Goal: Task Accomplishment & Management: Manage account settings

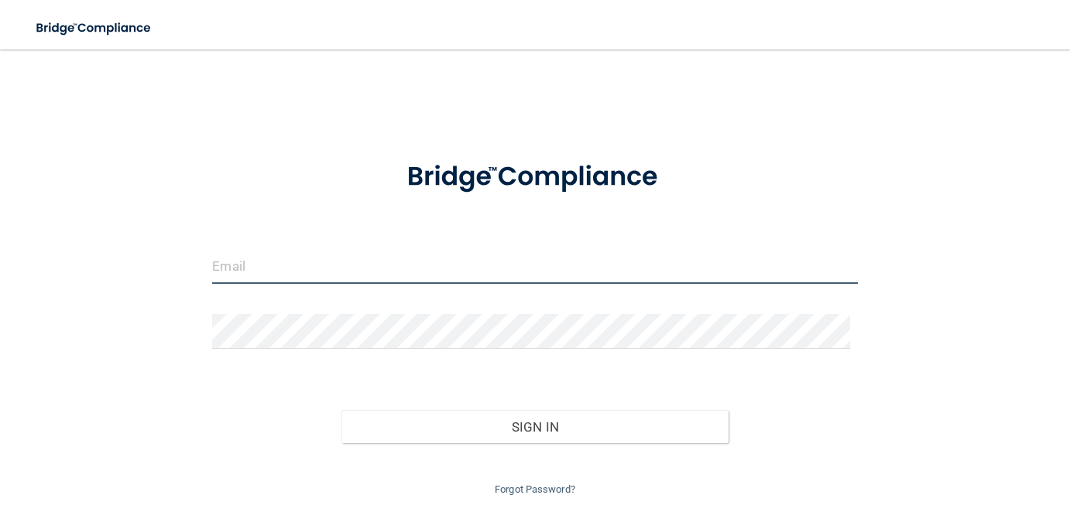
click at [300, 260] on input "email" at bounding box center [534, 266] width 645 height 35
type input "[EMAIL_ADDRESS][DOMAIN_NAME]"
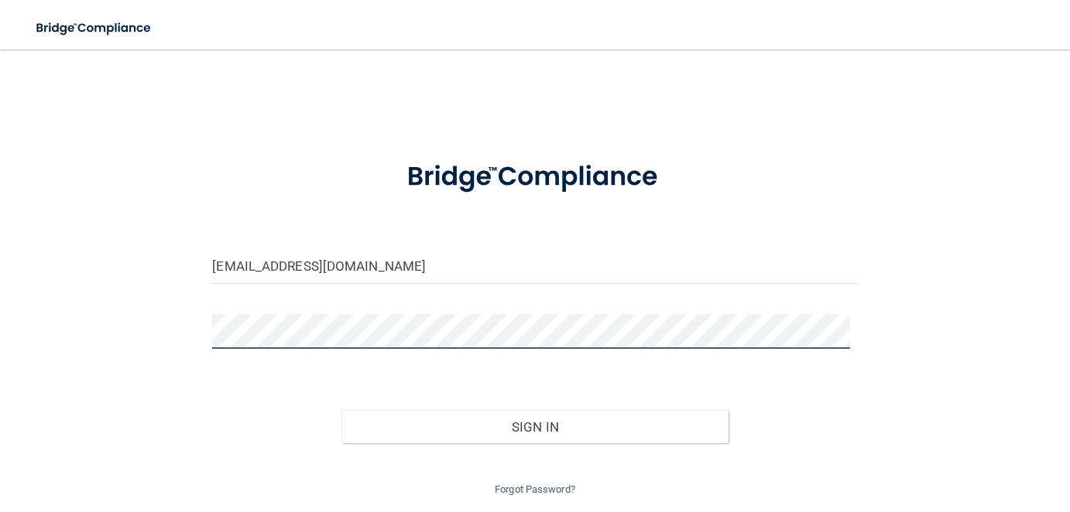
click at [341, 410] on button "Sign In" at bounding box center [534, 427] width 387 height 34
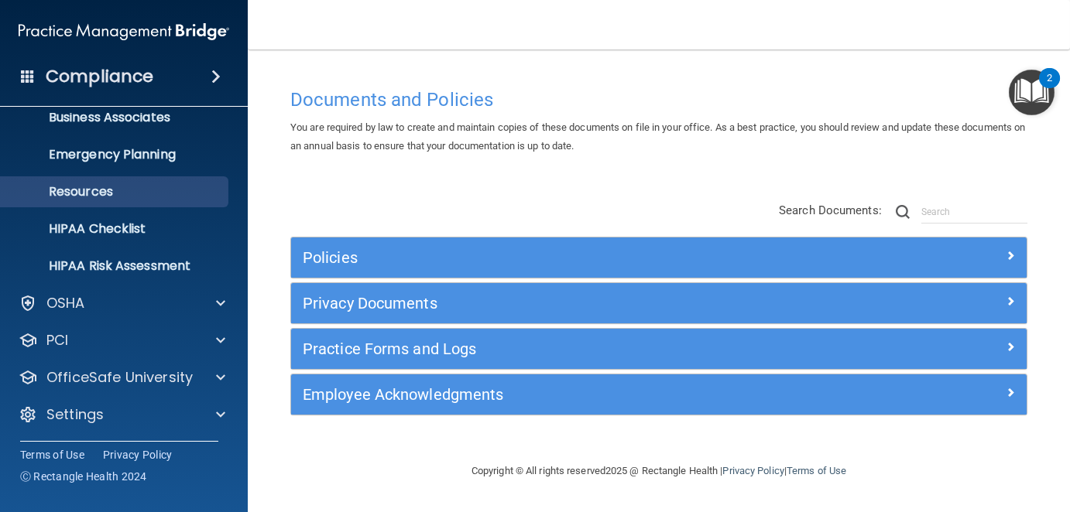
scroll to position [128, 0]
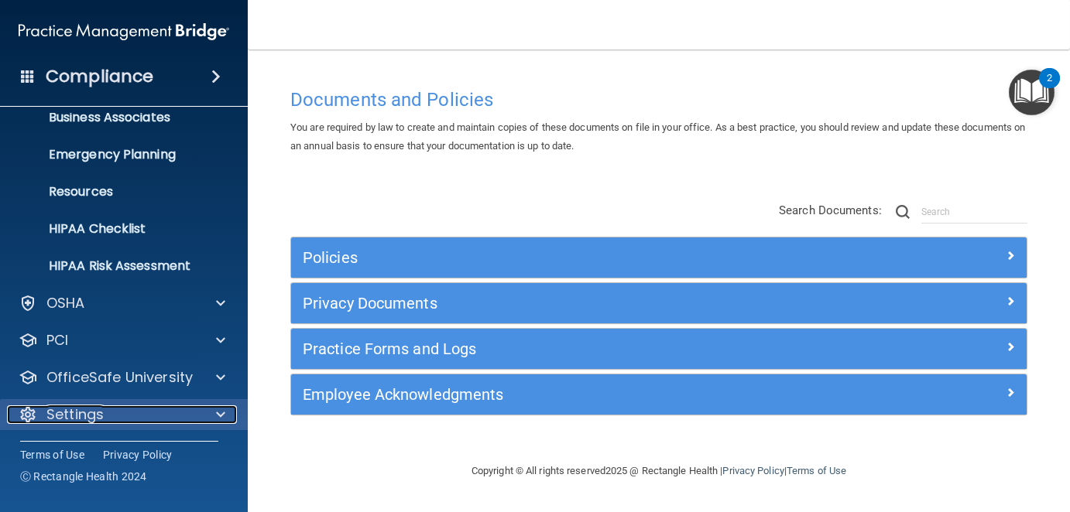
click at [83, 408] on p "Settings" at bounding box center [74, 415] width 57 height 19
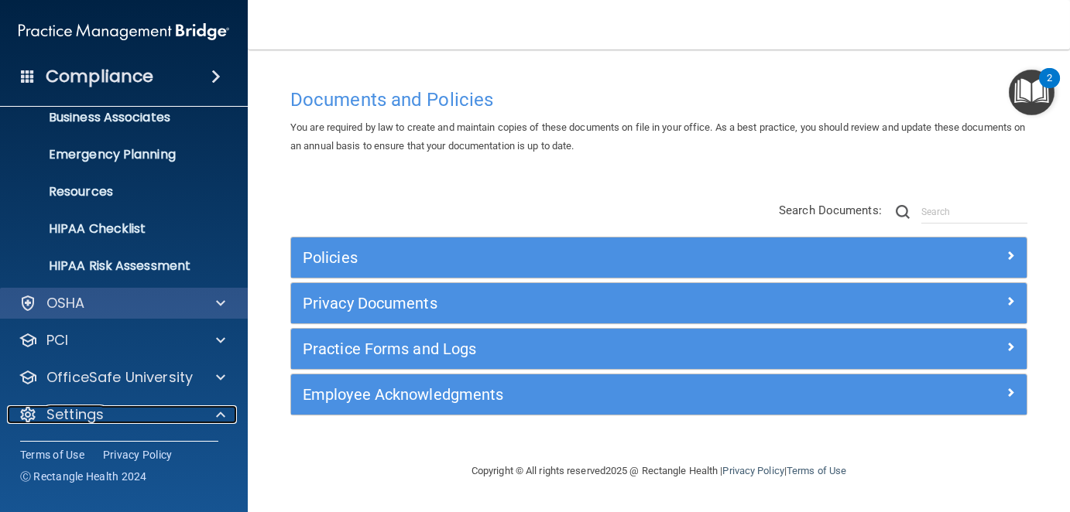
scroll to position [277, 0]
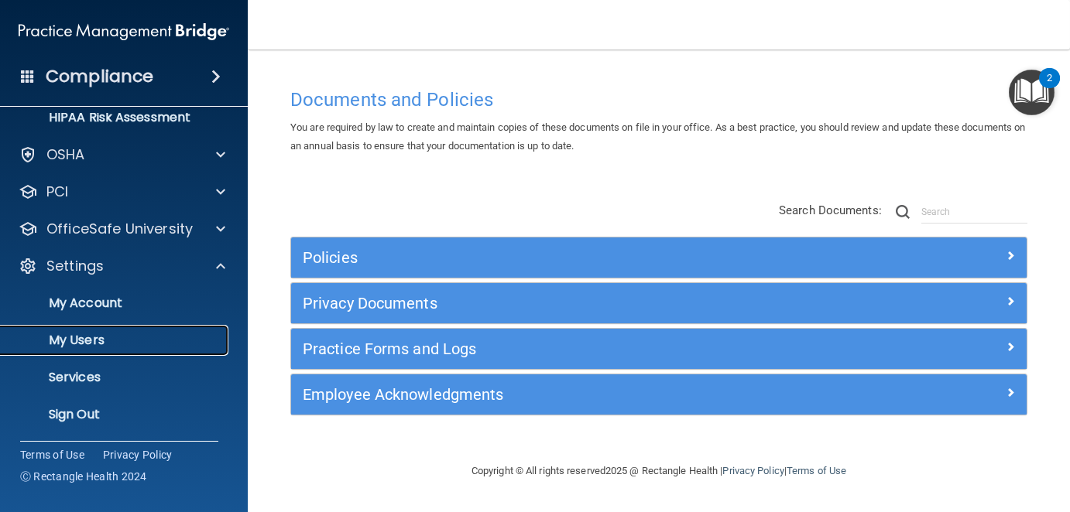
click at [88, 337] on p "My Users" at bounding box center [115, 340] width 211 height 15
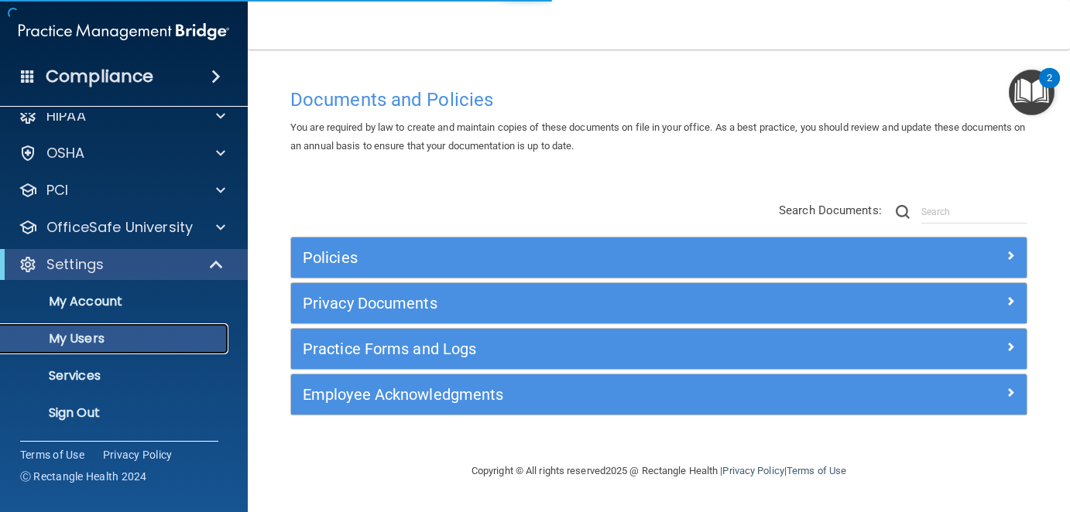
scroll to position [18, 0]
select select "20"
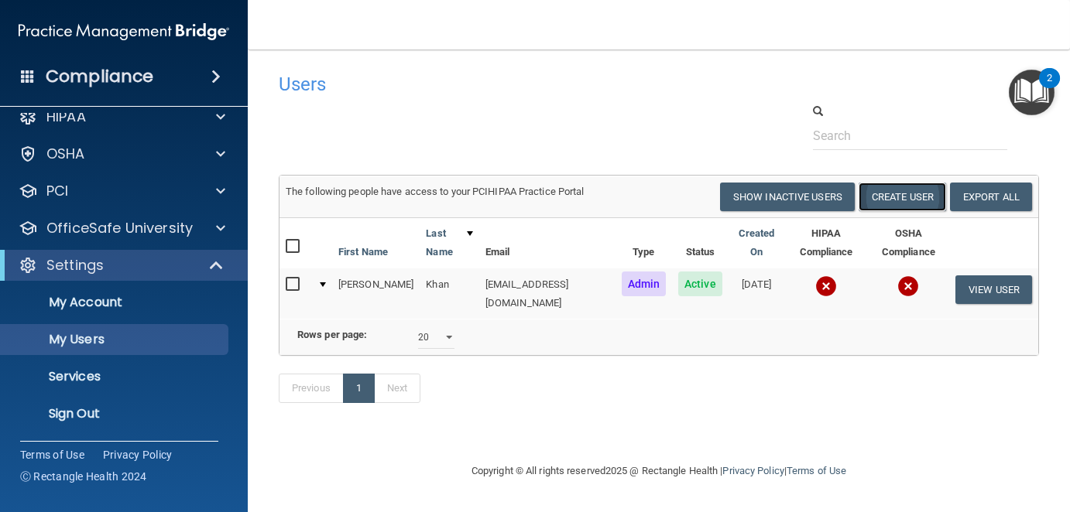
click at [906, 199] on button "Create User" at bounding box center [901, 197] width 87 height 29
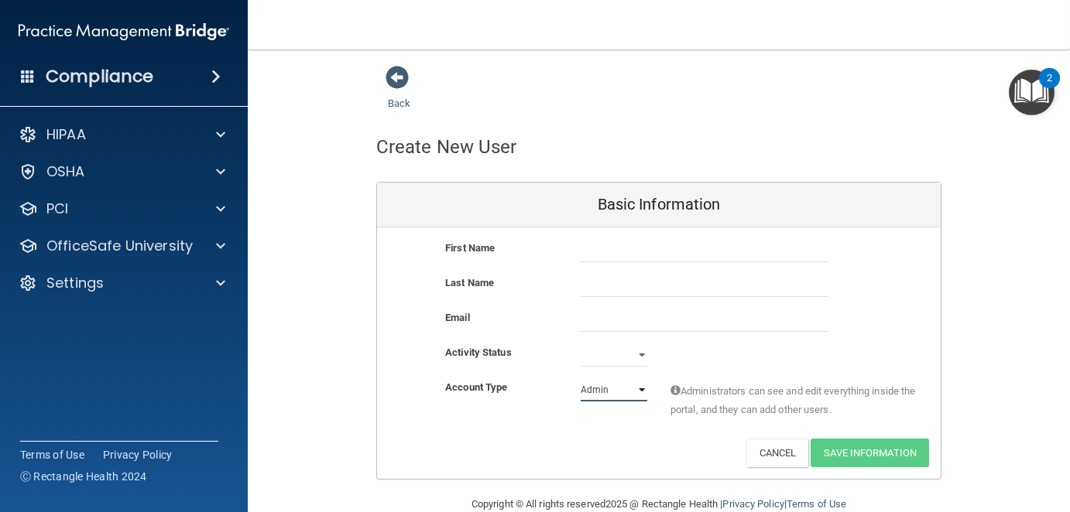
click at [635, 386] on select "Admin Member" at bounding box center [613, 389] width 67 height 23
click at [600, 355] on select "Active Inactive" at bounding box center [613, 355] width 67 height 23
click at [601, 248] on input "text" at bounding box center [703, 250] width 247 height 23
type input "Decole"
type input "[PERSON_NAME]"
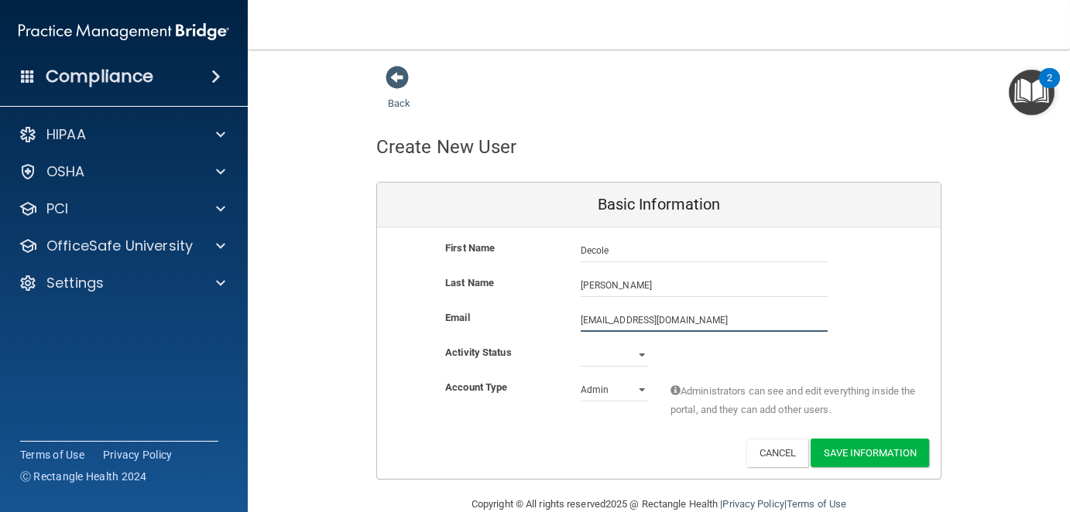
type input "[EMAIL_ADDRESS][DOMAIN_NAME]"
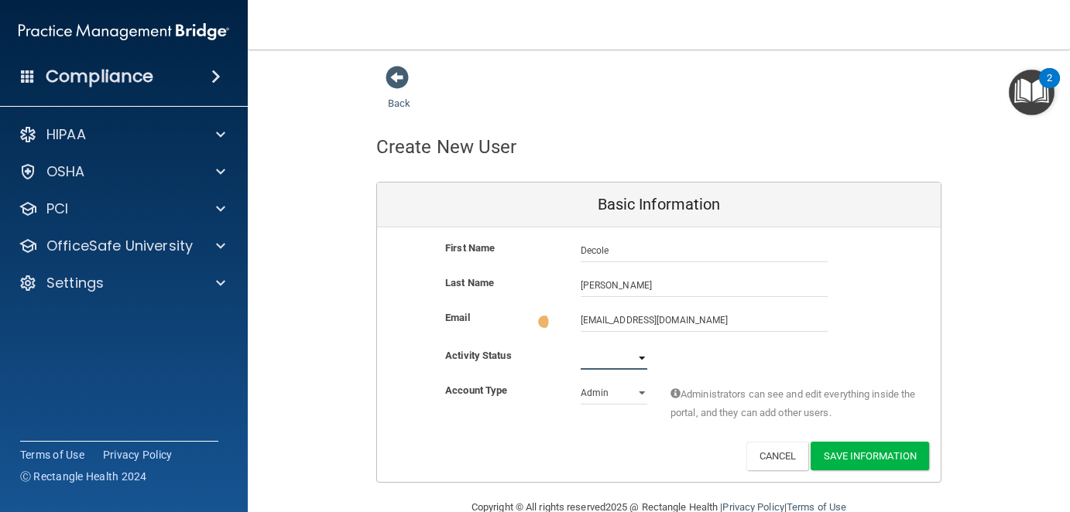
click at [621, 355] on select "Active Inactive" at bounding box center [613, 358] width 67 height 23
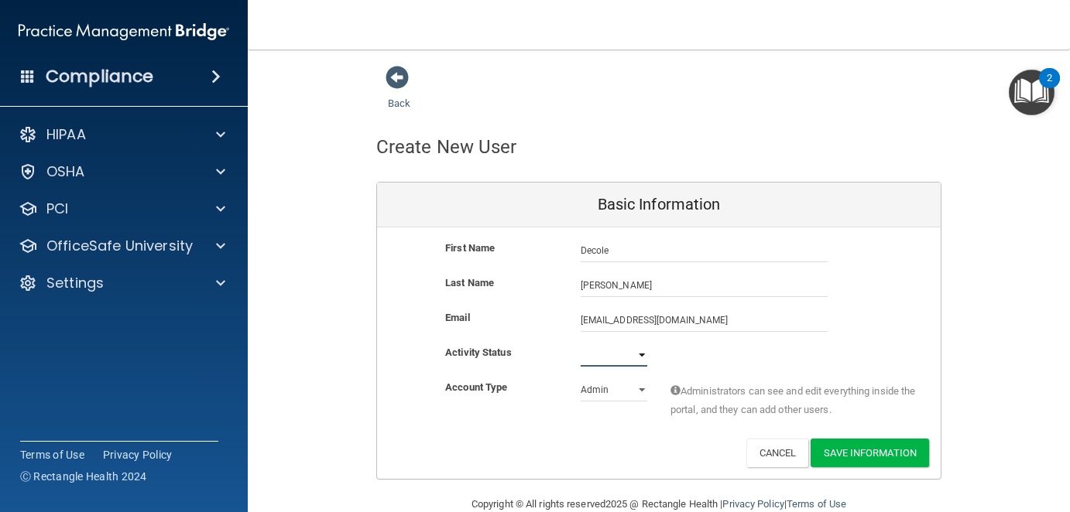
select select "active"
click at [580, 344] on select "Active Inactive" at bounding box center [613, 355] width 67 height 23
click at [625, 385] on select "Admin Member" at bounding box center [613, 389] width 67 height 23
select select "practice_member"
click at [580, 378] on select "Admin Member" at bounding box center [613, 389] width 67 height 23
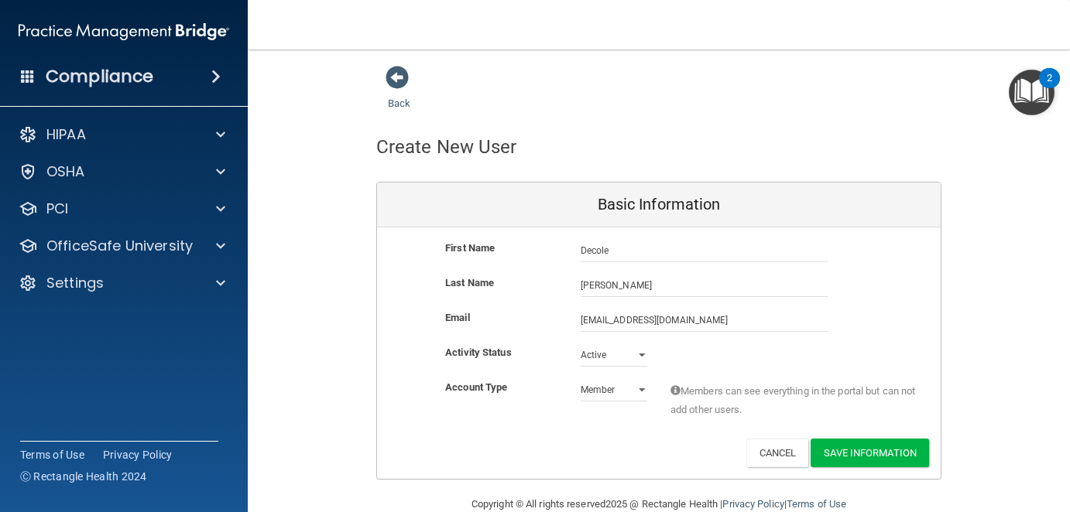
click at [1033, 337] on main "Back Create New User Basic Information First Name Decole [PERSON_NAME] Last Nam…" at bounding box center [659, 281] width 822 height 463
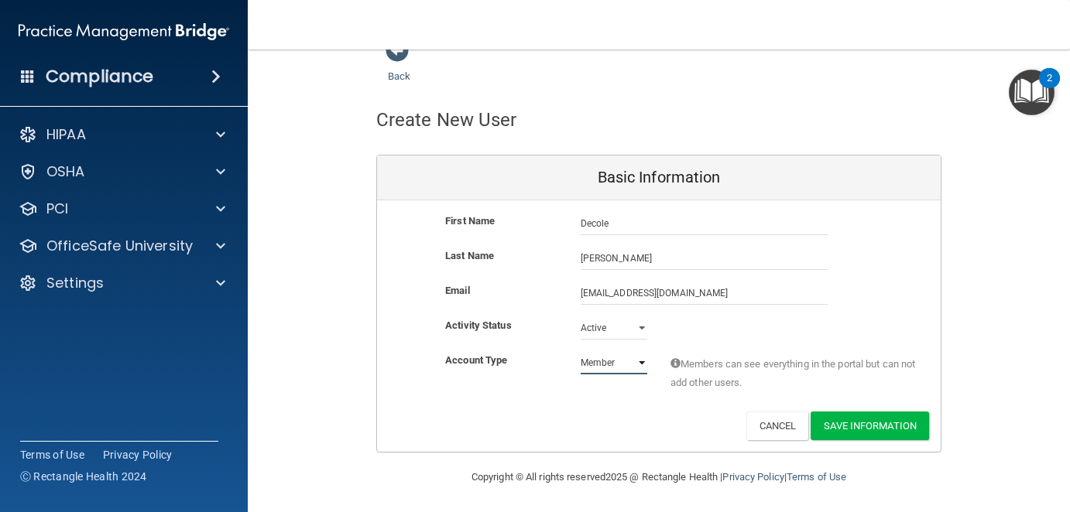
click at [632, 361] on select "Admin Member" at bounding box center [613, 362] width 67 height 23
click at [580, 351] on select "Admin Member" at bounding box center [613, 362] width 67 height 23
click at [892, 429] on button "Save Information" at bounding box center [869, 426] width 118 height 29
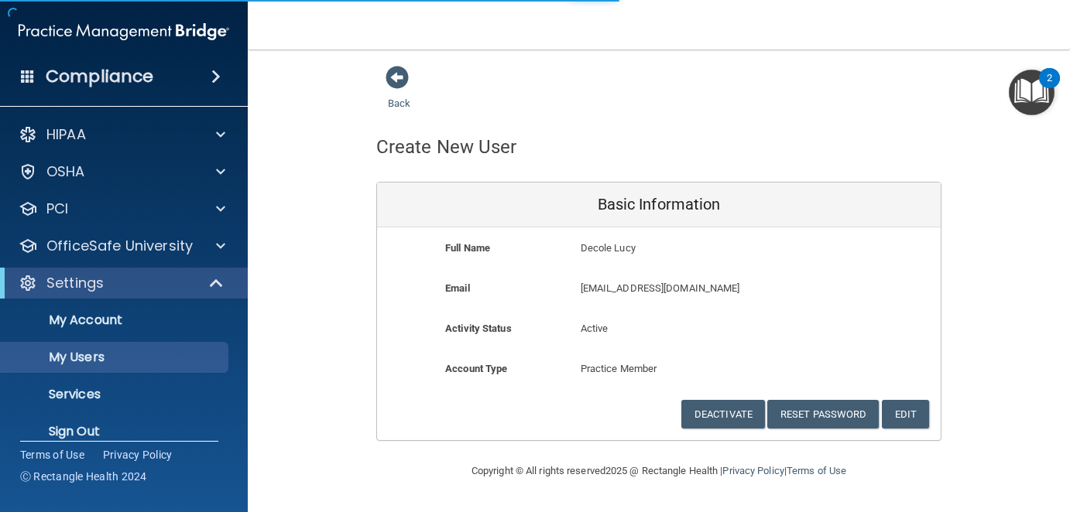
select select "20"
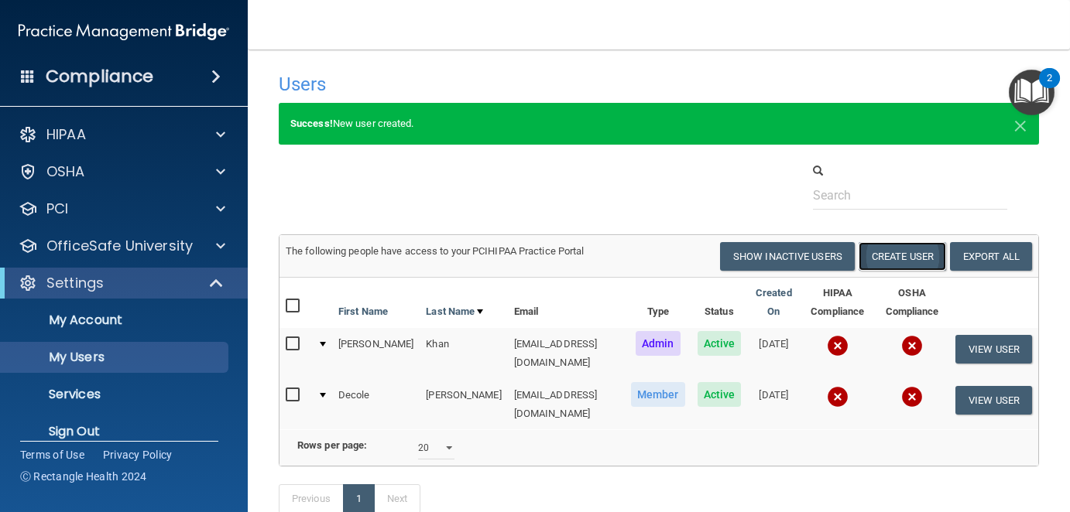
click at [892, 259] on button "Create User" at bounding box center [901, 256] width 87 height 29
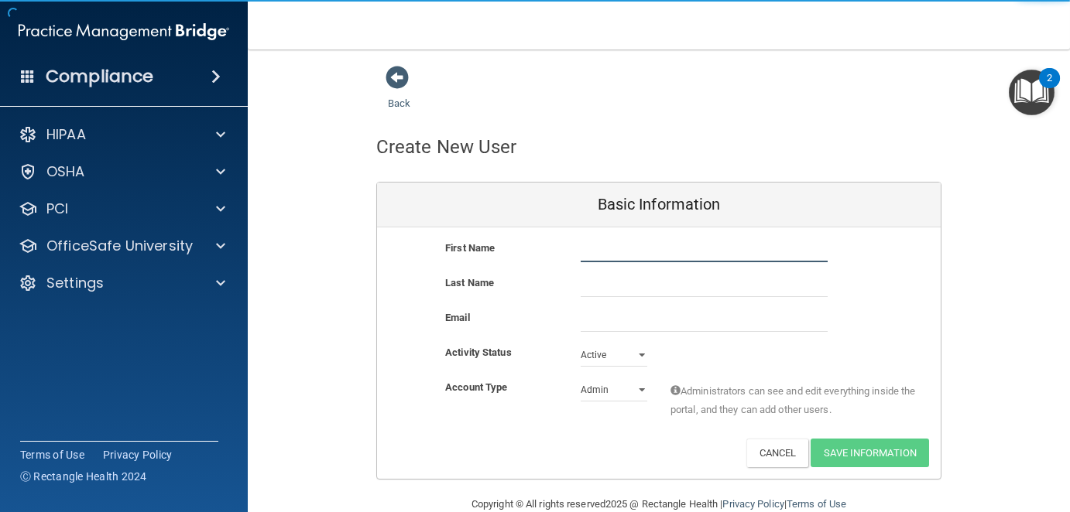
click at [626, 241] on input "text" at bounding box center [703, 250] width 247 height 23
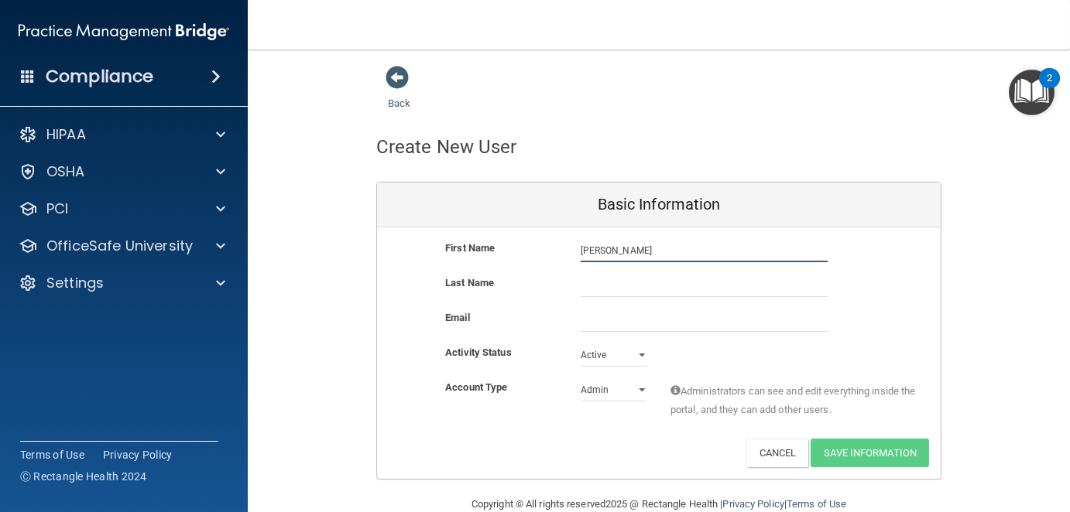
type input "[PERSON_NAME]"
click at [597, 284] on input "text" at bounding box center [703, 285] width 247 height 23
type input "f"
type input "[PERSON_NAME]"
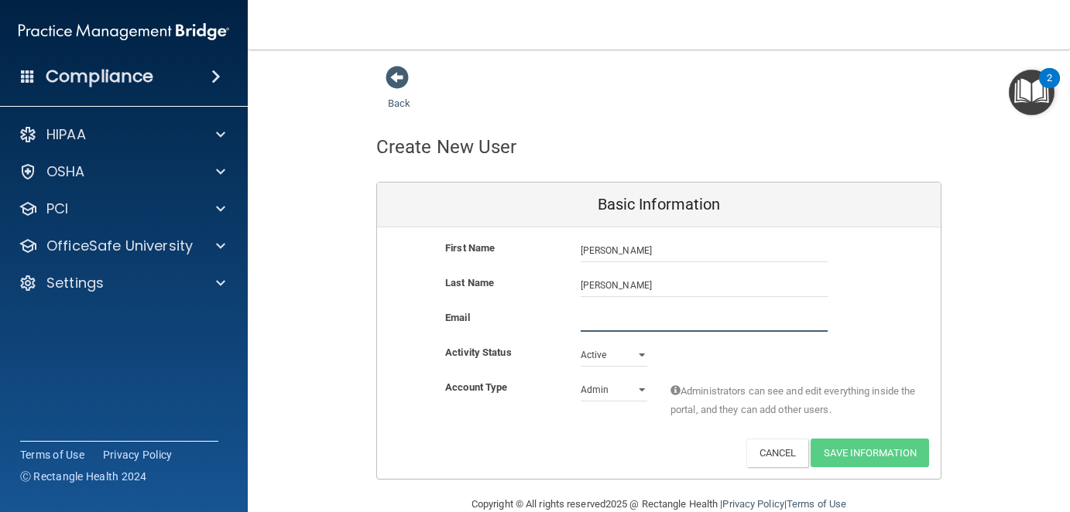
click at [591, 324] on input "email" at bounding box center [703, 320] width 247 height 23
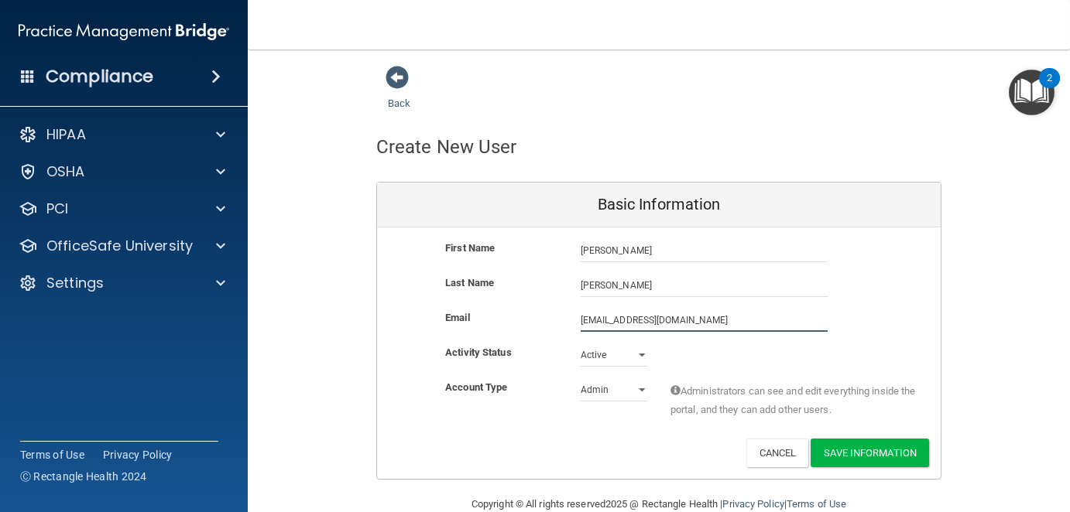
type input "[EMAIL_ADDRESS][DOMAIN_NAME]"
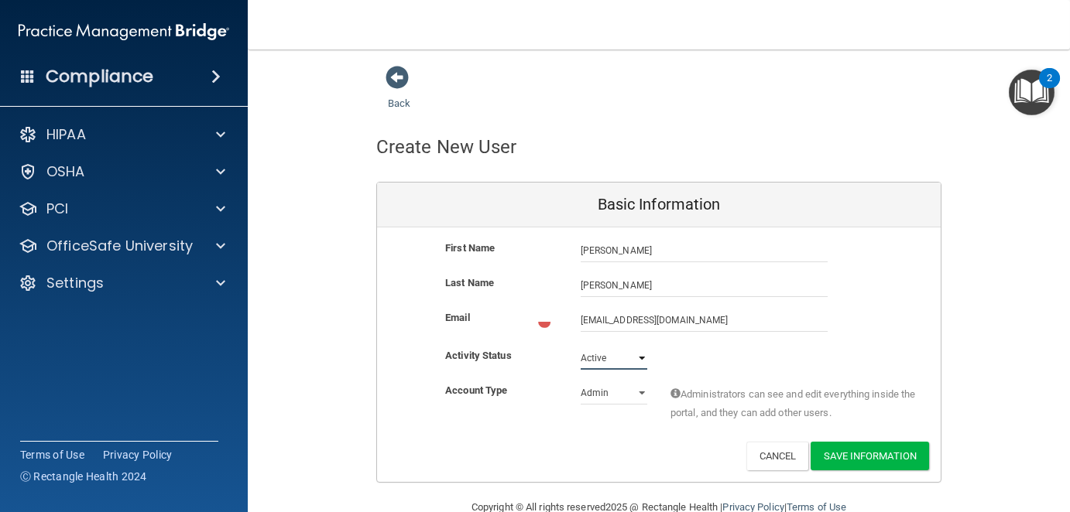
click at [632, 355] on select "Active Inactive" at bounding box center [613, 358] width 67 height 23
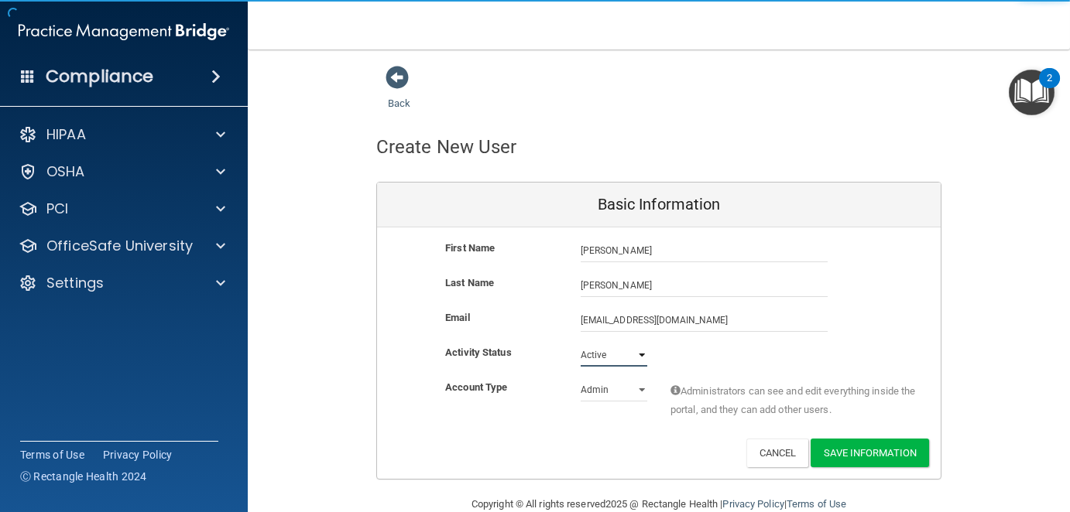
click at [580, 344] on select "Active Inactive" at bounding box center [613, 355] width 67 height 23
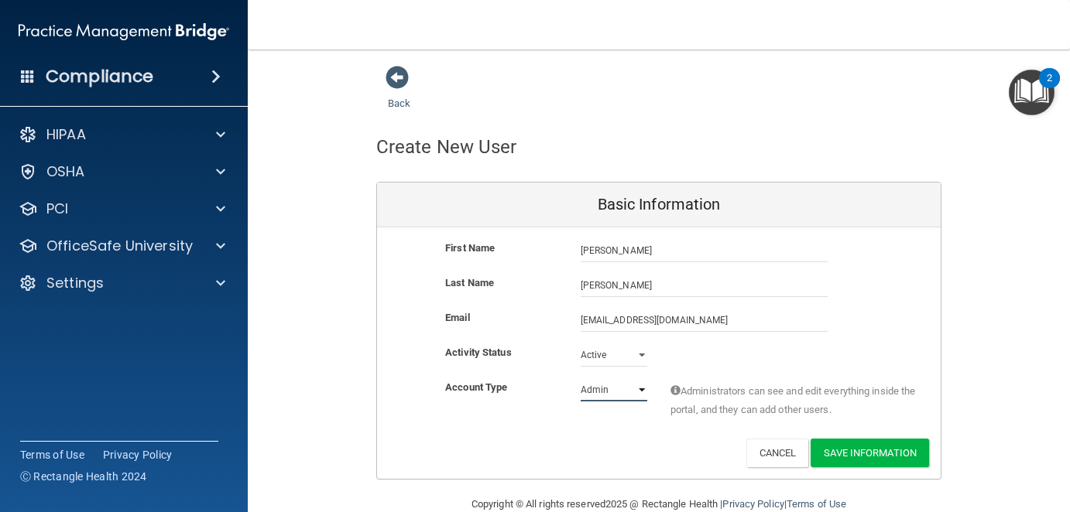
click at [631, 387] on select "Admin Member" at bounding box center [613, 389] width 67 height 23
select select "practice_member"
click at [580, 378] on select "Admin Member" at bounding box center [613, 389] width 67 height 23
click at [868, 450] on button "Save Information" at bounding box center [869, 453] width 118 height 29
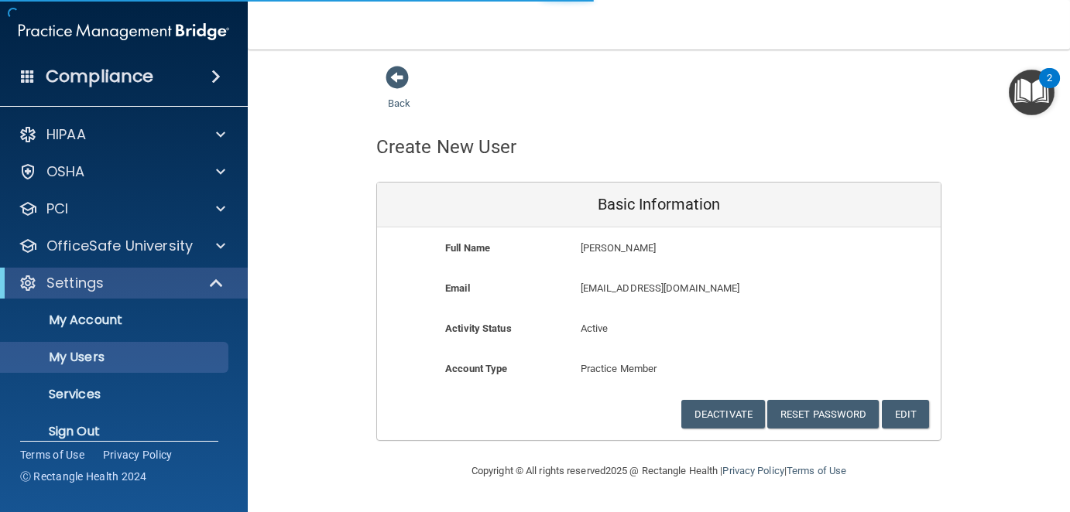
select select "20"
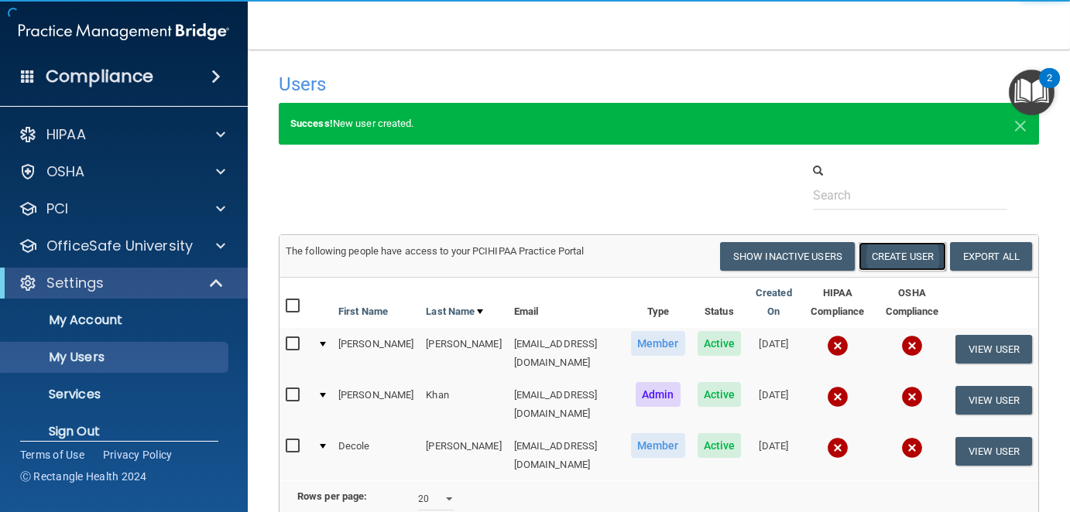
click at [877, 259] on button "Create User" at bounding box center [901, 256] width 87 height 29
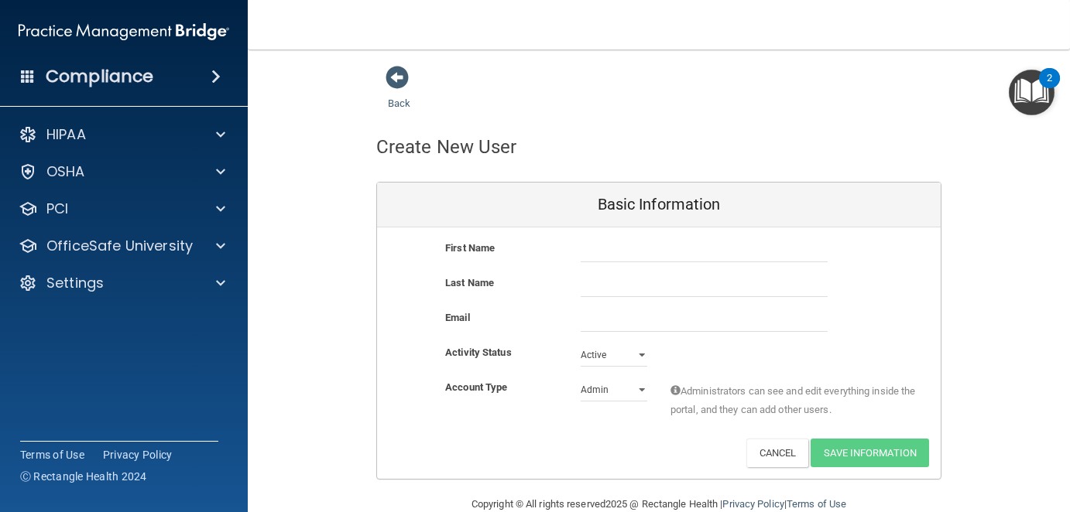
drag, startPoint x: 621, startPoint y: 236, endPoint x: 625, endPoint y: 263, distance: 27.4
click at [623, 248] on div "First Name Last Name Email Activity Status Active Active Inactive Account Type …" at bounding box center [658, 354] width 563 height 252
click at [627, 259] on input "text" at bounding box center [703, 250] width 247 height 23
type input "kyndall"
click at [580, 279] on input "text" at bounding box center [703, 285] width 247 height 23
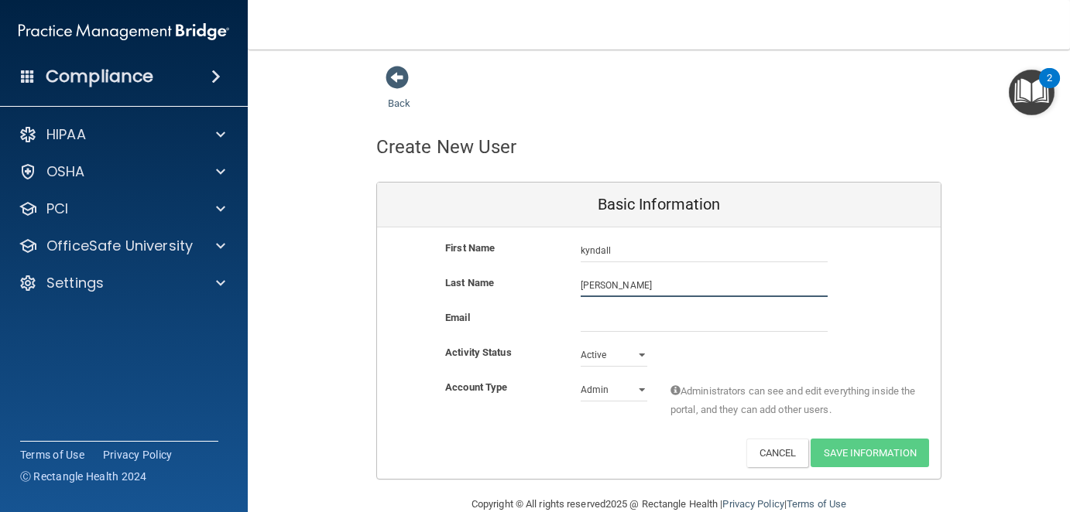
type input "[PERSON_NAME]"
drag, startPoint x: 579, startPoint y: 317, endPoint x: 587, endPoint y: 318, distance: 7.9
click at [580, 317] on input "email" at bounding box center [703, 320] width 247 height 23
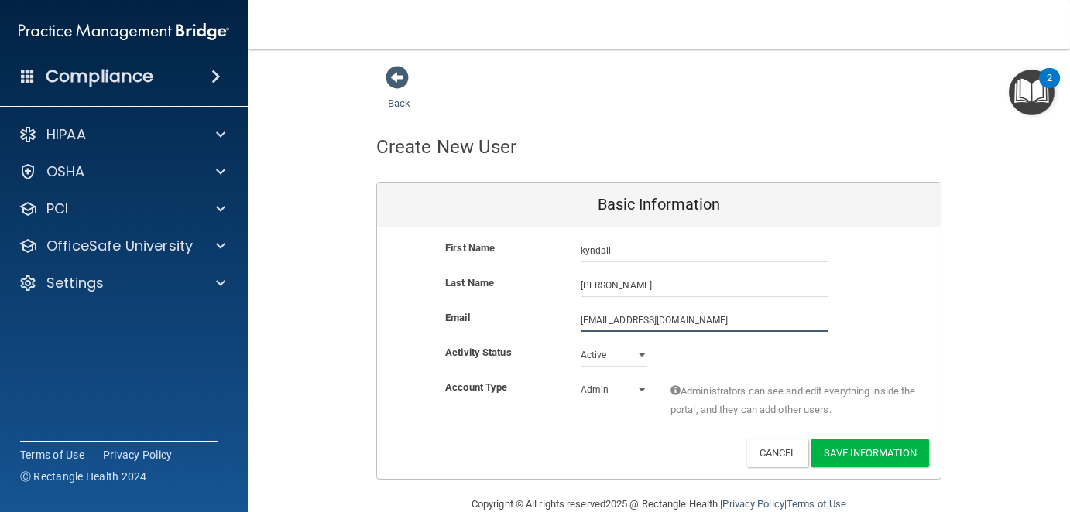
type input "[EMAIL_ADDRESS][DOMAIN_NAME]"
click at [608, 395] on select "Admin Member" at bounding box center [613, 389] width 67 height 23
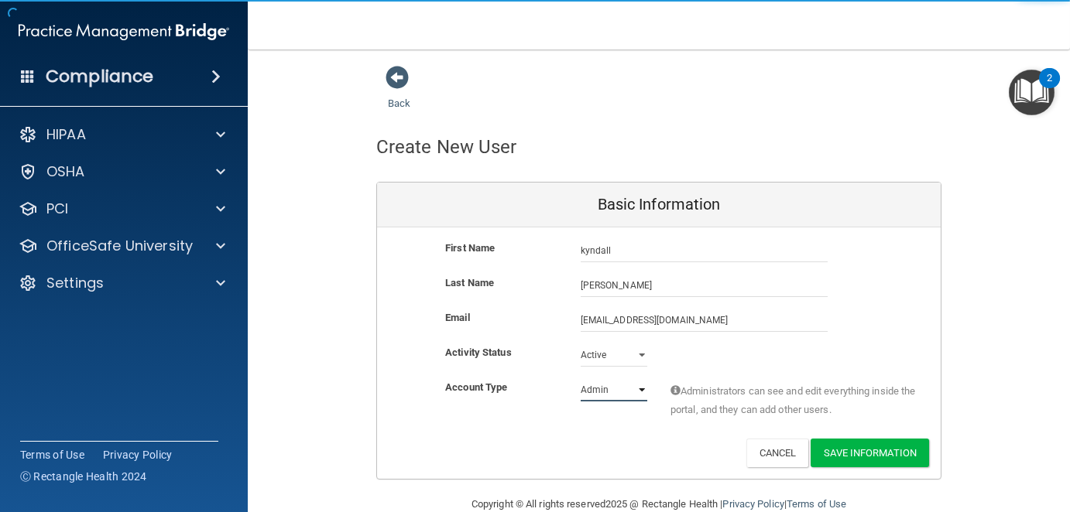
select select "practice_member"
click at [580, 378] on select "Admin Member" at bounding box center [613, 389] width 67 height 23
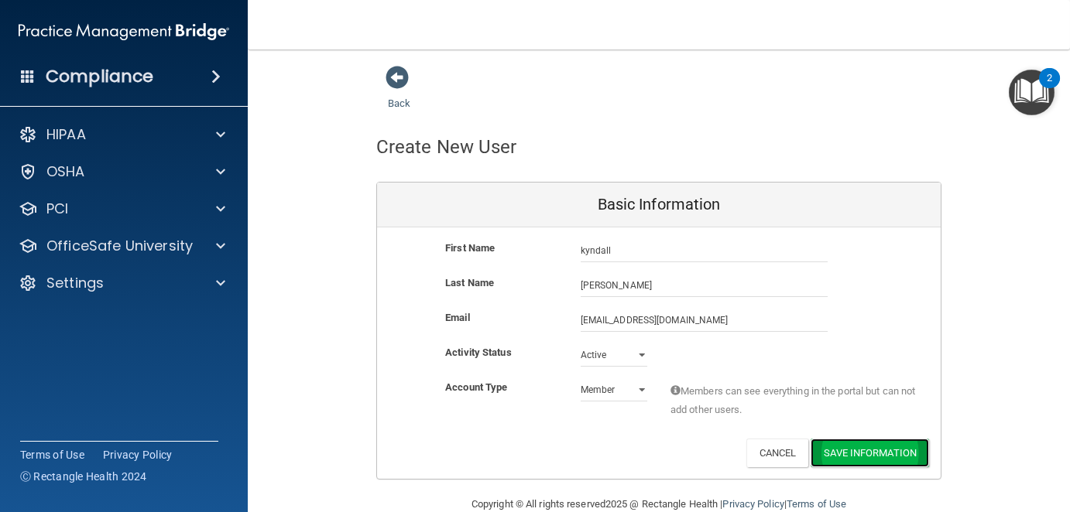
click at [892, 441] on button "Save Information" at bounding box center [869, 453] width 118 height 29
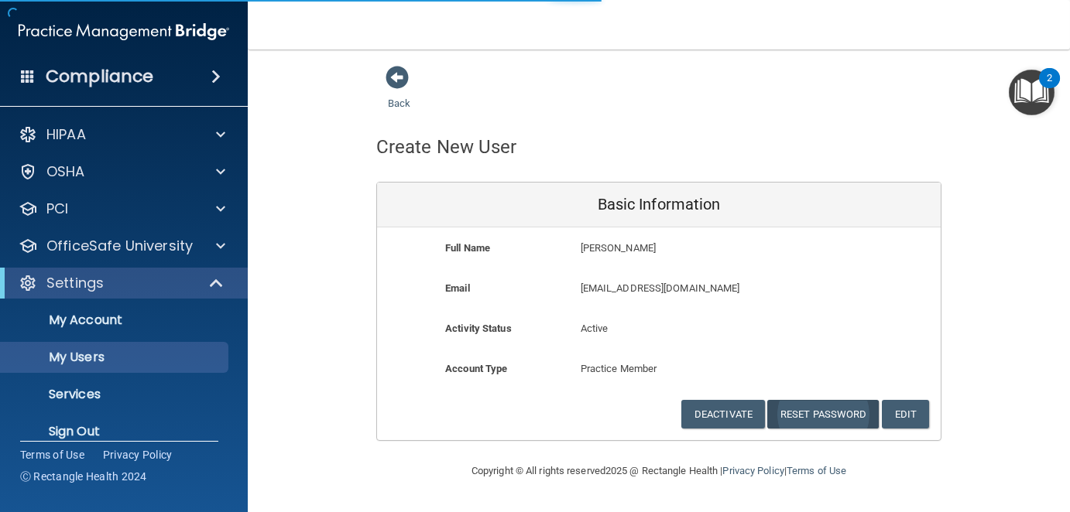
select select "20"
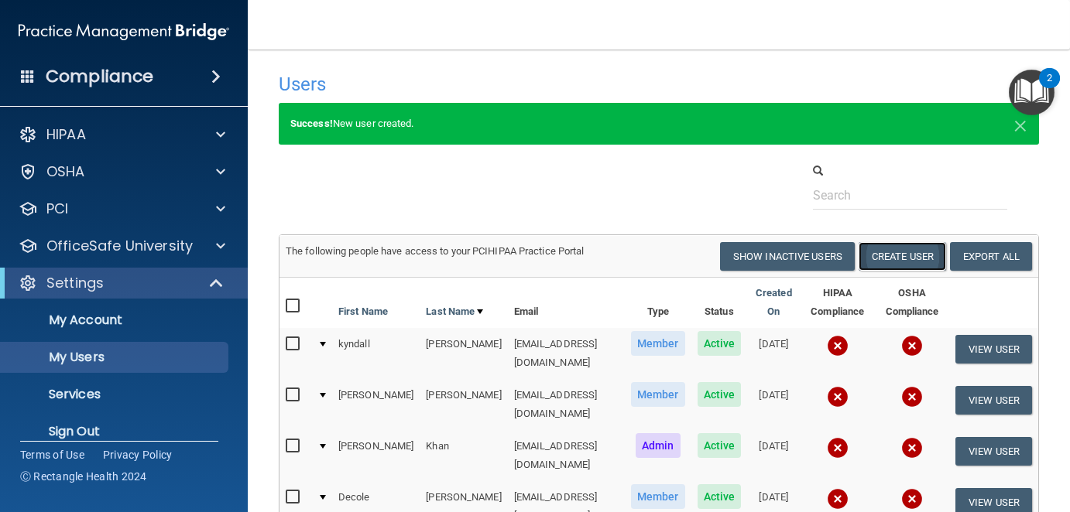
click at [872, 257] on button "Create User" at bounding box center [901, 256] width 87 height 29
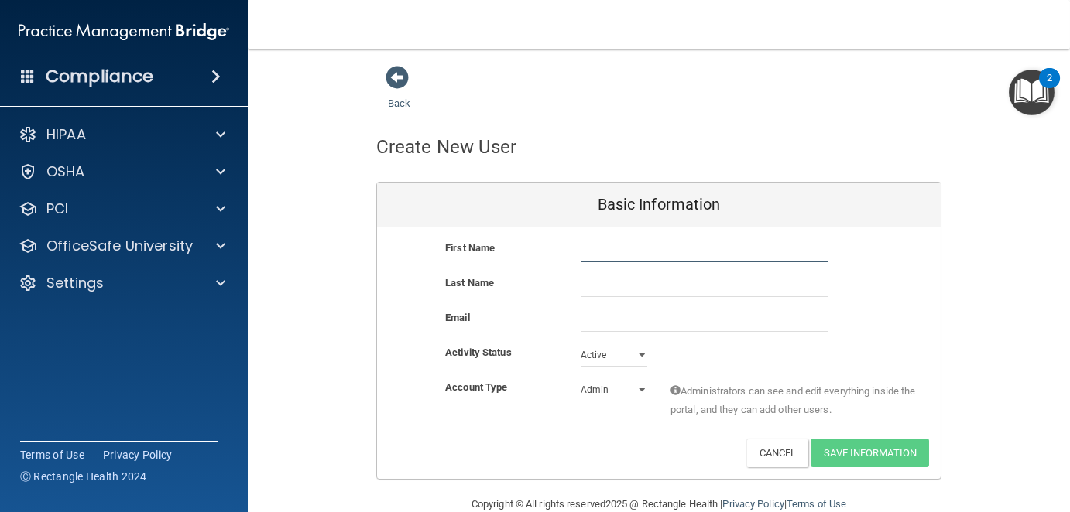
click at [628, 258] on input "text" at bounding box center [703, 250] width 247 height 23
type input "[PERSON_NAME]"
click at [608, 282] on input "text" at bounding box center [703, 285] width 247 height 23
type input "[PERSON_NAME]"
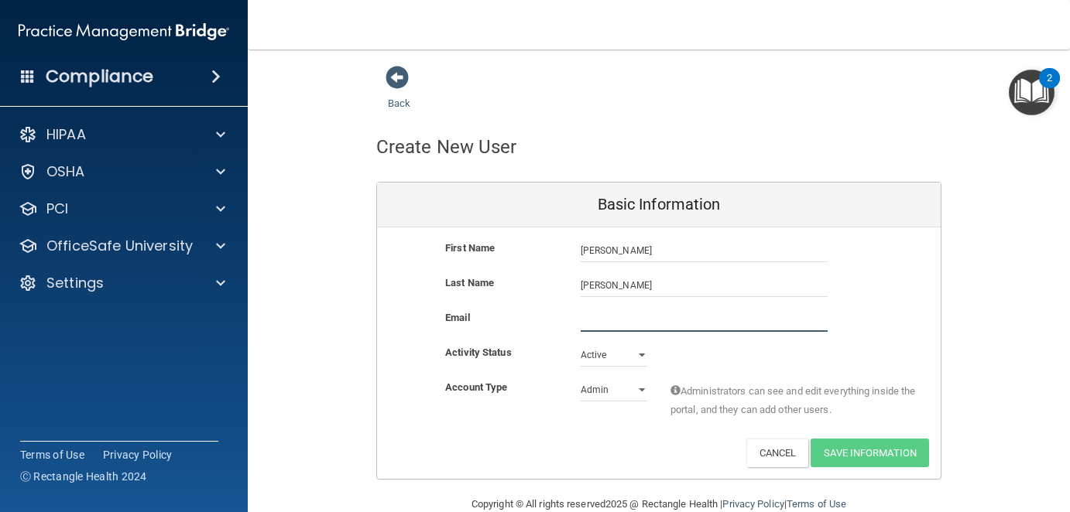
click at [591, 317] on input "email" at bounding box center [703, 320] width 247 height 23
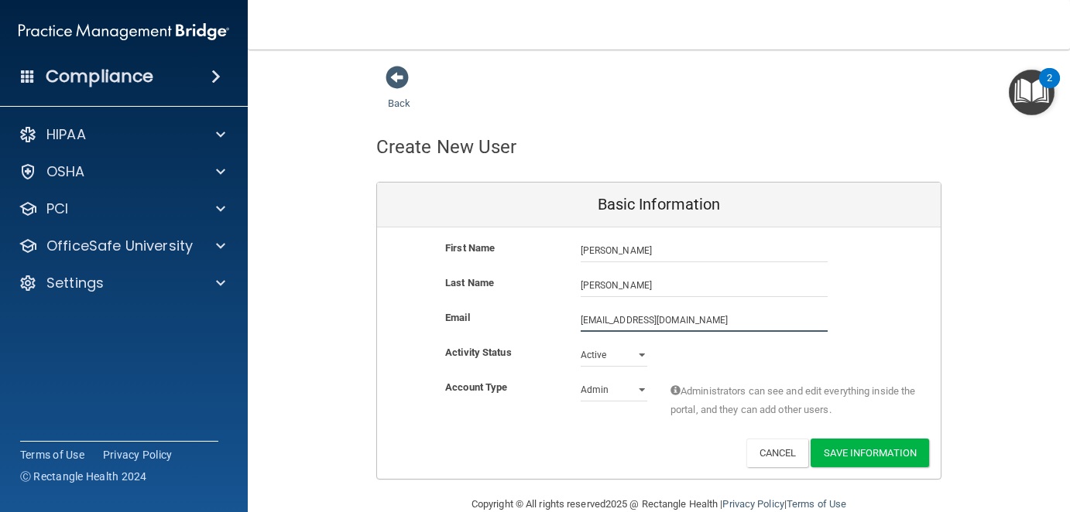
type input "[EMAIL_ADDRESS][DOMAIN_NAME]"
click at [637, 351] on select "Active Inactive" at bounding box center [613, 355] width 67 height 23
click at [580, 344] on select "Active Inactive" at bounding box center [613, 355] width 67 height 23
click at [601, 385] on select "Admin Member" at bounding box center [613, 389] width 67 height 23
select select "practice_member"
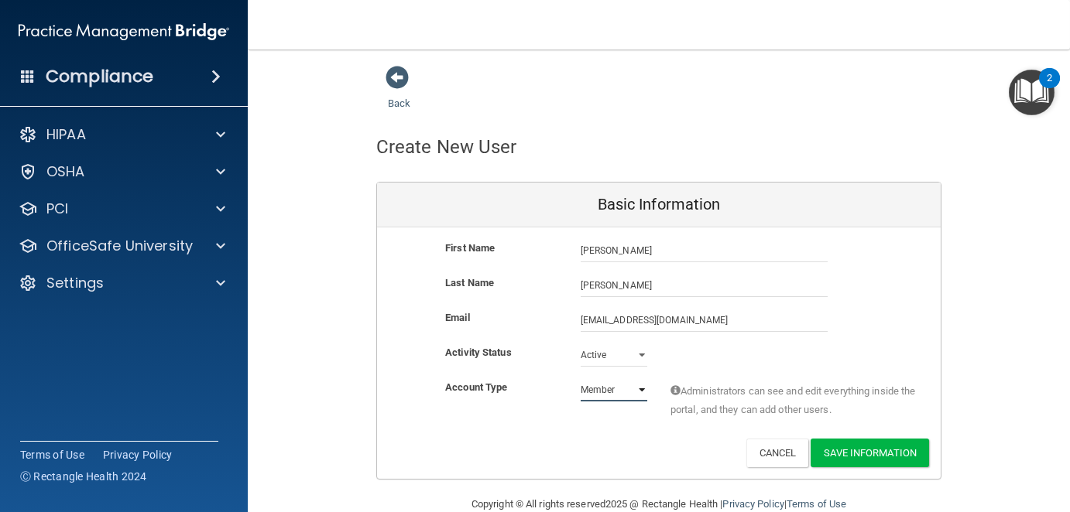
click at [580, 378] on select "Admin Member" at bounding box center [613, 389] width 67 height 23
click at [867, 450] on button "Save Information" at bounding box center [869, 453] width 118 height 29
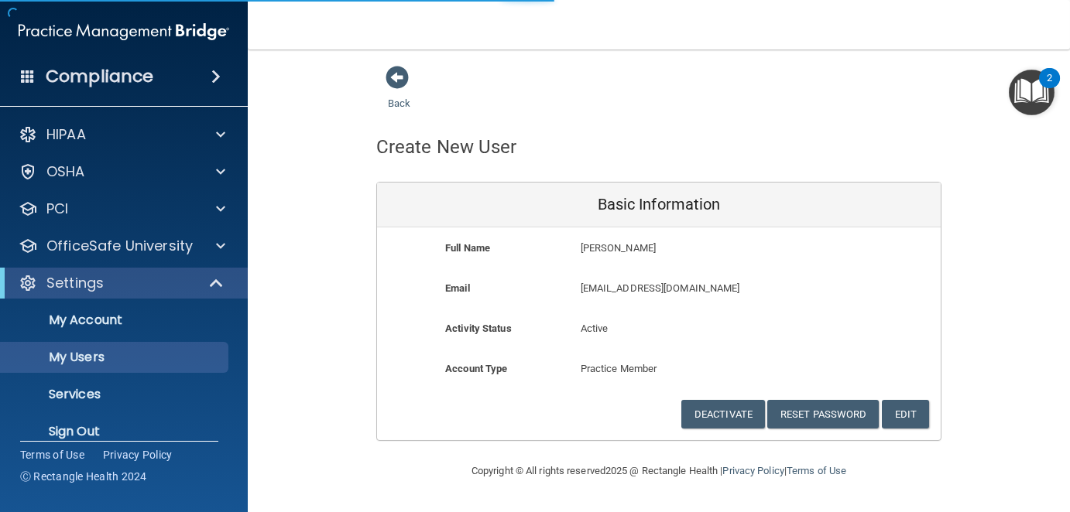
select select "20"
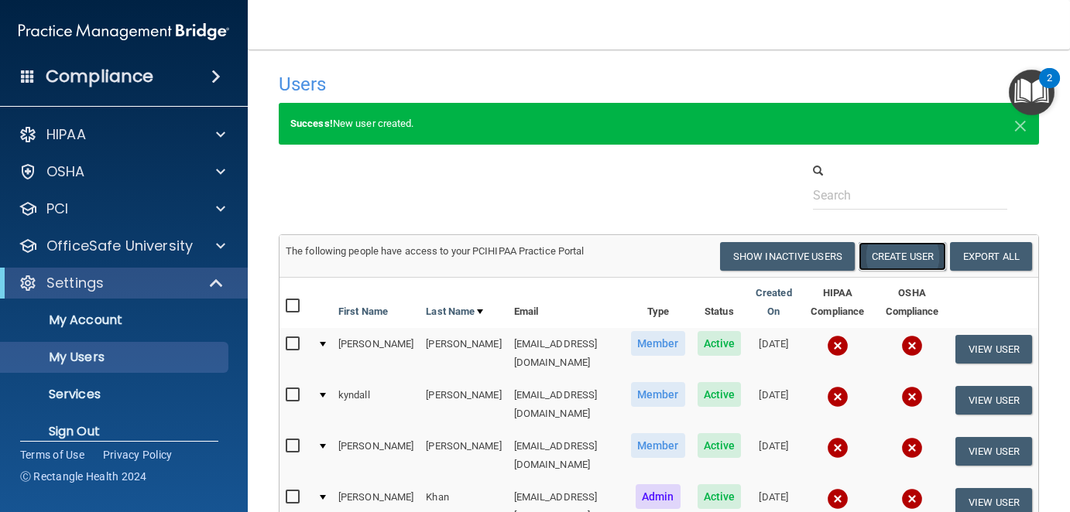
click at [867, 260] on button "Create User" at bounding box center [901, 256] width 87 height 29
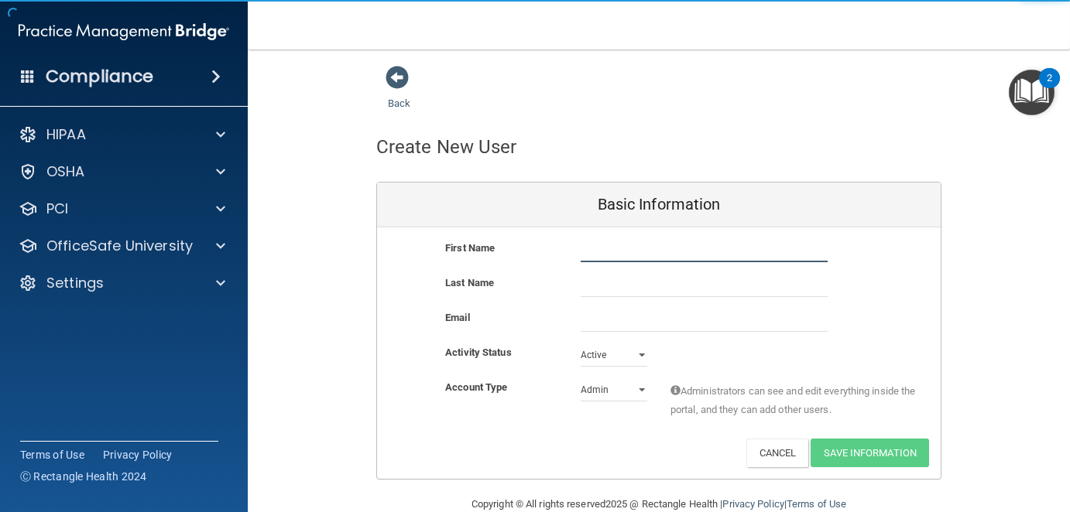
click at [625, 256] on input "text" at bounding box center [703, 250] width 247 height 23
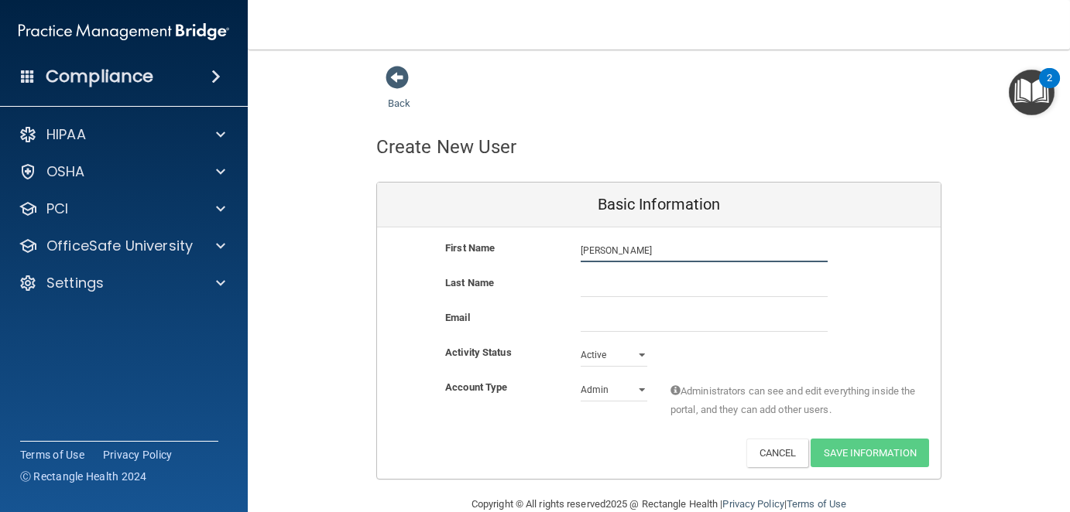
type input "[PERSON_NAME]"
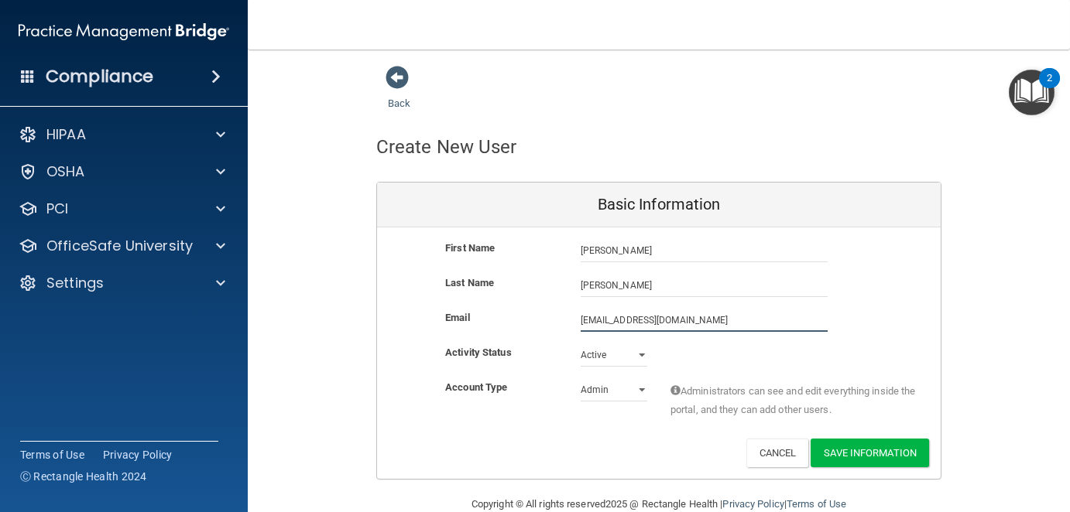
type input "[EMAIL_ADDRESS][DOMAIN_NAME]"
click at [612, 392] on select "Admin Member" at bounding box center [613, 389] width 67 height 23
select select "practice_member"
click at [580, 378] on select "Admin Member" at bounding box center [613, 389] width 67 height 23
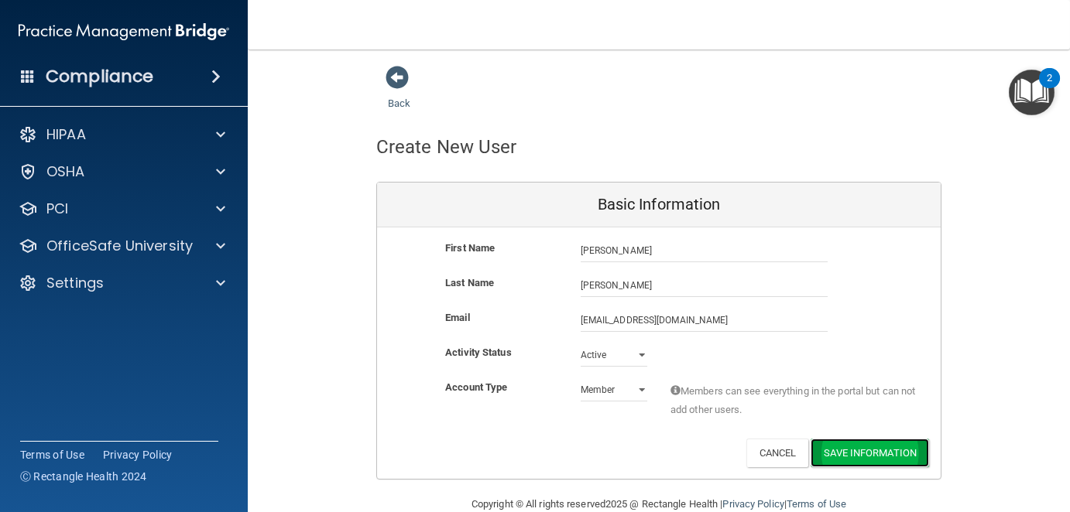
click at [844, 442] on button "Save Information" at bounding box center [869, 453] width 118 height 29
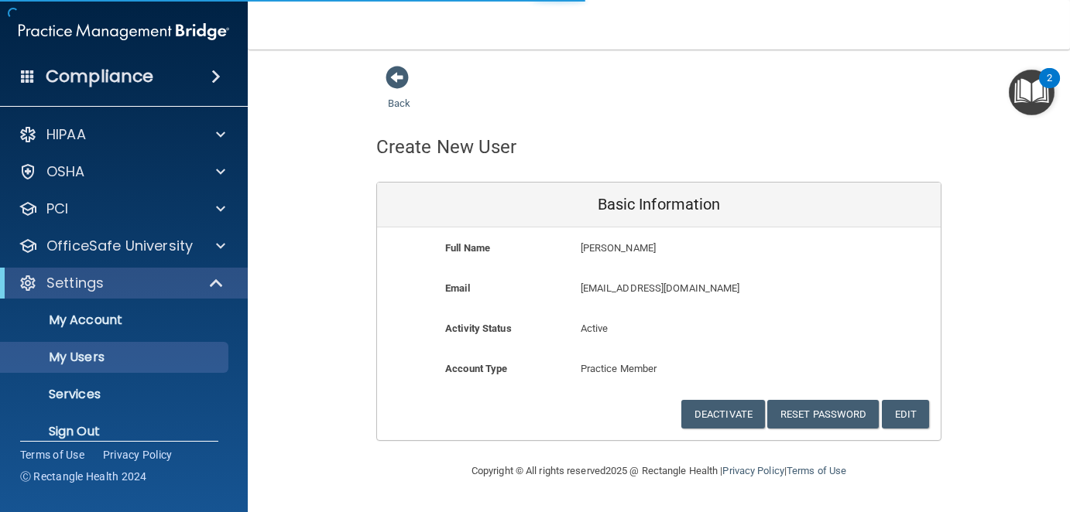
select select "20"
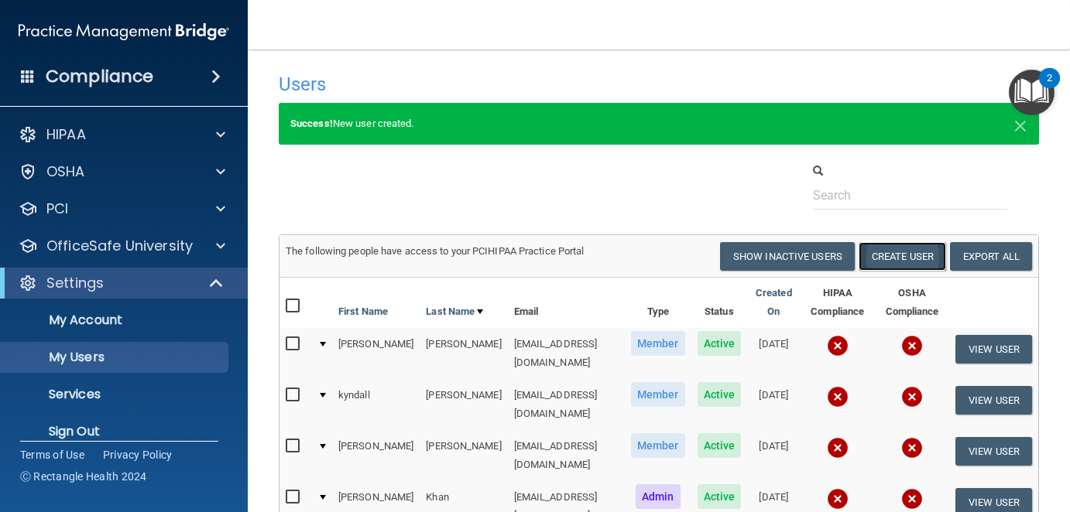
click at [882, 258] on button "Create User" at bounding box center [901, 256] width 87 height 29
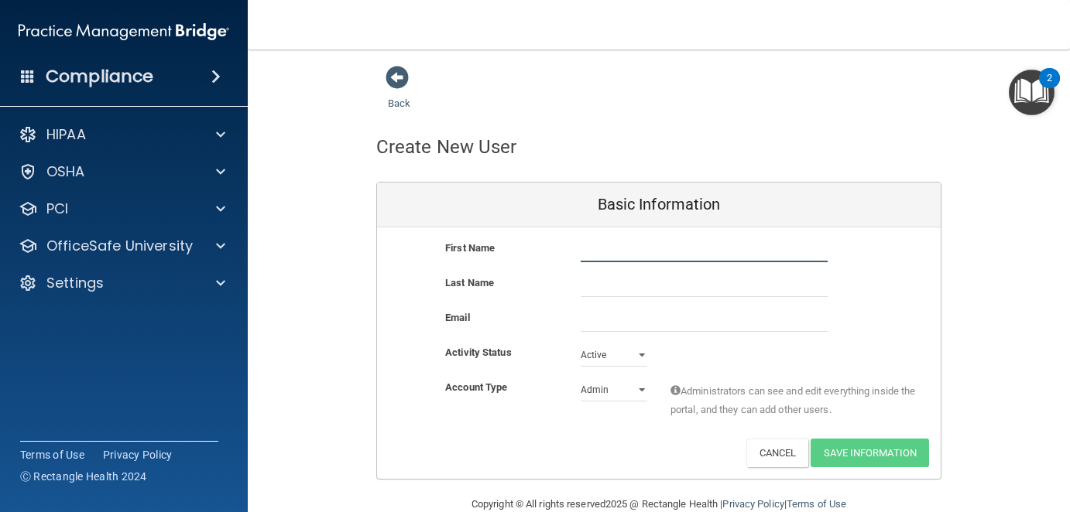
click at [594, 249] on input "text" at bounding box center [703, 250] width 247 height 23
type input "d"
type input "Dianilda"
click at [593, 287] on input "text" at bounding box center [703, 285] width 247 height 23
type input "[PERSON_NAME]"
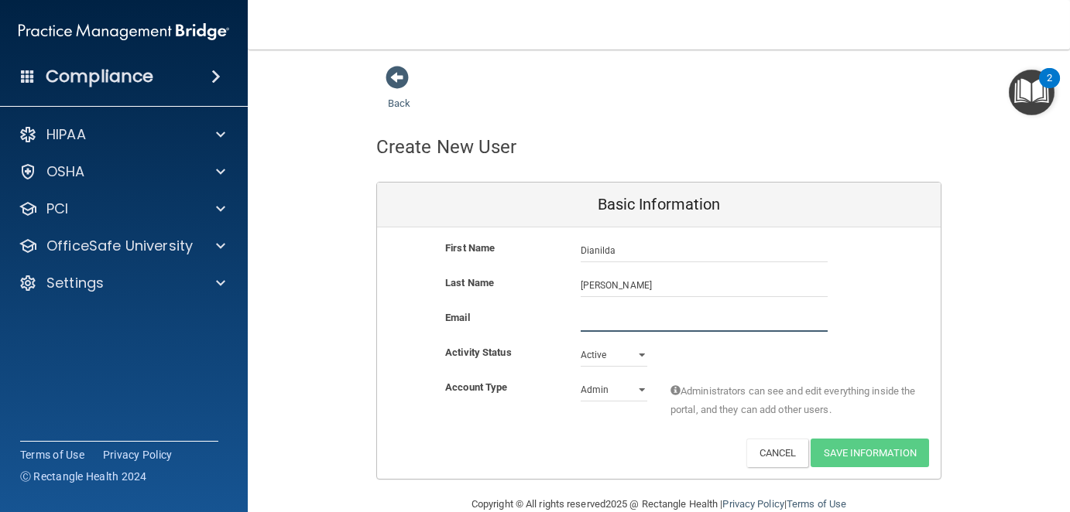
click at [592, 324] on input "email" at bounding box center [703, 320] width 247 height 23
type input "D"
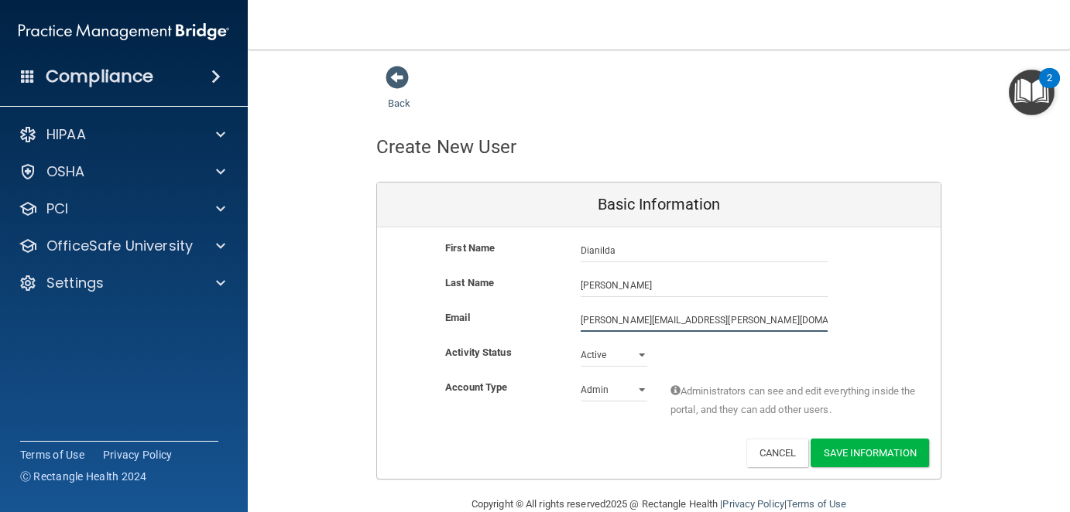
type input "[PERSON_NAME][EMAIL_ADDRESS][PERSON_NAME][DOMAIN_NAME]"
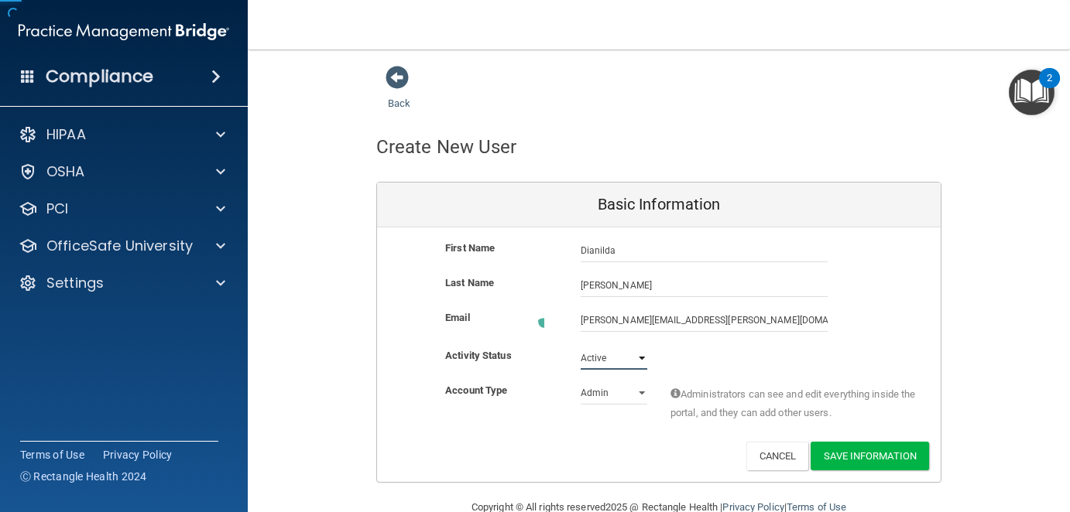
click at [637, 356] on select "Active Inactive" at bounding box center [613, 358] width 67 height 23
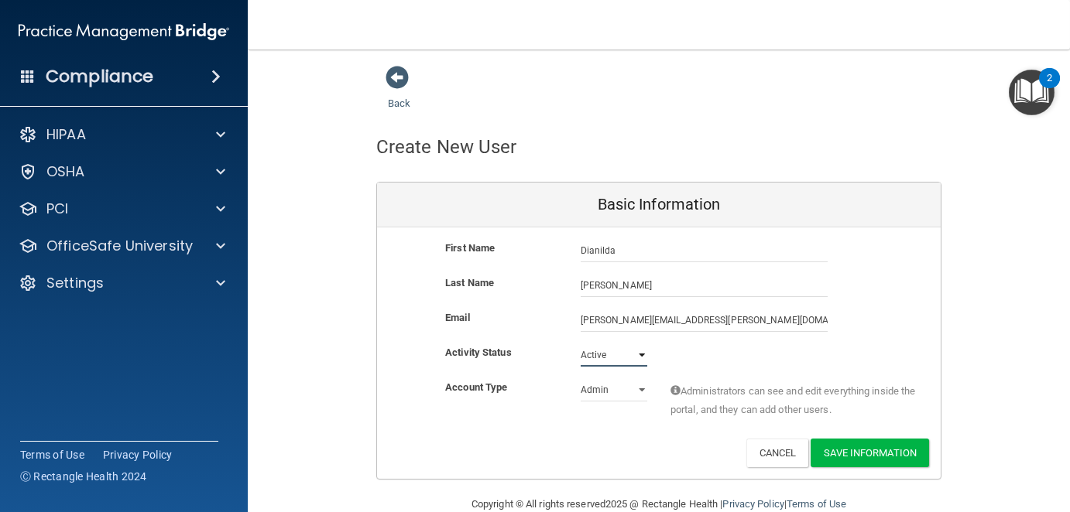
click at [637, 356] on select "Active Inactive" at bounding box center [613, 355] width 67 height 23
click at [857, 452] on button "Save Information" at bounding box center [869, 453] width 118 height 29
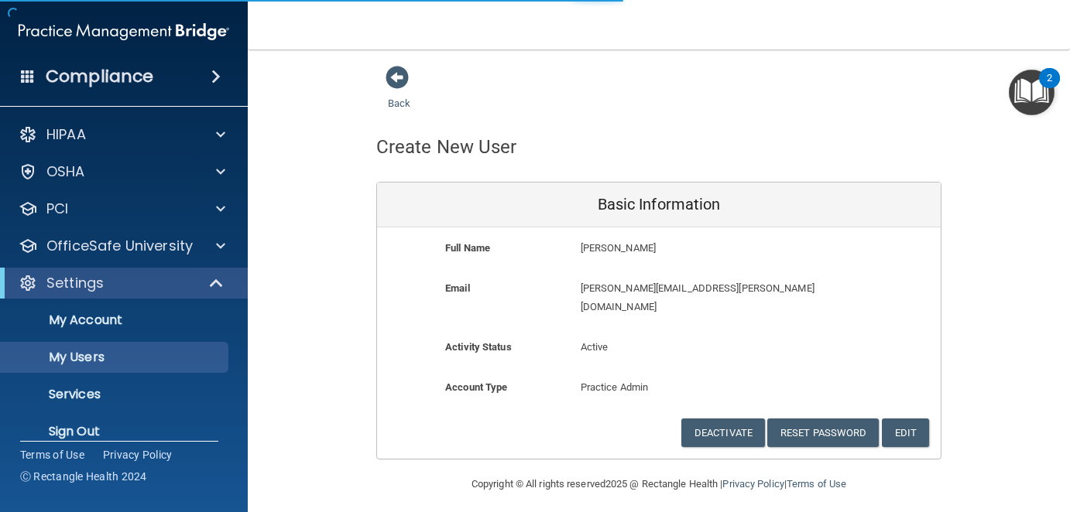
select select "20"
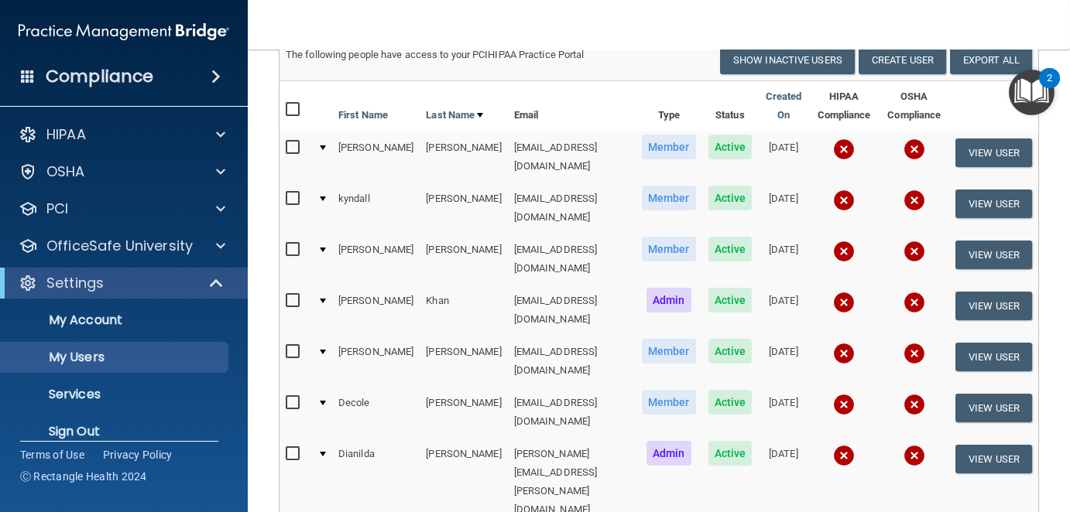
scroll to position [232, 0]
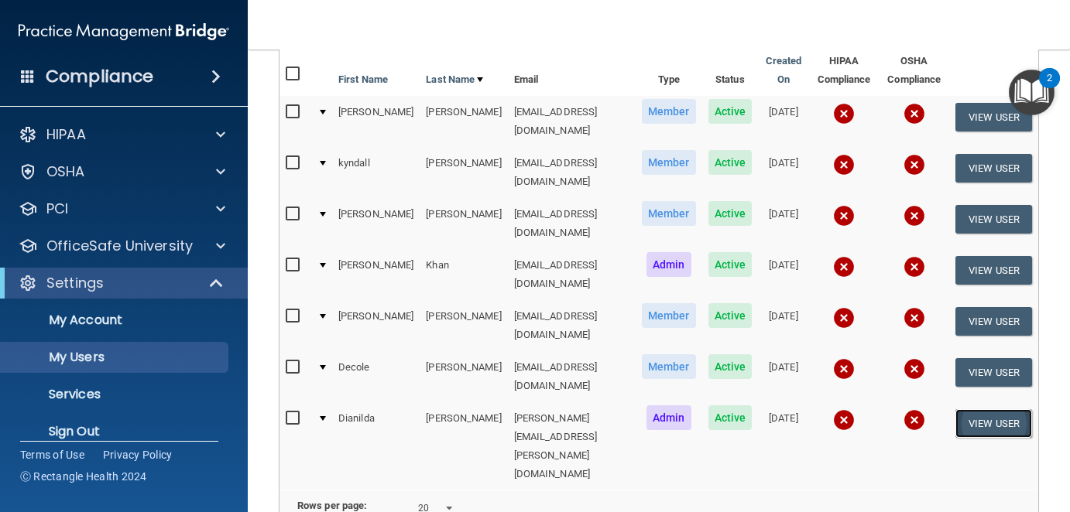
click at [974, 409] on button "View User" at bounding box center [993, 423] width 77 height 29
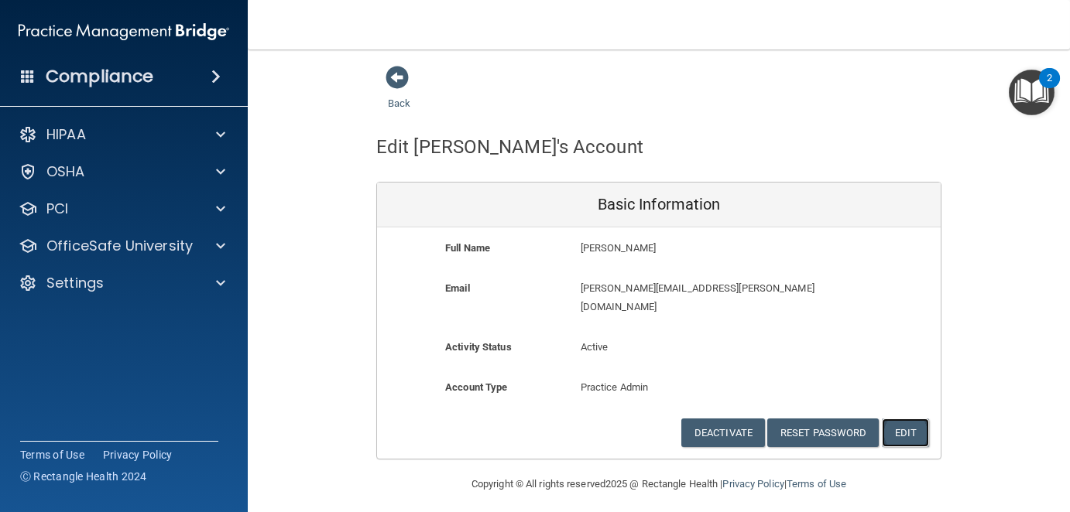
click at [906, 419] on button "Edit" at bounding box center [905, 433] width 47 height 29
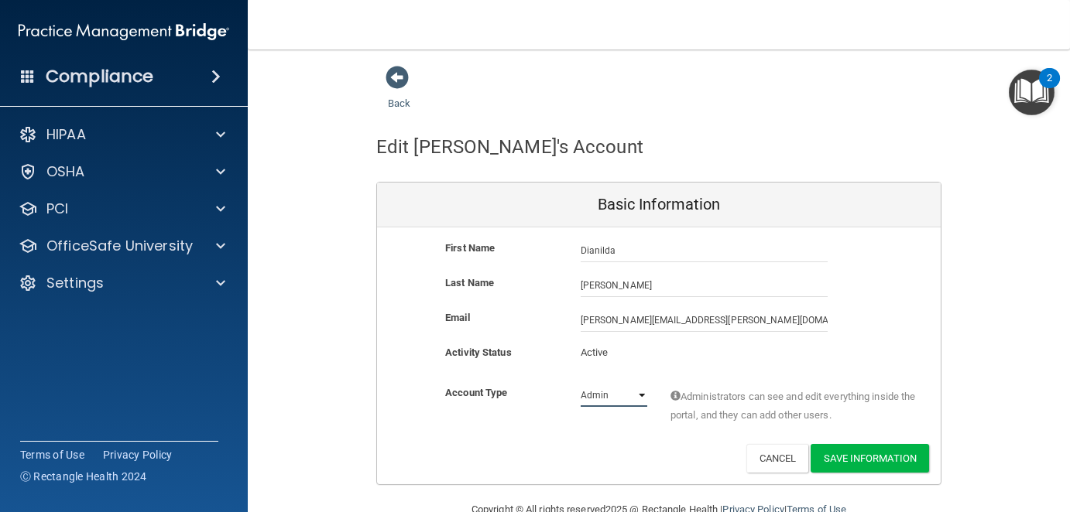
click at [635, 394] on select "Admin Member" at bounding box center [613, 395] width 67 height 23
select select "practice_member"
click at [580, 384] on select "Admin Member" at bounding box center [613, 395] width 67 height 23
click at [865, 456] on button "Save Information" at bounding box center [869, 458] width 118 height 29
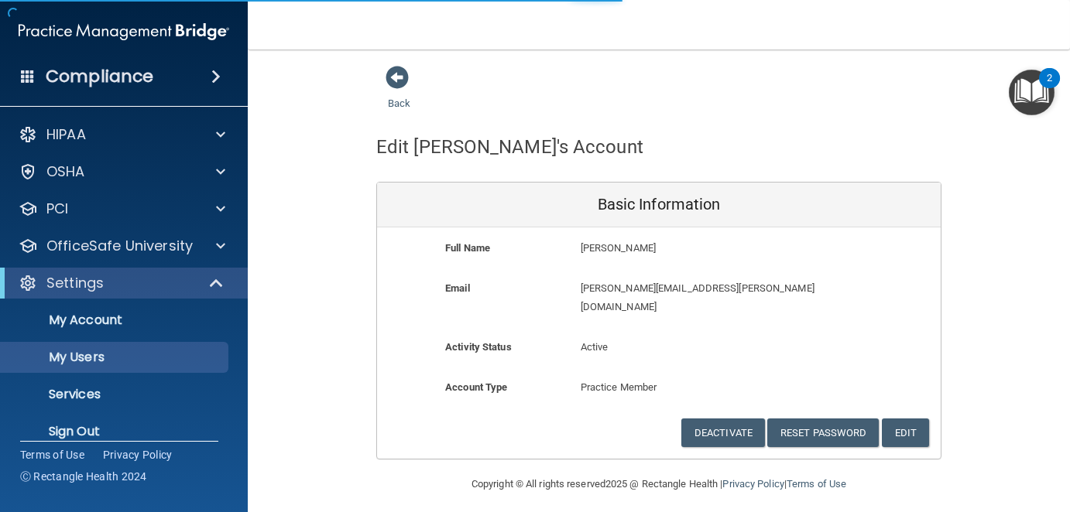
select select "20"
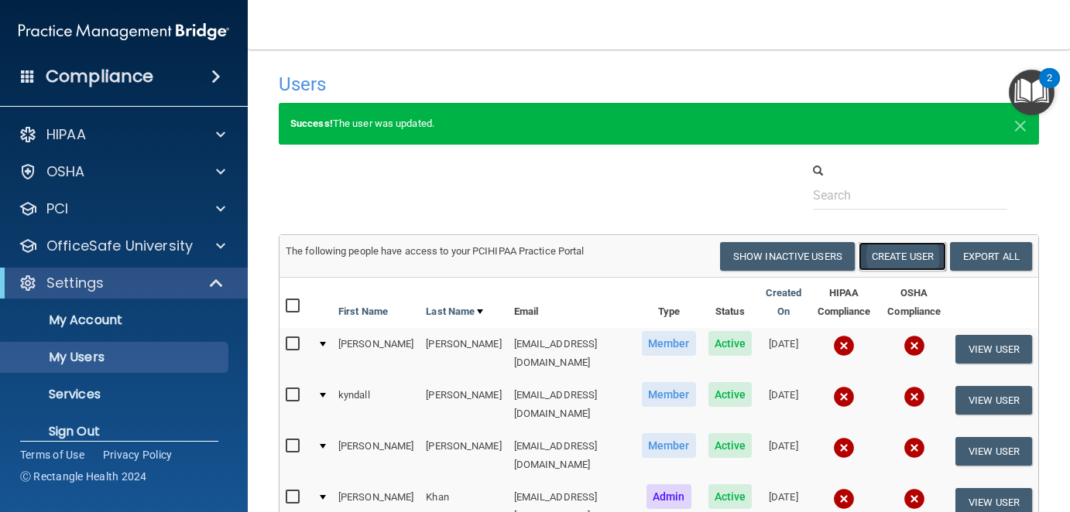
click at [885, 251] on button "Create User" at bounding box center [901, 256] width 87 height 29
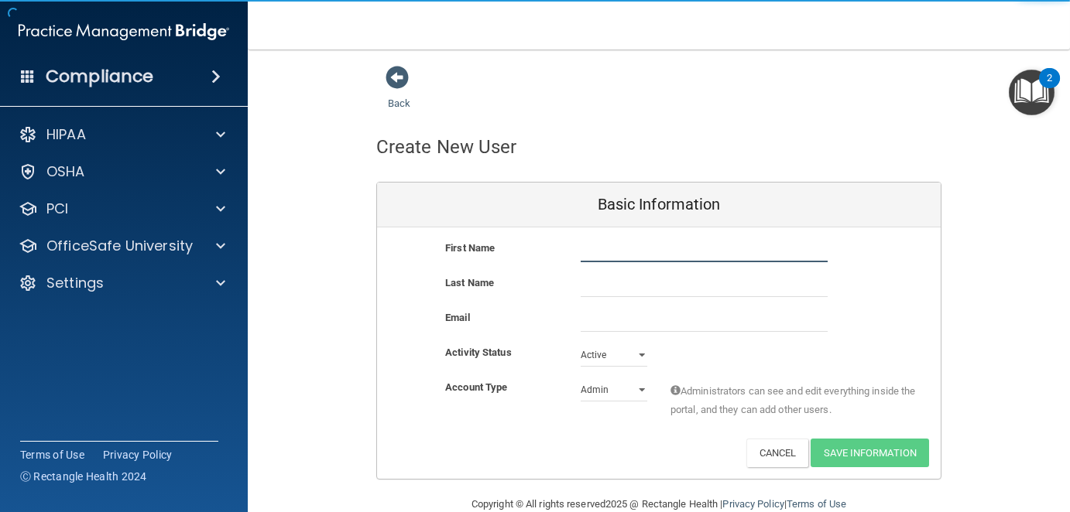
click at [604, 256] on input "text" at bounding box center [703, 250] width 247 height 23
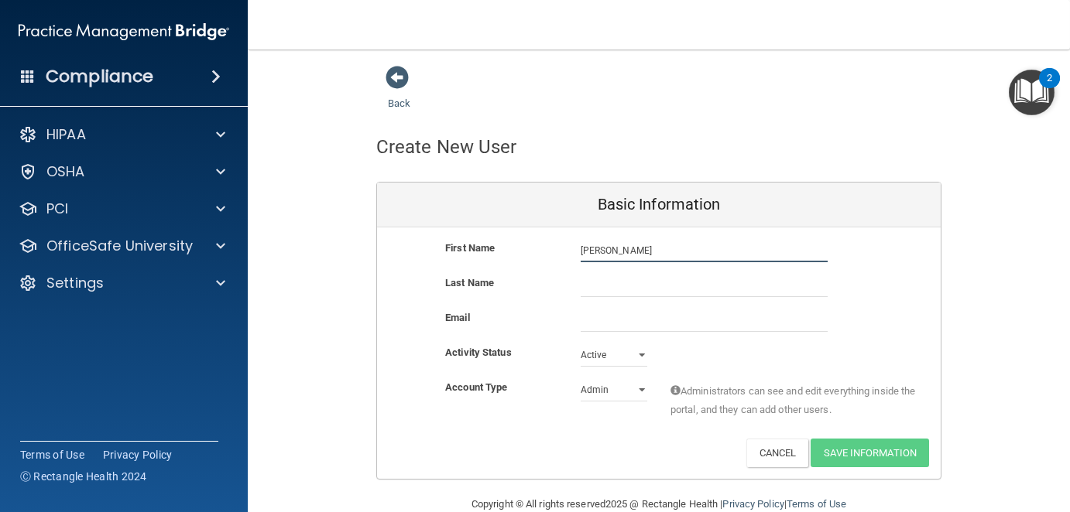
type input "[PERSON_NAME]"
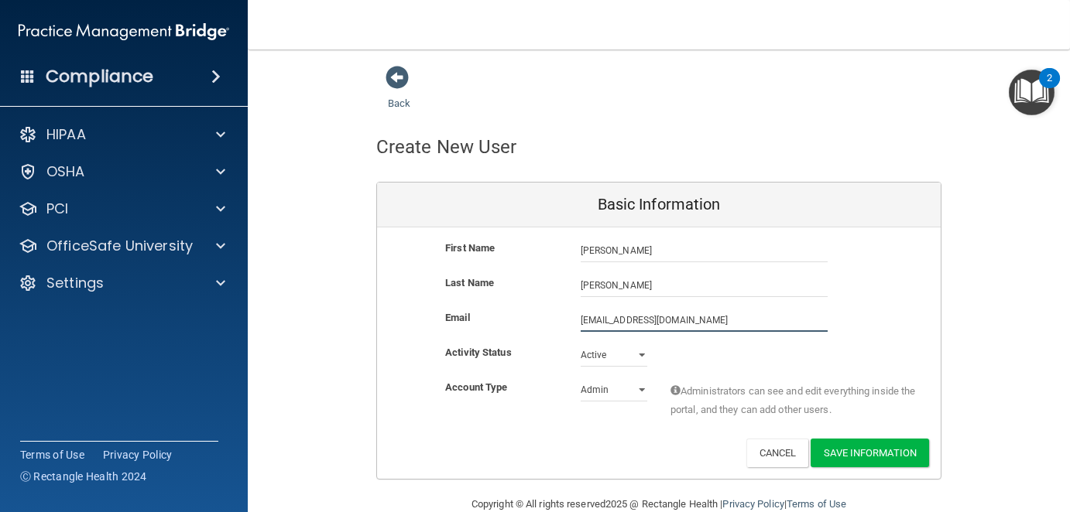
type input "[EMAIL_ADDRESS][DOMAIN_NAME]"
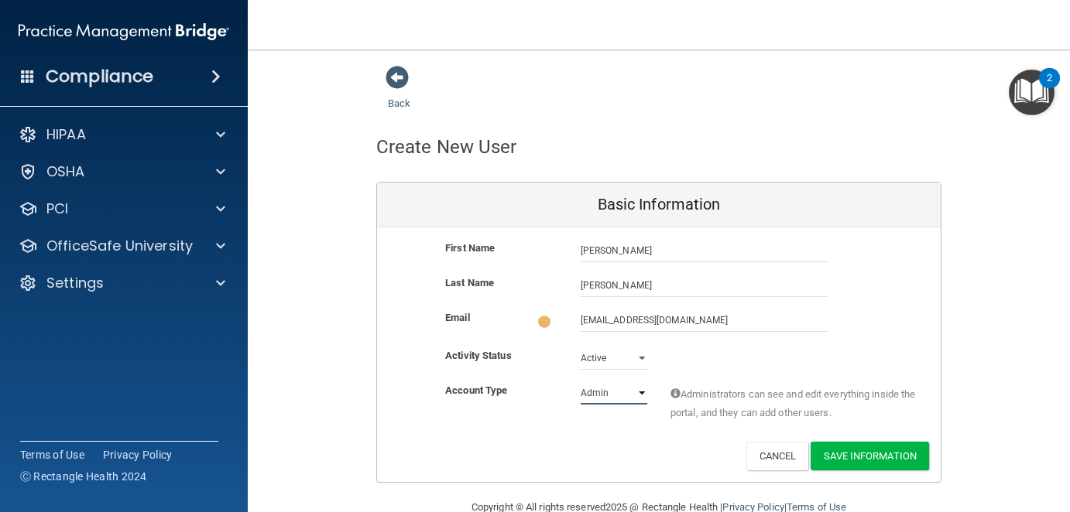
click at [628, 391] on select "Admin Member" at bounding box center [613, 393] width 67 height 23
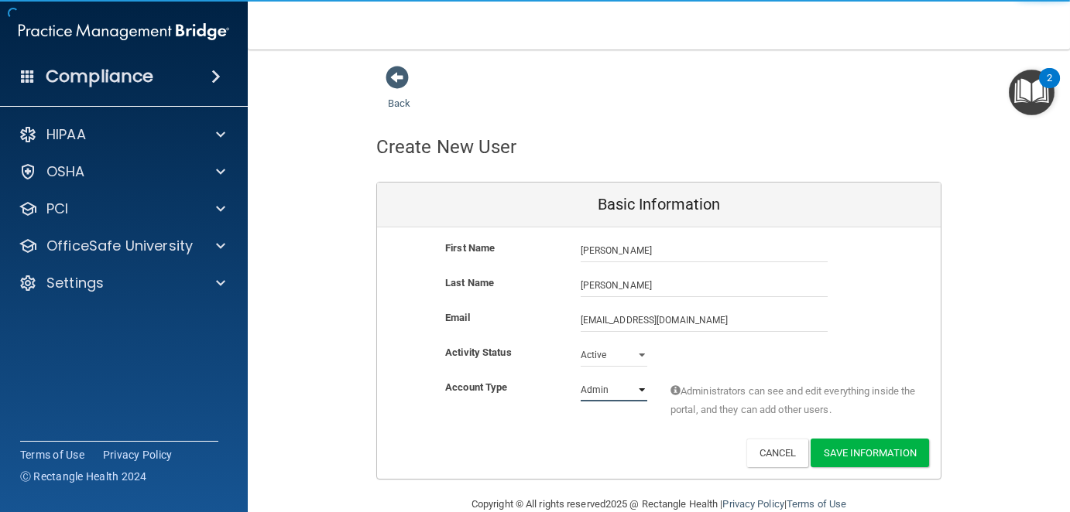
select select "practice_member"
click at [580, 378] on select "Admin Member" at bounding box center [613, 389] width 67 height 23
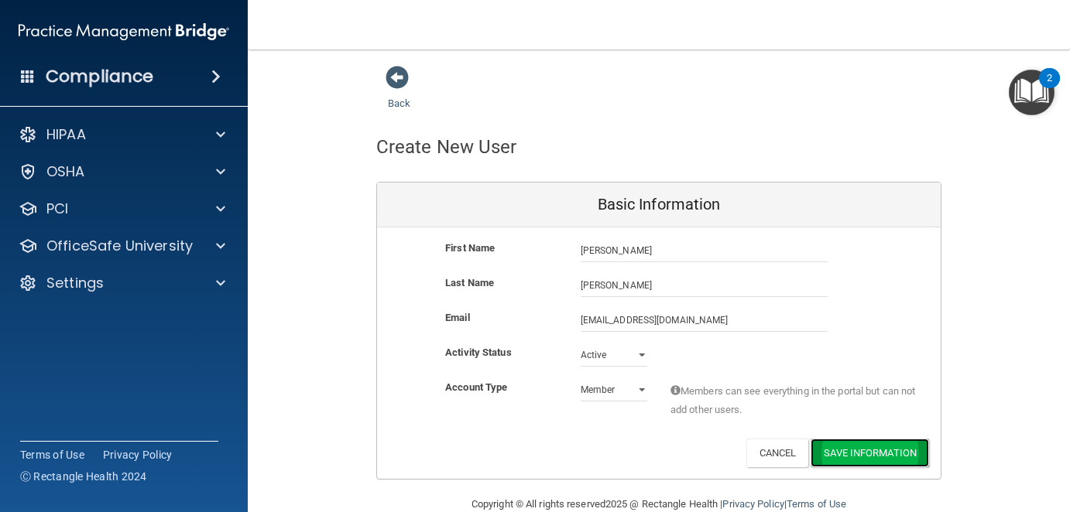
click at [865, 454] on button "Save Information" at bounding box center [869, 453] width 118 height 29
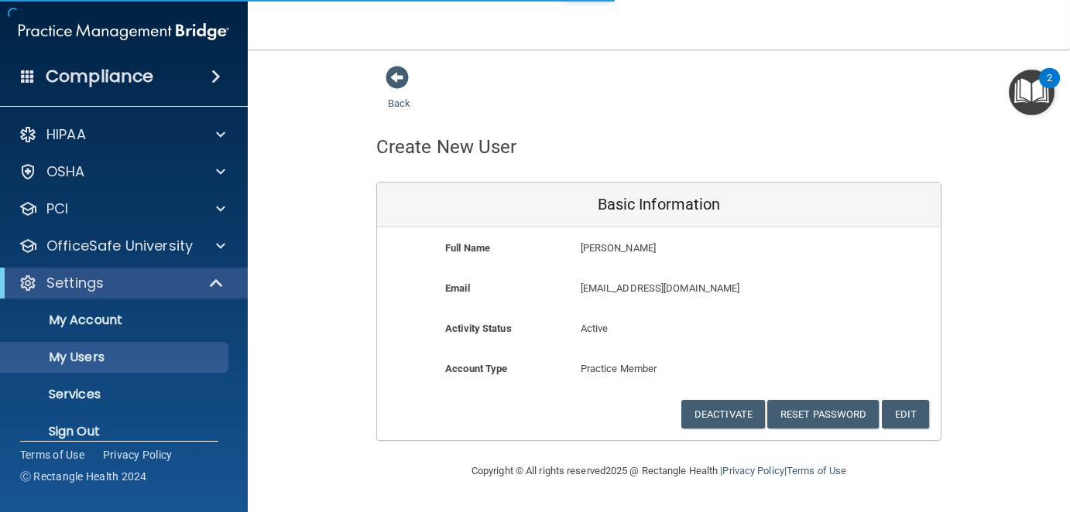
select select "20"
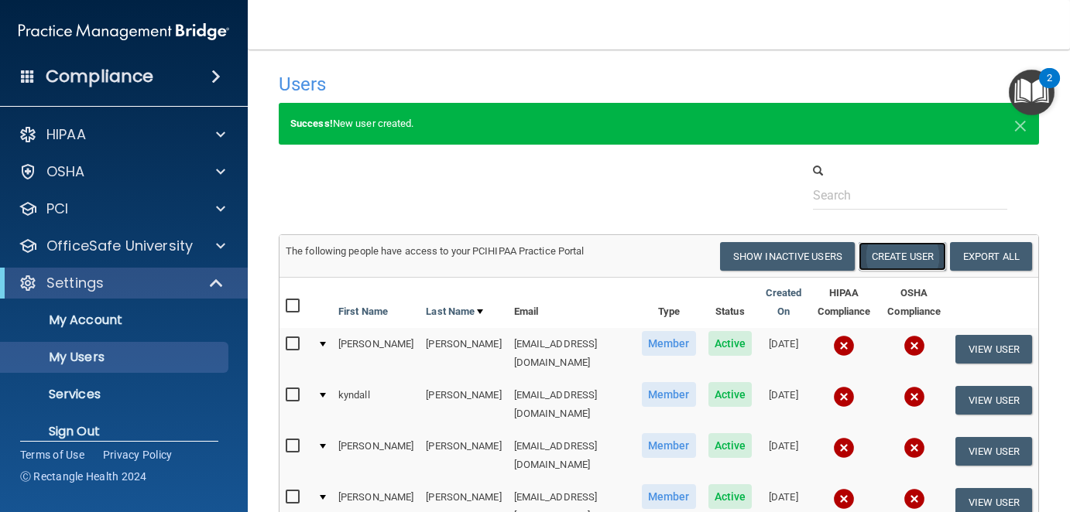
click at [873, 252] on button "Create User" at bounding box center [901, 256] width 87 height 29
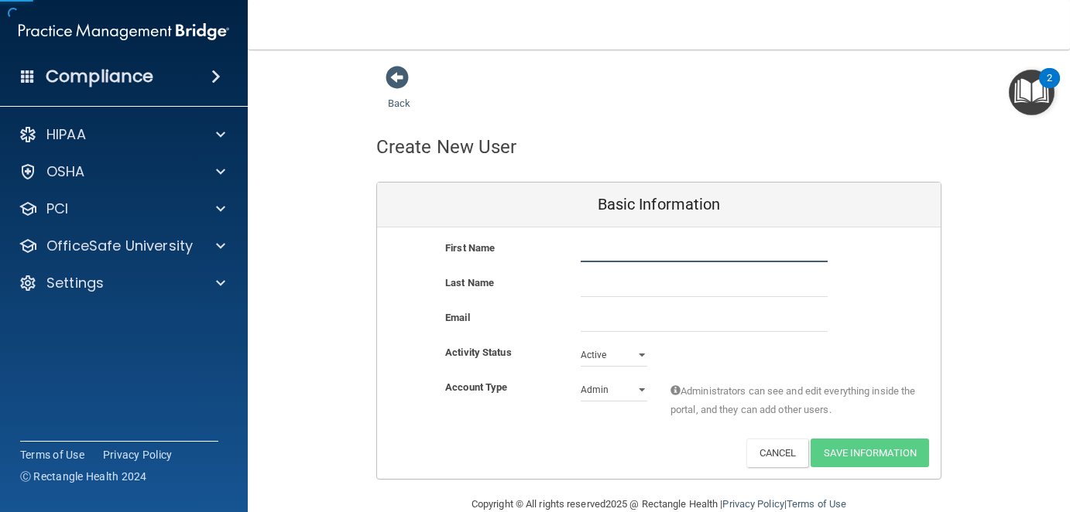
click at [607, 247] on input "text" at bounding box center [703, 250] width 247 height 23
type input "[PERSON_NAME]"
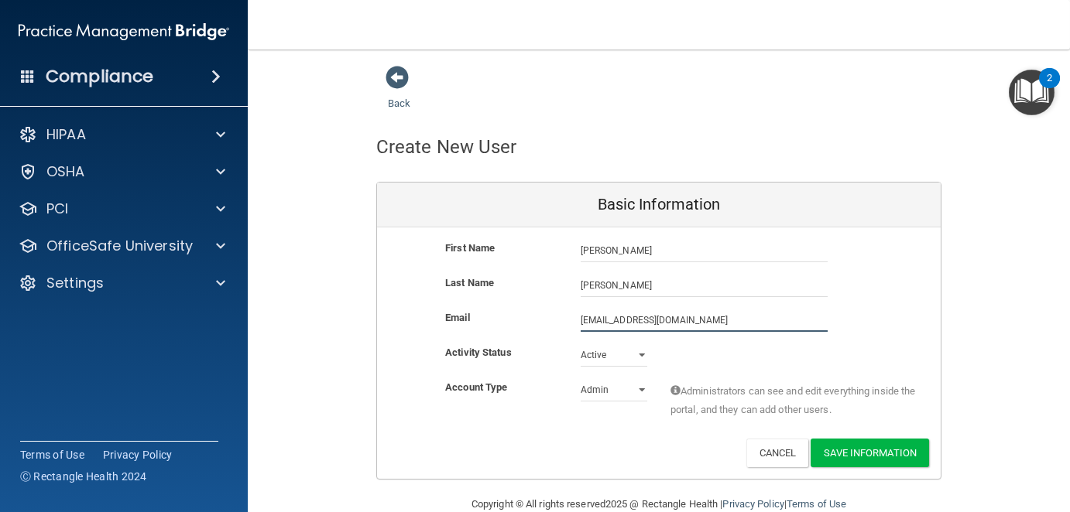
type input "[EMAIL_ADDRESS][DOMAIN_NAME]"
click at [621, 391] on select "Admin Member" at bounding box center [613, 389] width 67 height 23
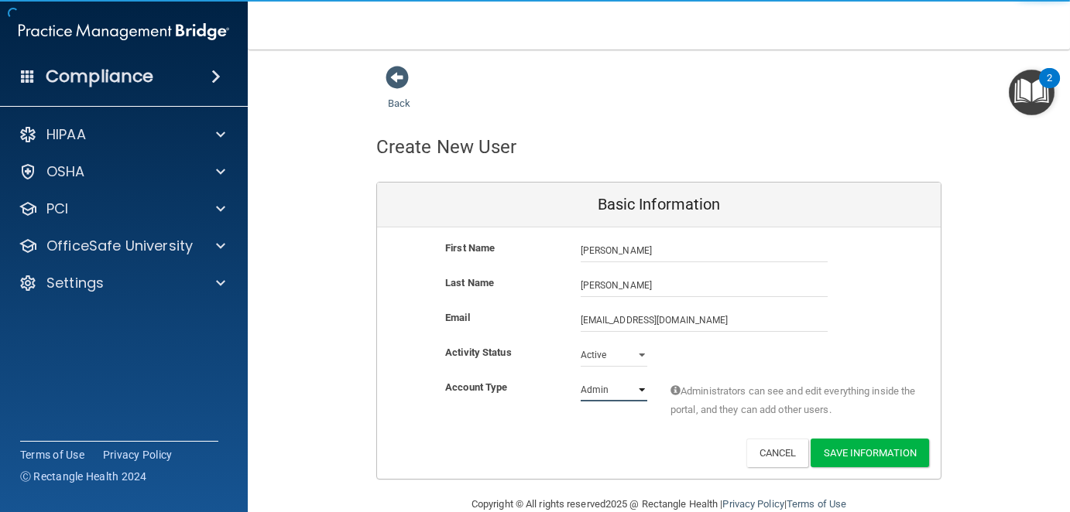
select select "practice_member"
click at [580, 378] on select "Admin Member" at bounding box center [613, 389] width 67 height 23
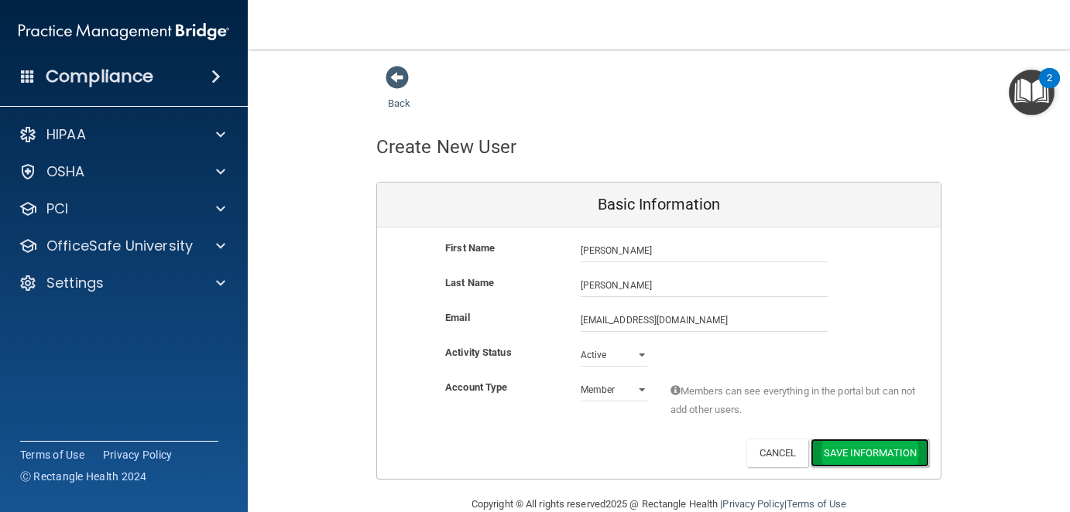
click at [875, 446] on button "Save Information" at bounding box center [869, 453] width 118 height 29
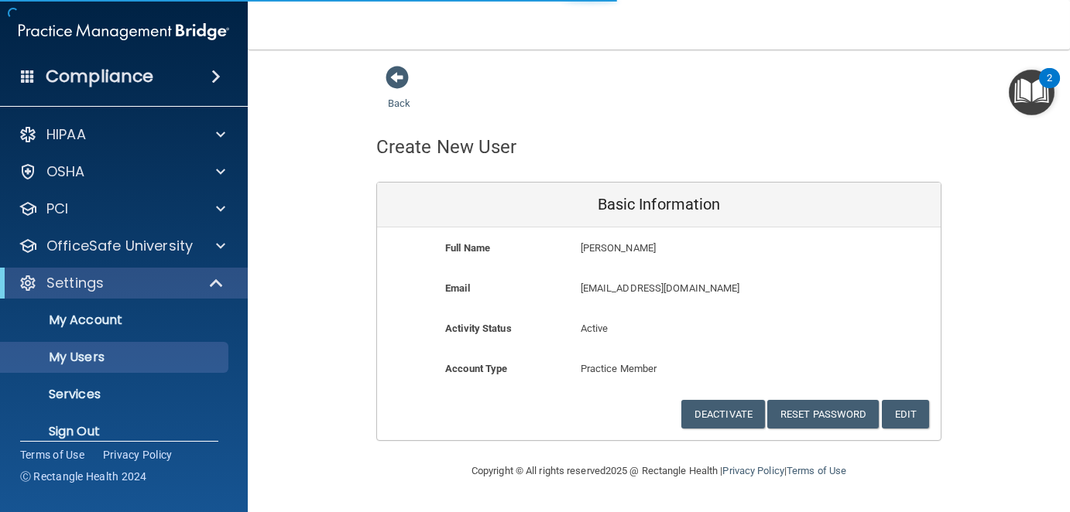
select select "20"
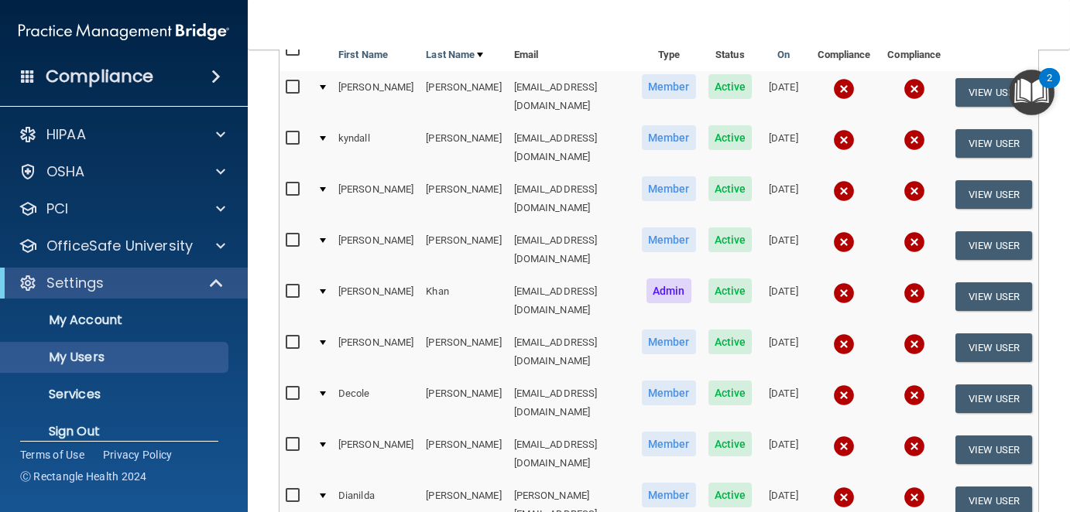
scroll to position [232, 0]
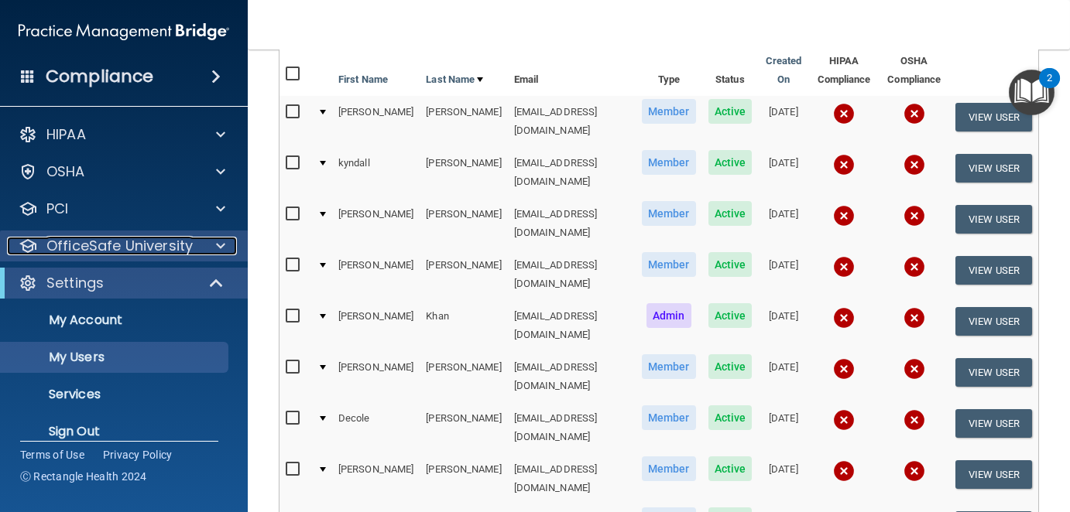
click at [137, 244] on p "OfficeSafe University" at bounding box center [119, 246] width 146 height 19
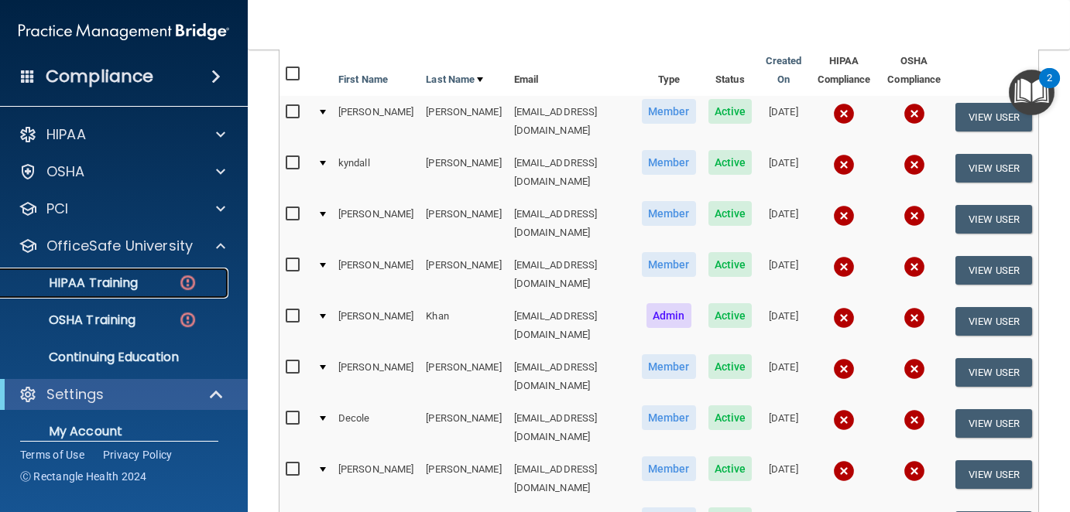
click at [126, 279] on p "HIPAA Training" at bounding box center [74, 283] width 128 height 15
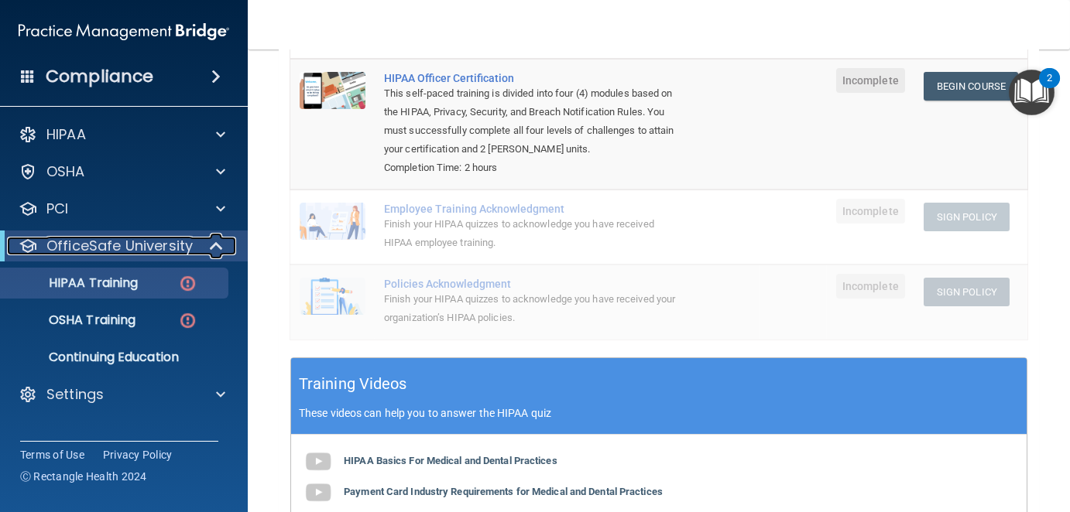
click at [133, 246] on p "OfficeSafe University" at bounding box center [119, 246] width 146 height 19
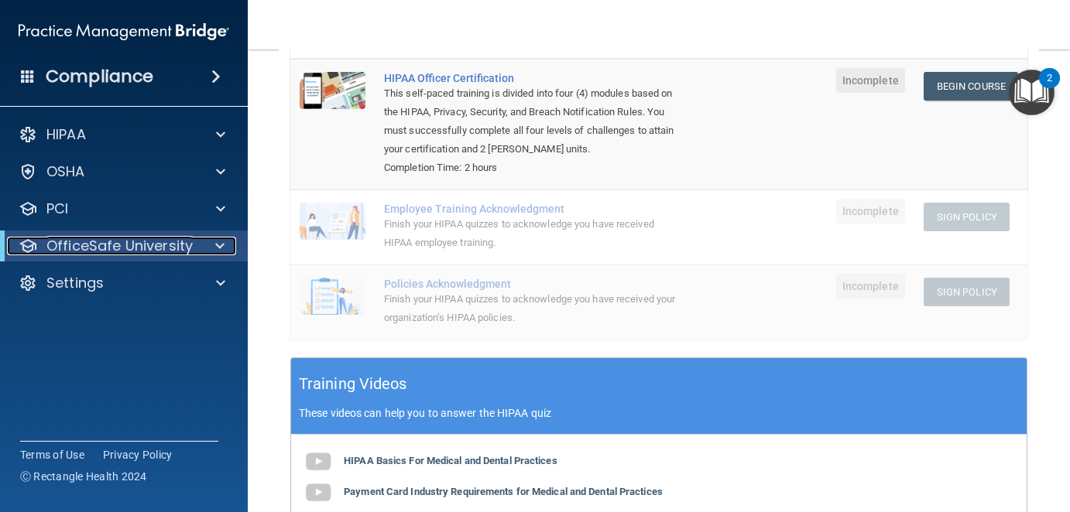
click at [133, 246] on p "OfficeSafe University" at bounding box center [119, 246] width 146 height 19
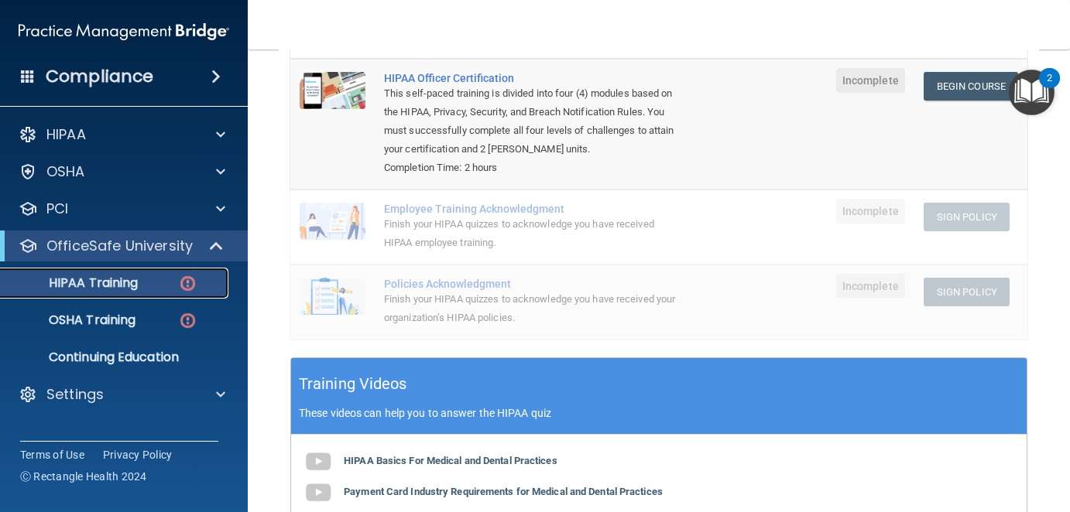
click at [122, 282] on p "HIPAA Training" at bounding box center [74, 283] width 128 height 15
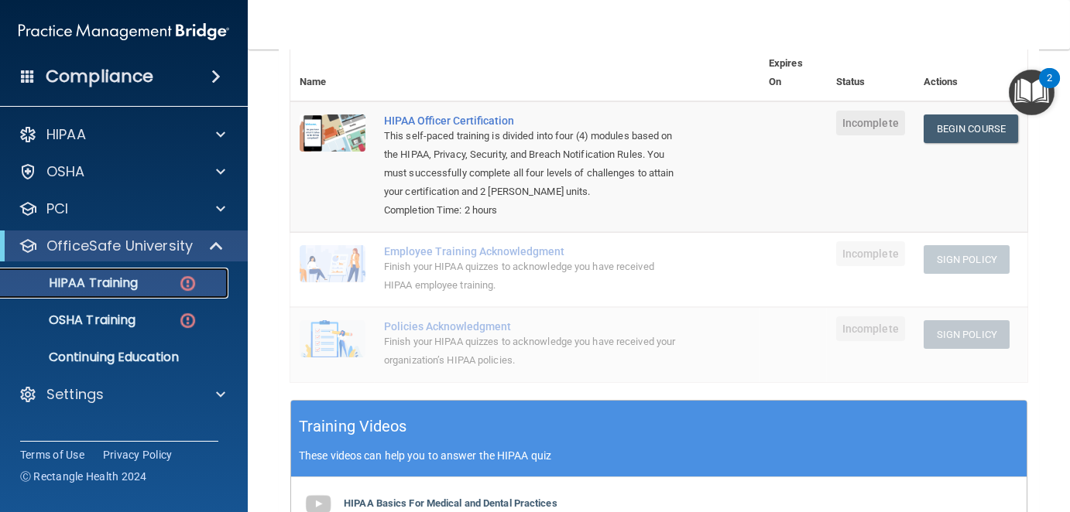
scroll to position [155, 0]
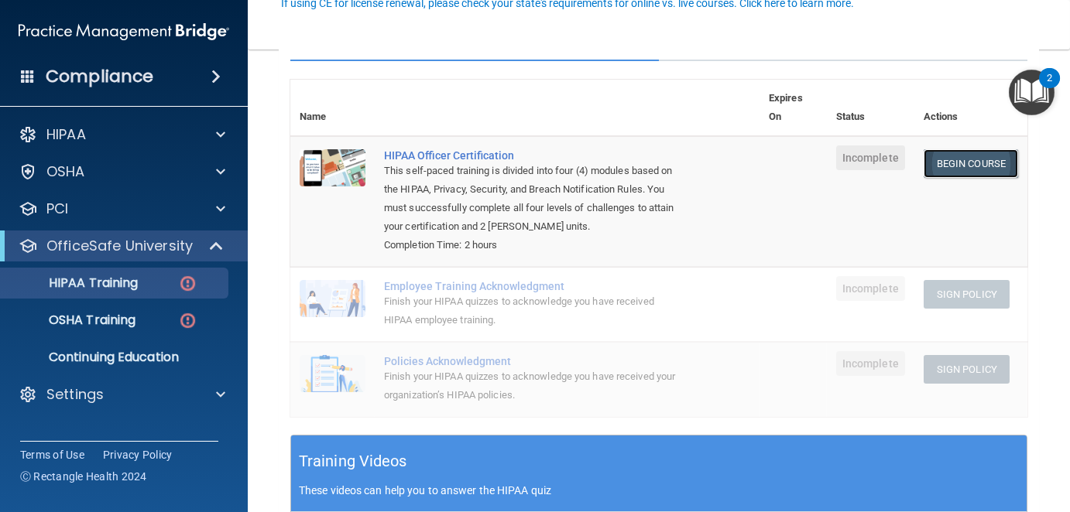
click at [932, 163] on link "Begin Course" at bounding box center [970, 163] width 94 height 29
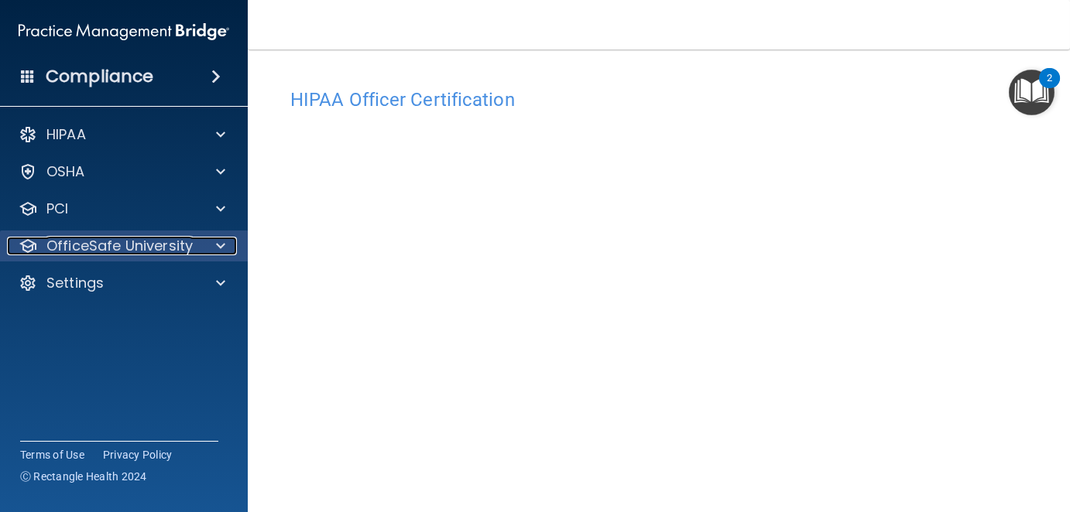
click at [76, 245] on p "OfficeSafe University" at bounding box center [119, 246] width 146 height 19
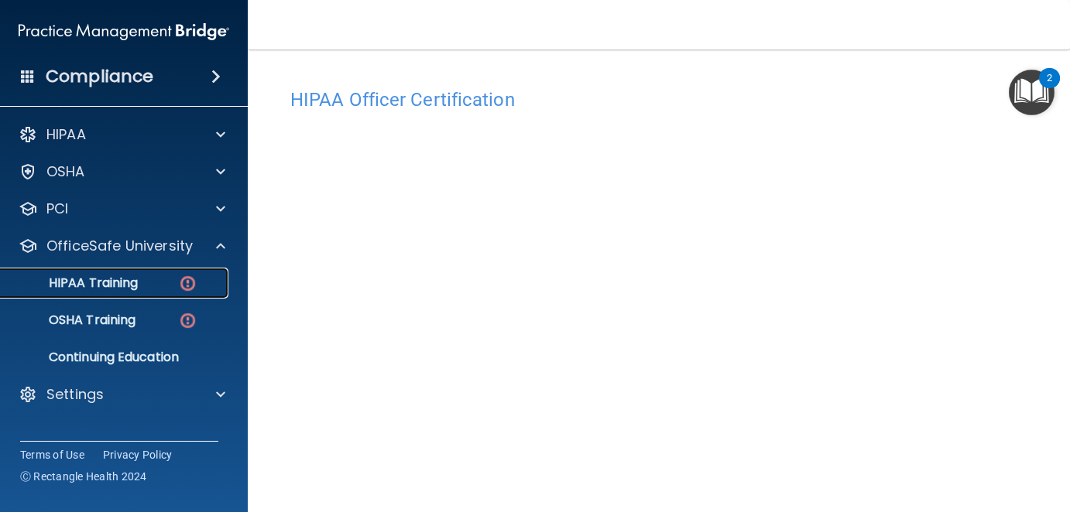
click at [79, 279] on p "HIPAA Training" at bounding box center [74, 283] width 128 height 15
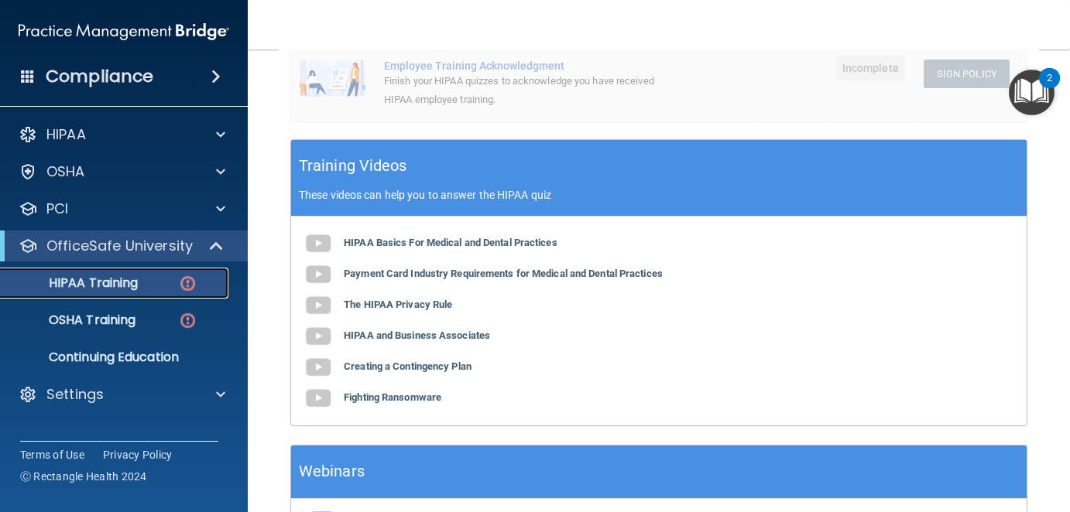
scroll to position [464, 0]
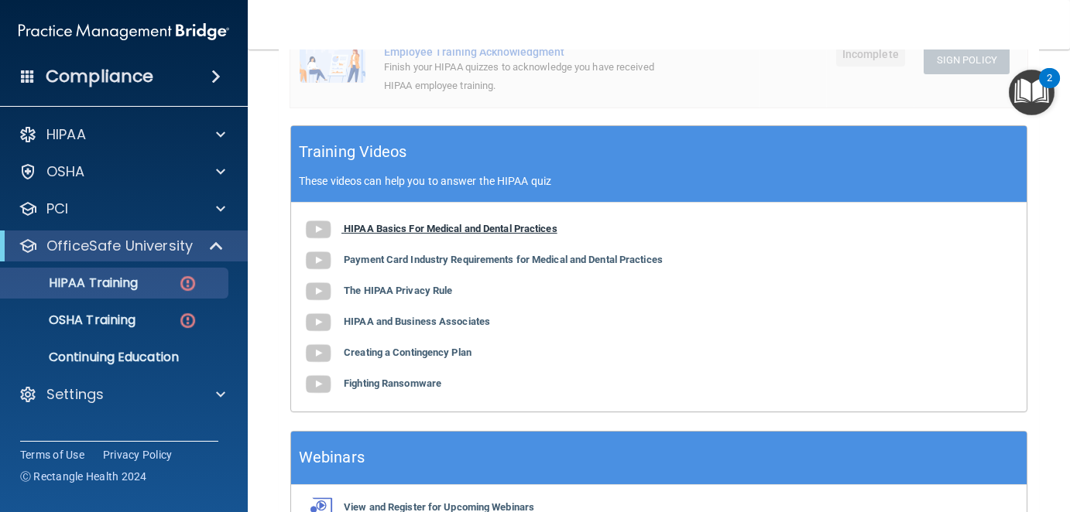
click at [504, 228] on b "HIPAA Basics For Medical and Dental Practices" at bounding box center [451, 229] width 214 height 12
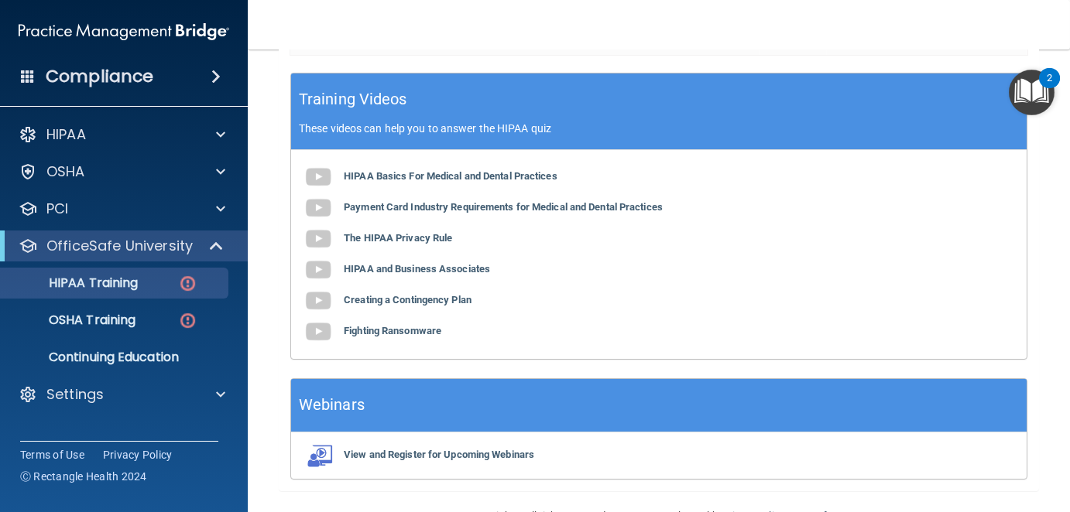
scroll to position [542, 0]
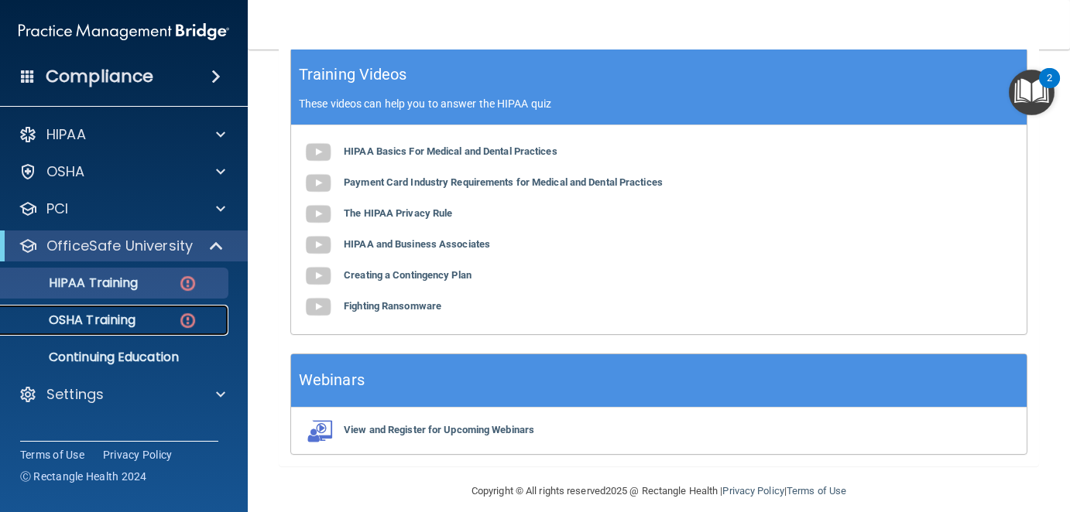
click at [121, 317] on p "OSHA Training" at bounding box center [72, 320] width 125 height 15
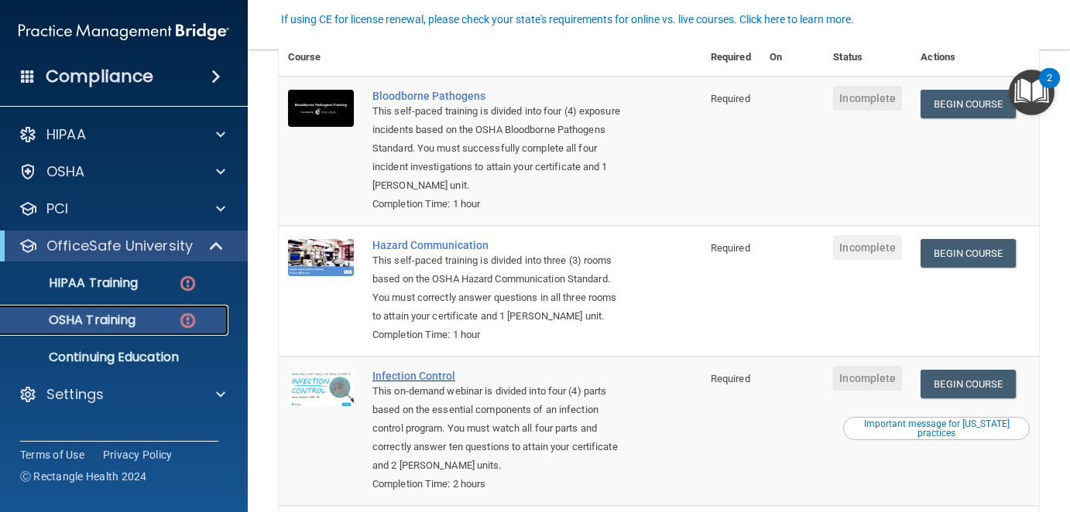
scroll to position [131, 0]
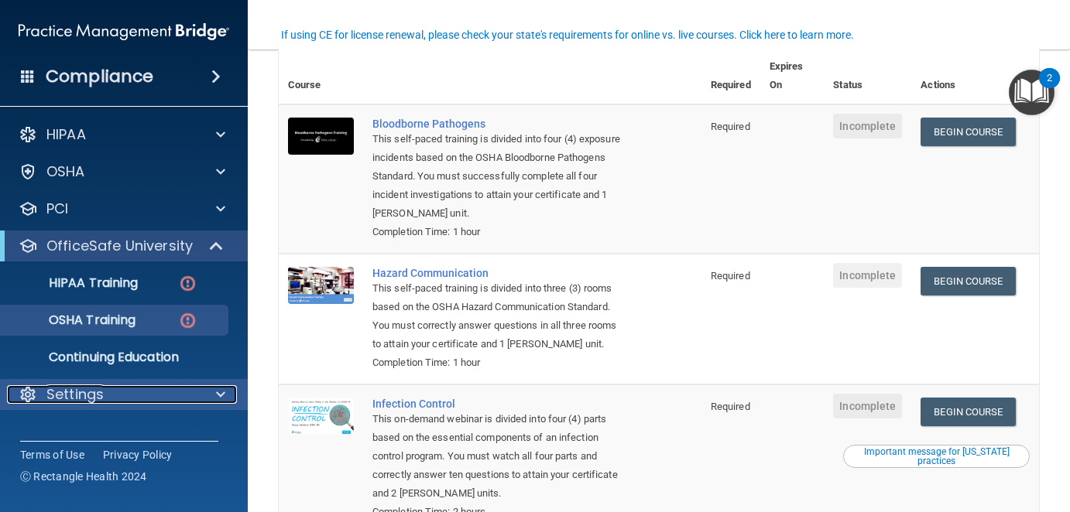
click at [227, 393] on div at bounding box center [218, 394] width 39 height 19
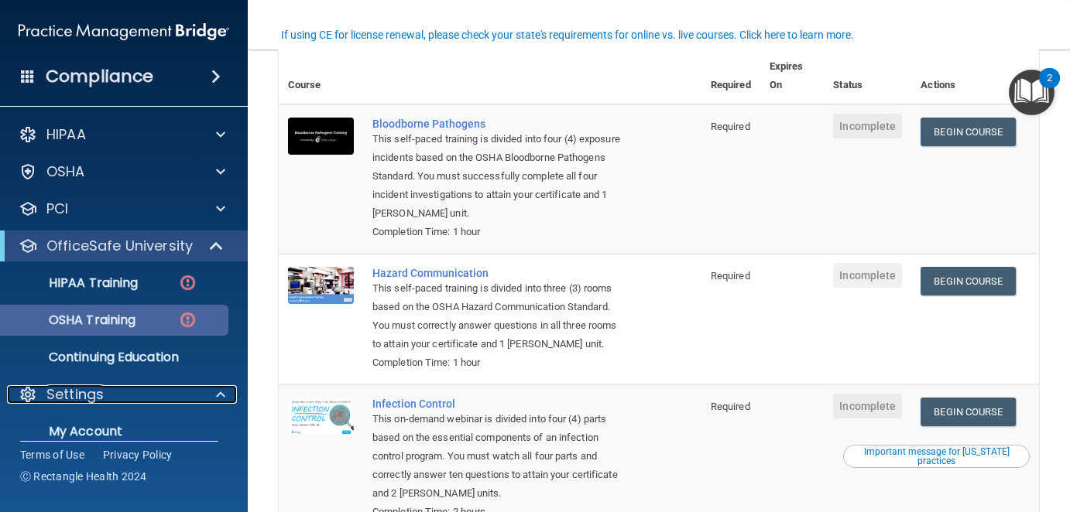
scroll to position [128, 0]
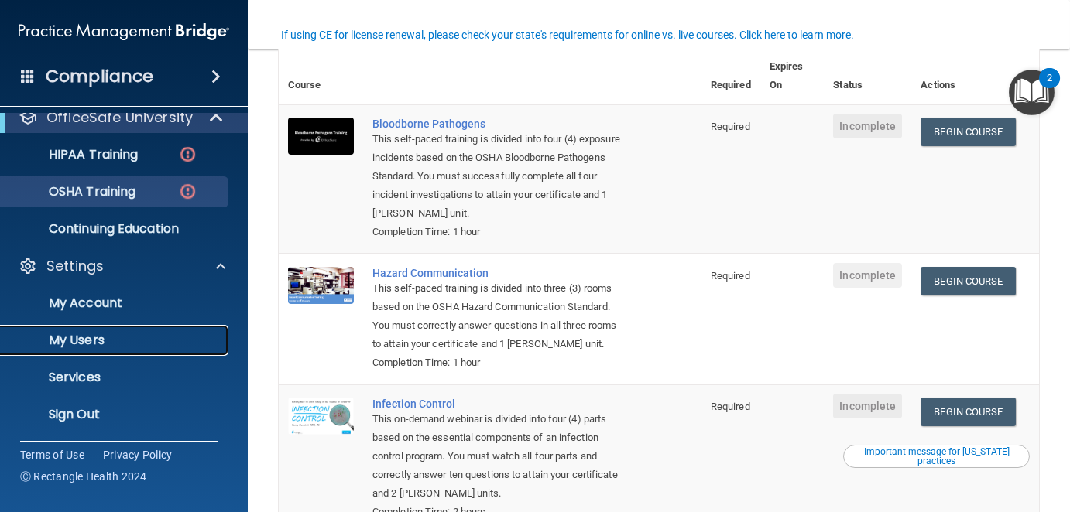
click at [91, 339] on p "My Users" at bounding box center [115, 340] width 211 height 15
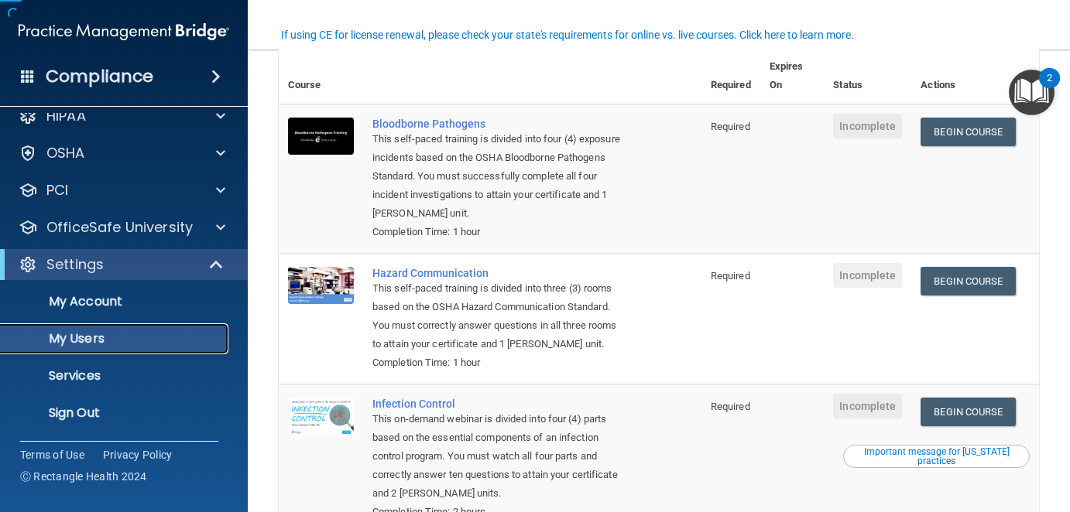
scroll to position [18, 0]
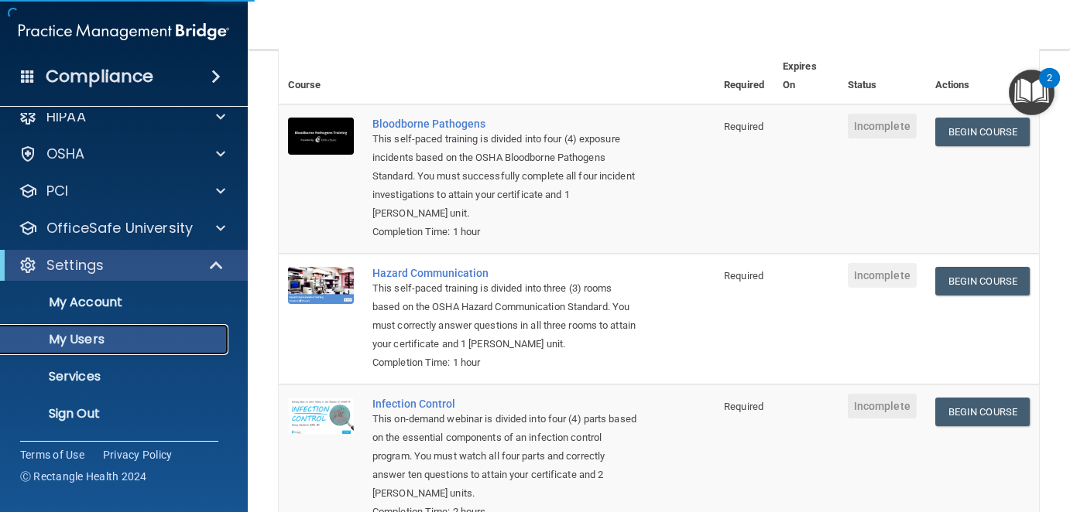
select select "20"
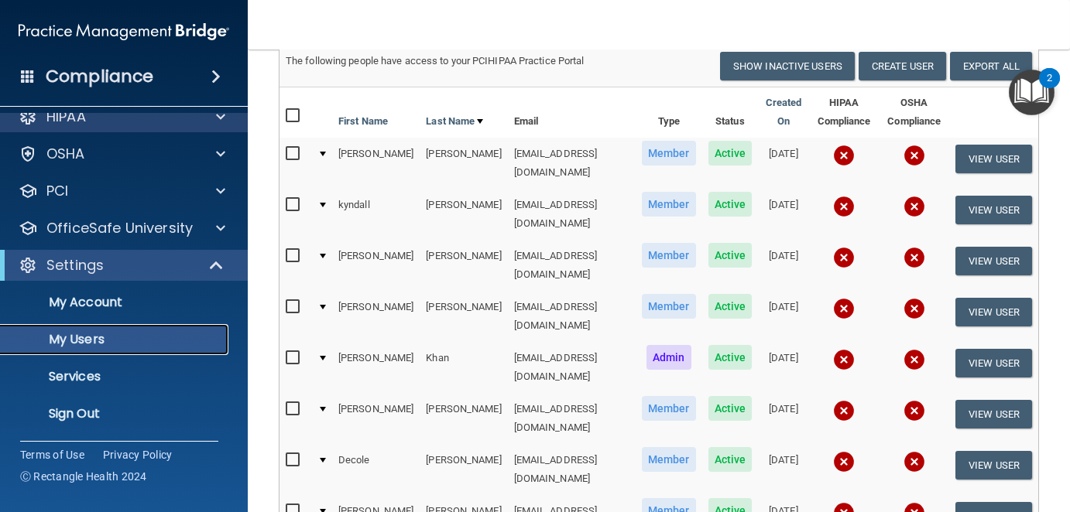
scroll to position [0, 0]
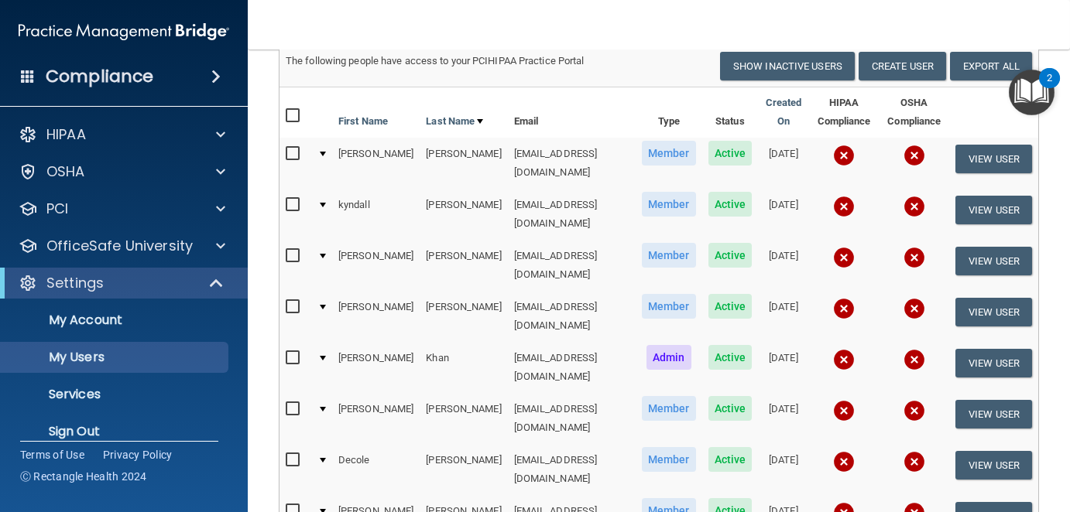
click at [212, 76] on span at bounding box center [215, 76] width 9 height 19
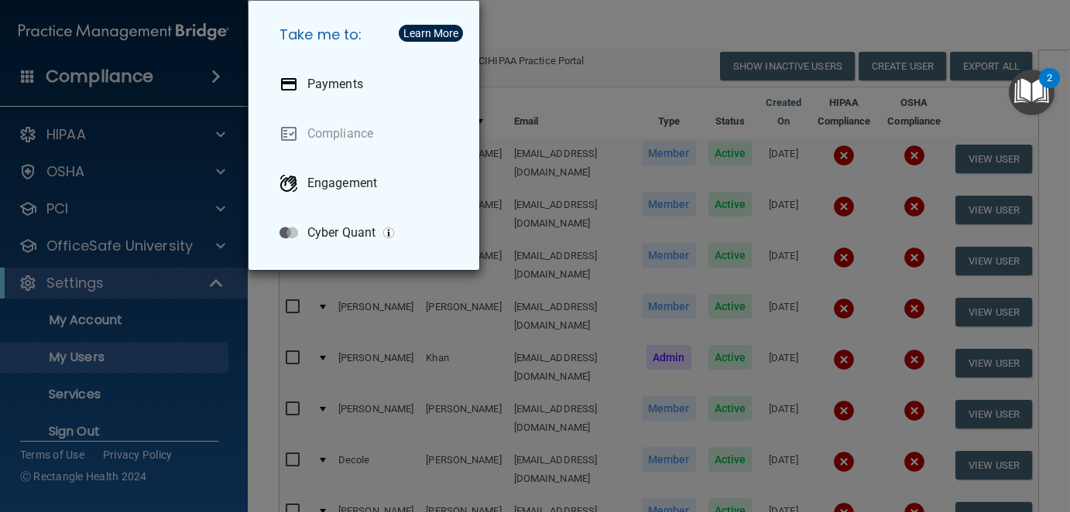
click at [157, 156] on div "Take me to: Payments Compliance Engagement Cyber Quant" at bounding box center [535, 256] width 1070 height 512
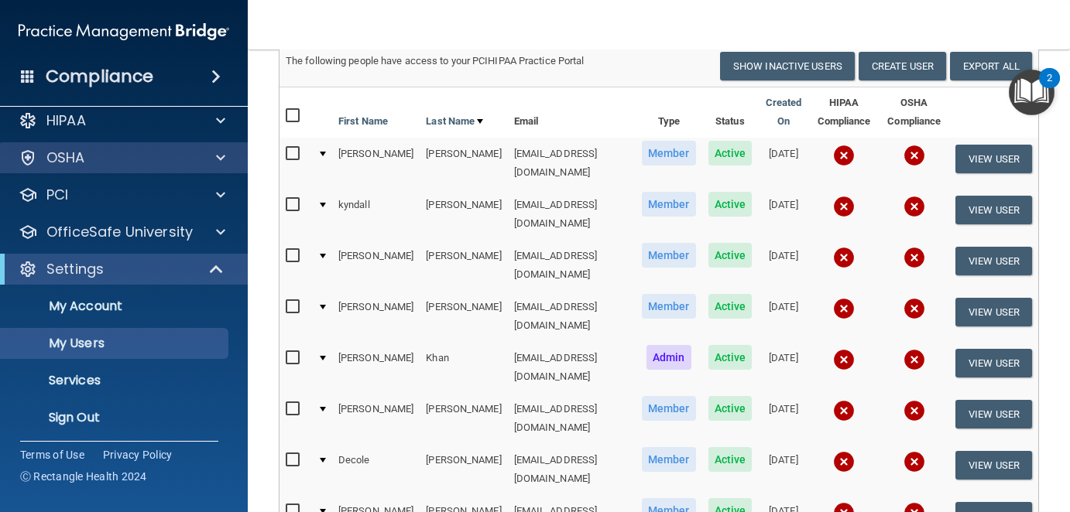
scroll to position [18, 0]
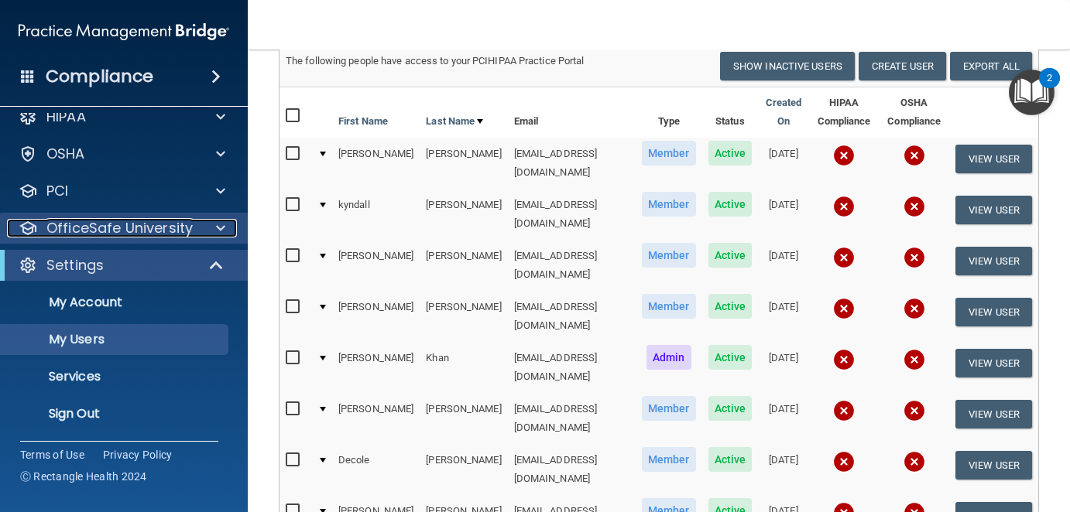
click at [77, 224] on p "OfficeSafe University" at bounding box center [119, 228] width 146 height 19
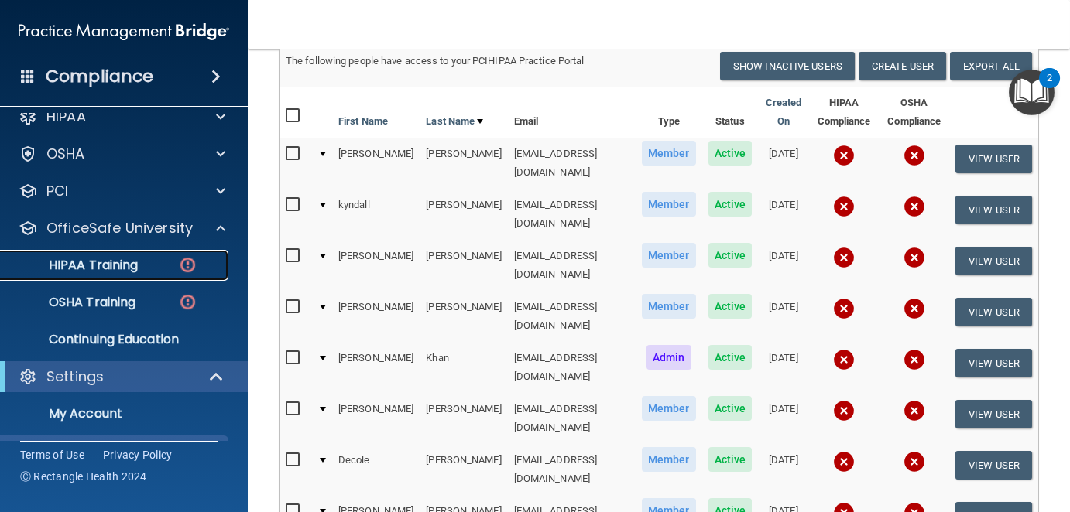
click at [101, 260] on p "HIPAA Training" at bounding box center [74, 265] width 128 height 15
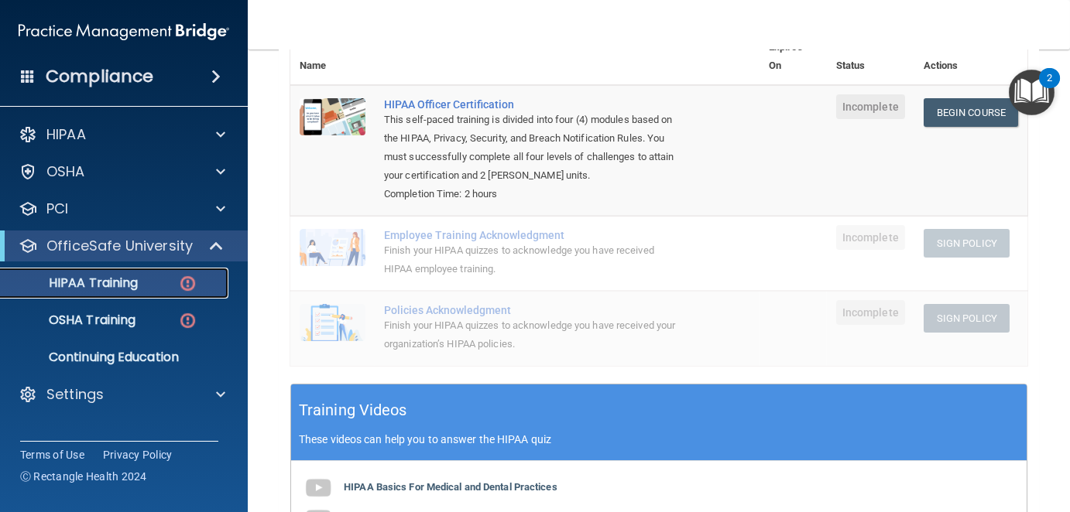
scroll to position [208, 0]
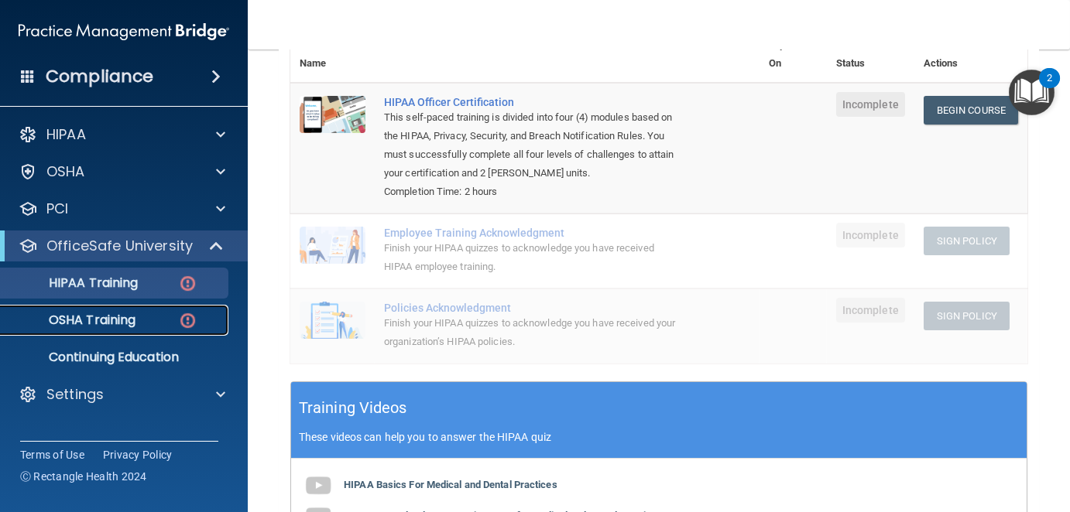
click at [116, 319] on p "OSHA Training" at bounding box center [72, 320] width 125 height 15
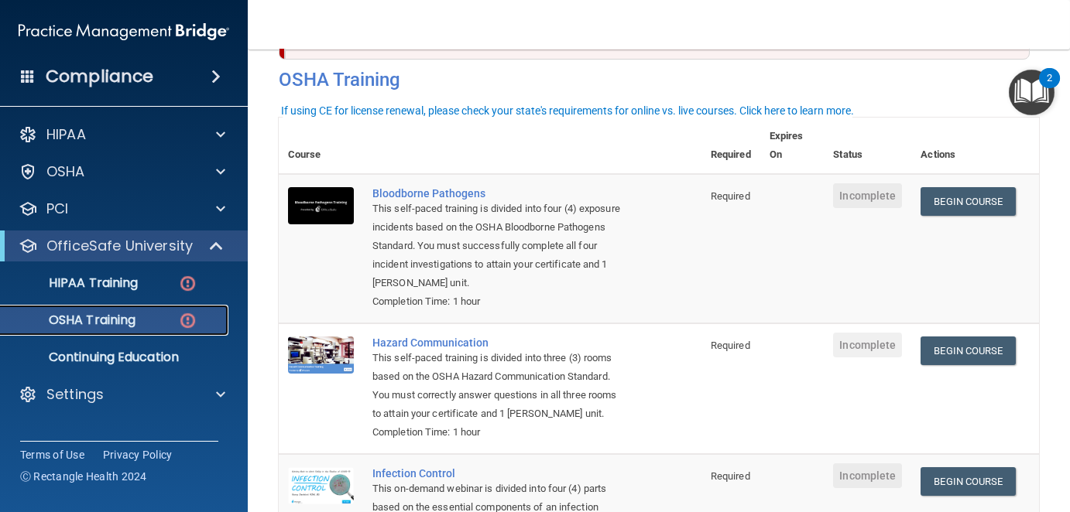
scroll to position [53, 0]
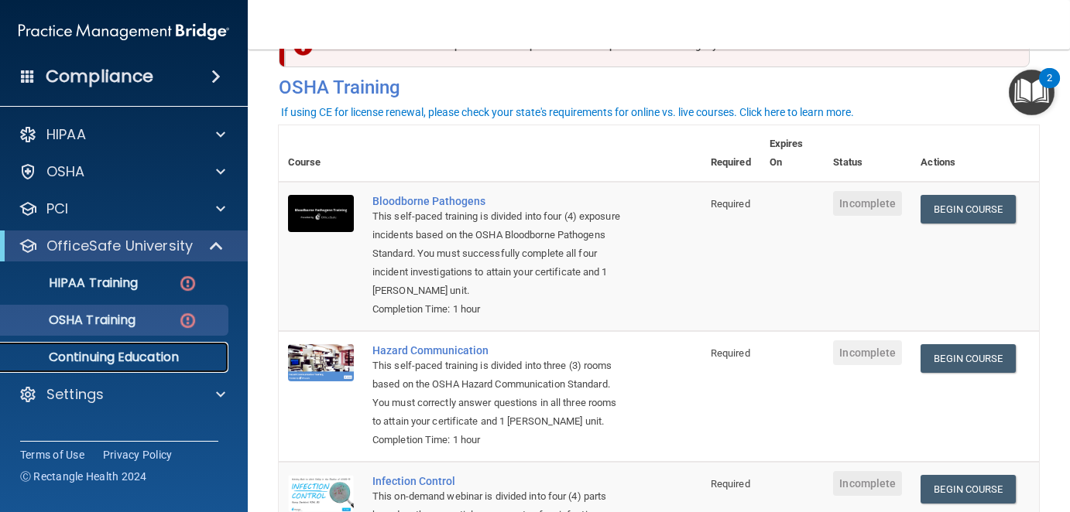
click at [111, 354] on p "Continuing Education" at bounding box center [115, 357] width 211 height 15
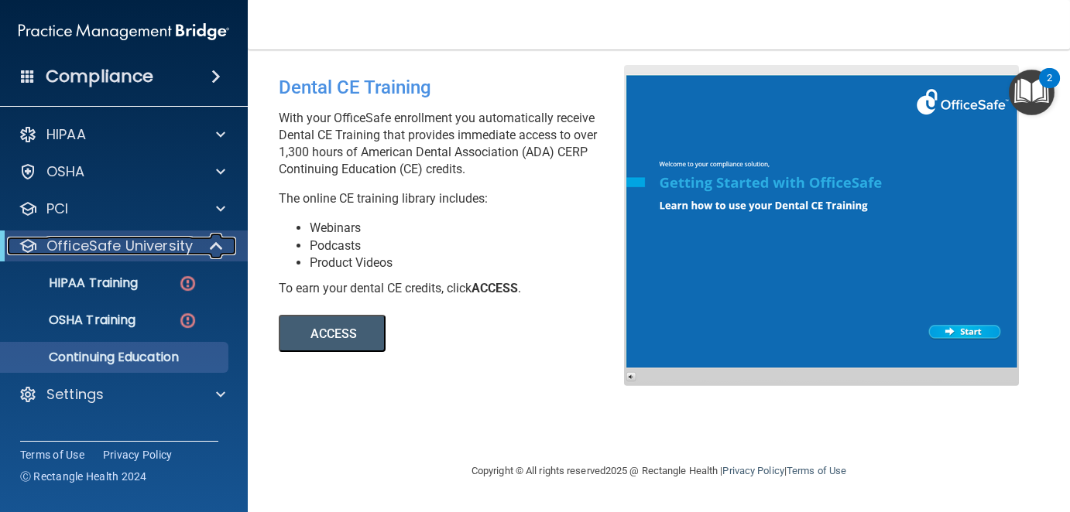
click at [93, 248] on p "OfficeSafe University" at bounding box center [119, 246] width 146 height 19
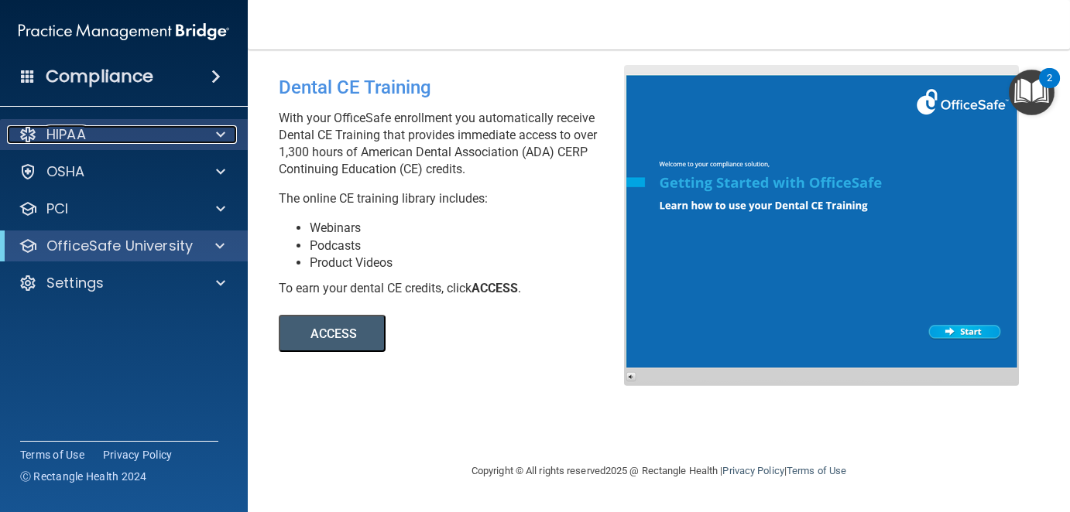
click at [84, 137] on p "HIPAA" at bounding box center [65, 134] width 39 height 19
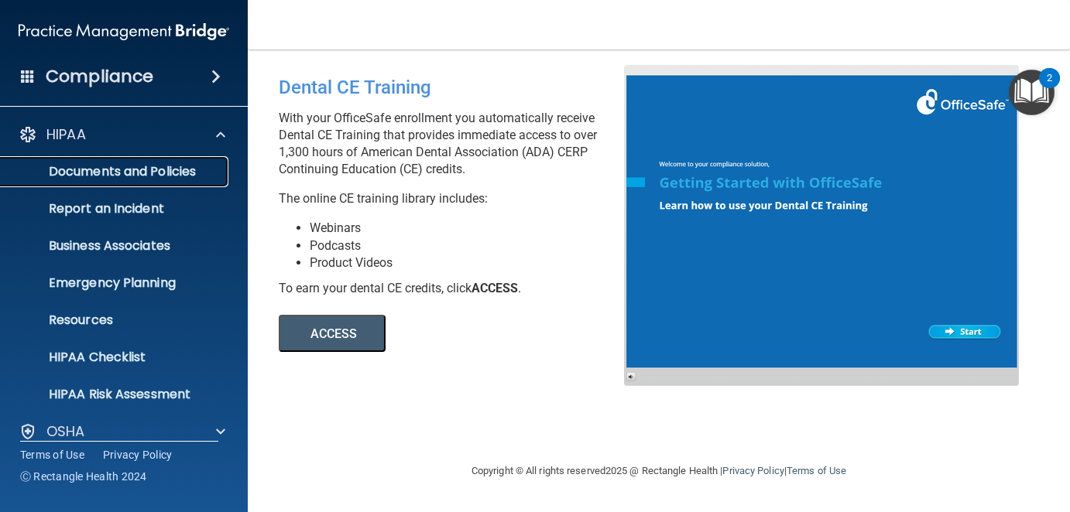
click at [100, 170] on p "Documents and Policies" at bounding box center [115, 171] width 211 height 15
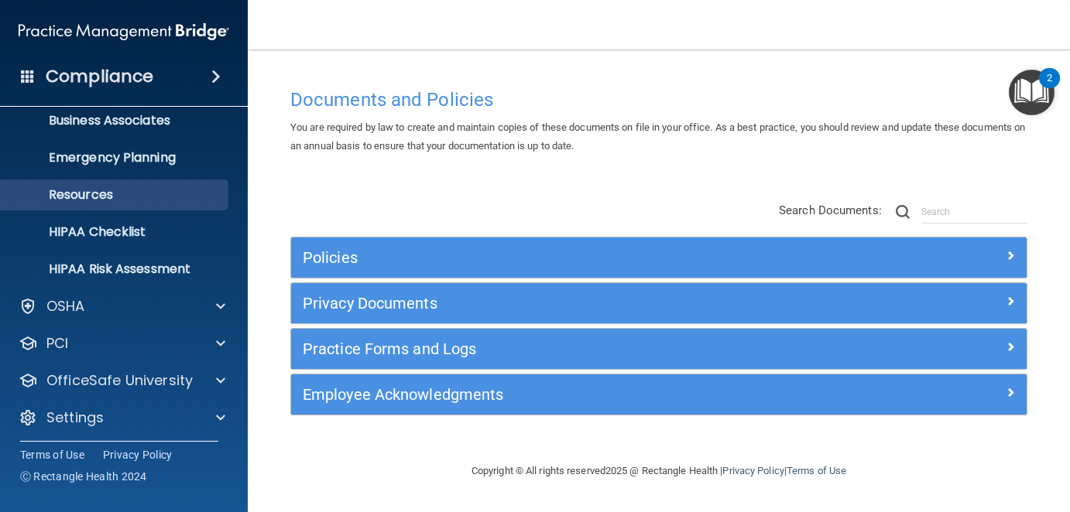
scroll to position [128, 0]
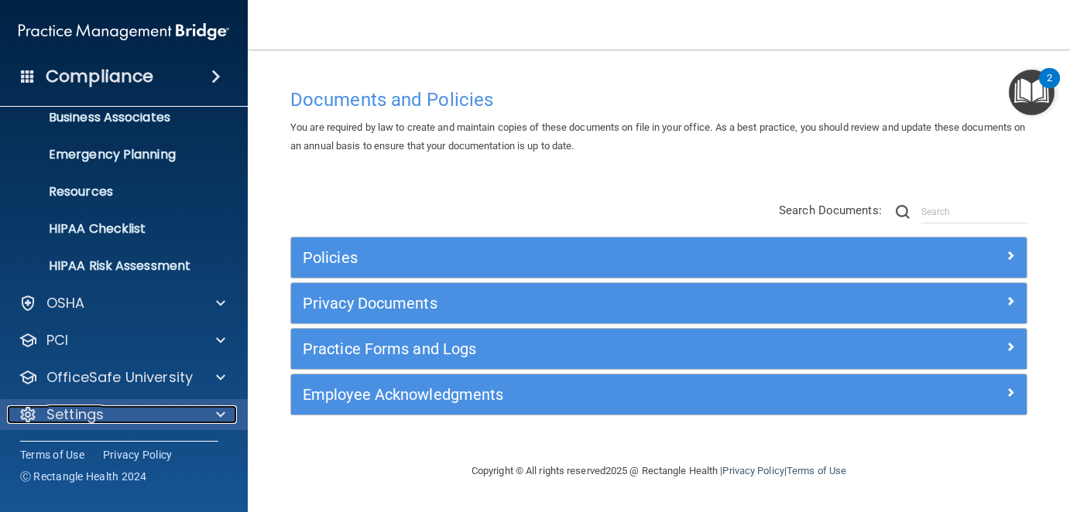
click at [111, 407] on div "Settings" at bounding box center [103, 415] width 192 height 19
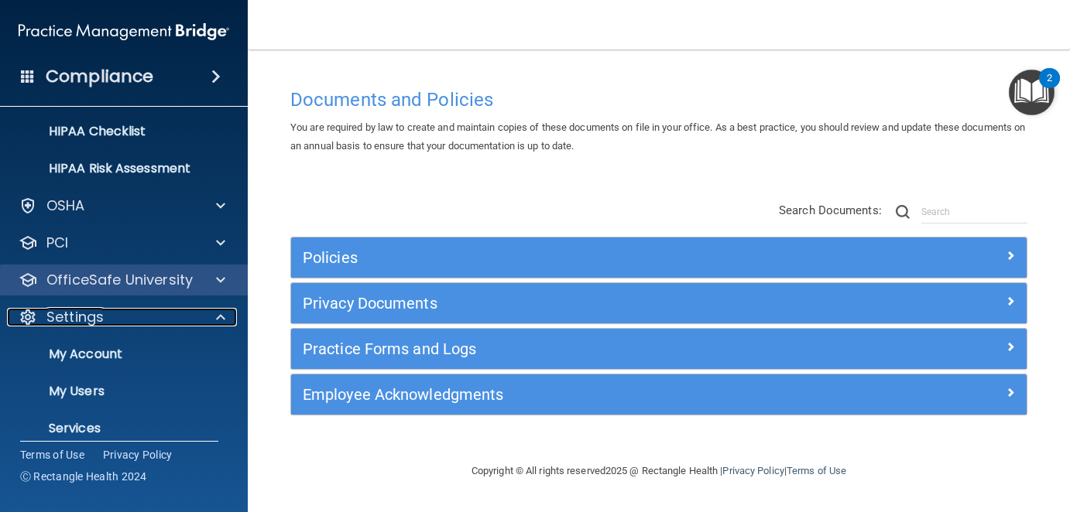
scroll to position [277, 0]
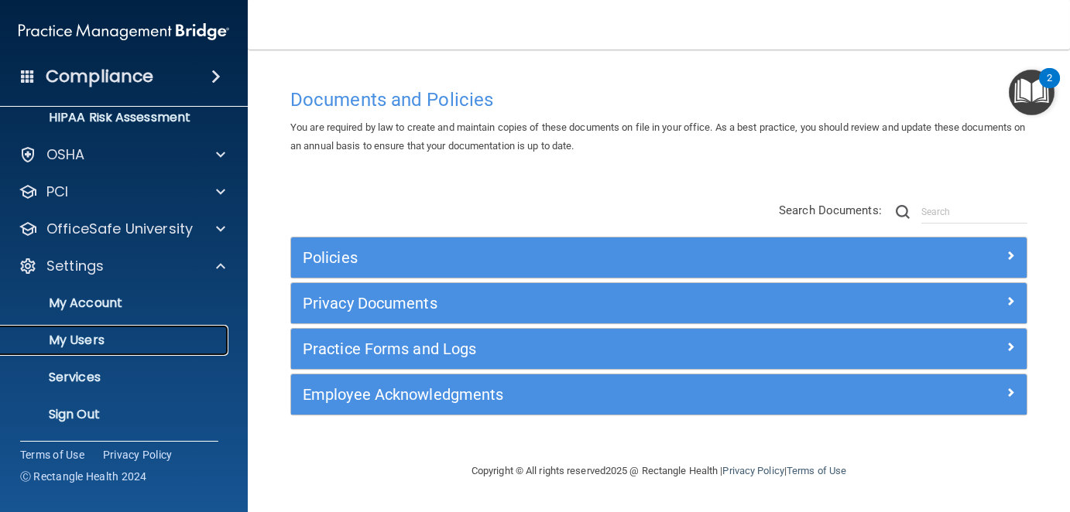
click at [90, 336] on p "My Users" at bounding box center [115, 340] width 211 height 15
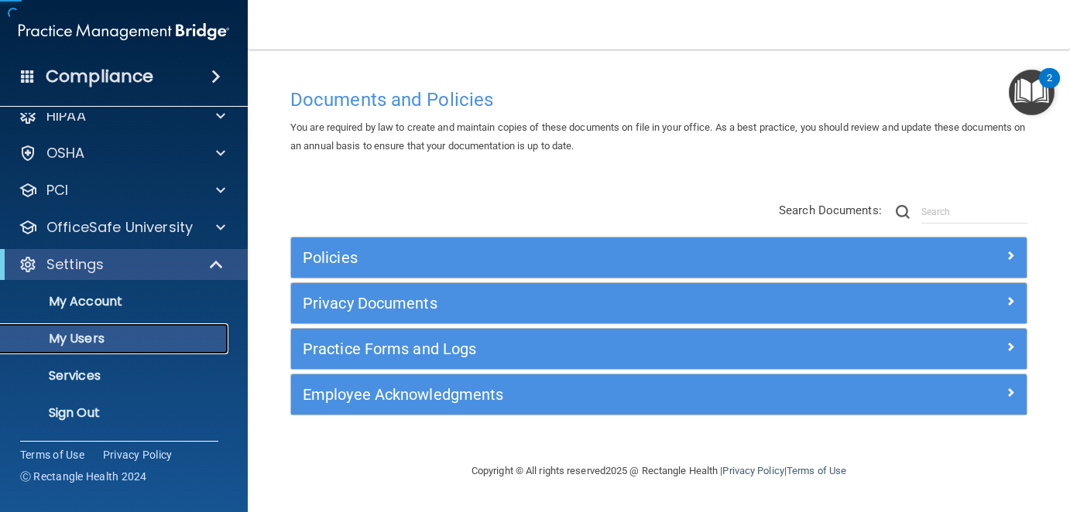
scroll to position [18, 0]
select select "20"
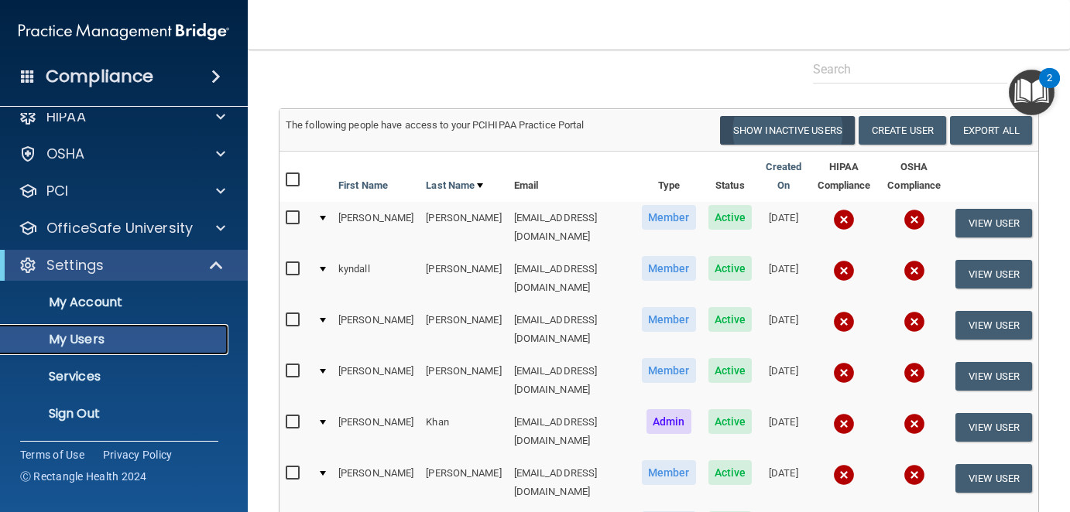
scroll to position [14, 0]
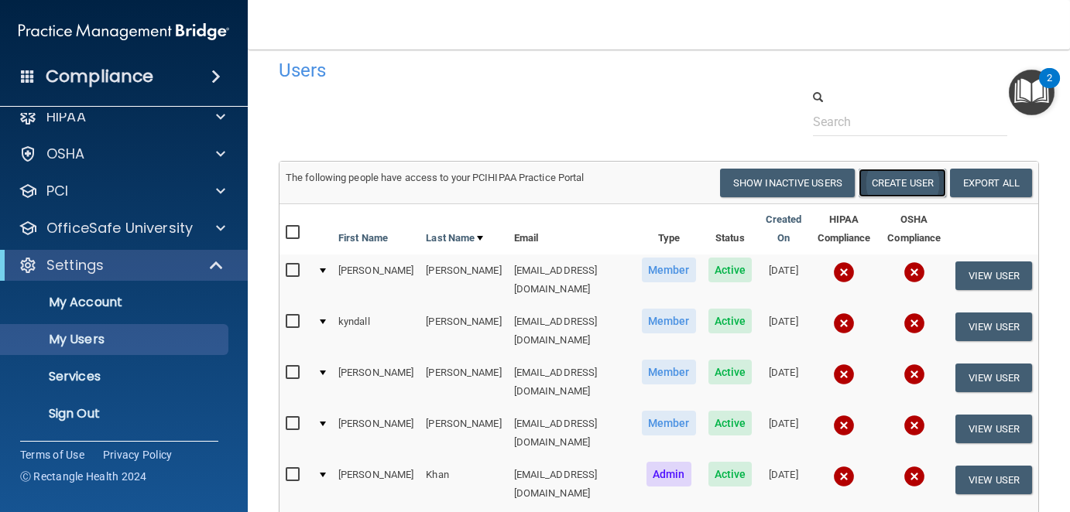
click at [887, 182] on button "Create User" at bounding box center [901, 183] width 87 height 29
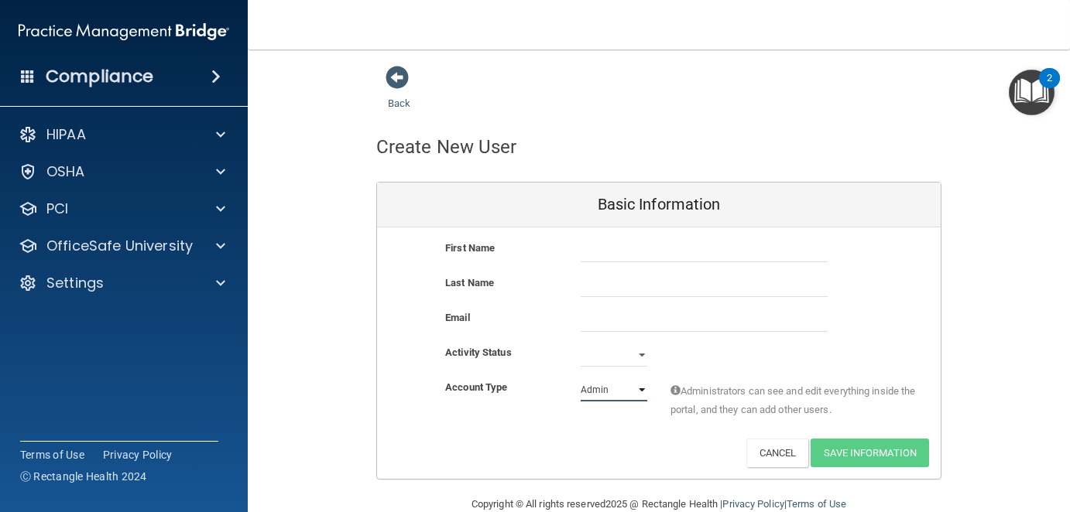
click at [635, 390] on select "Admin Member" at bounding box center [613, 389] width 67 height 23
select select "practice_member"
click at [580, 378] on select "Admin Member" at bounding box center [613, 389] width 67 height 23
click at [587, 251] on input "text" at bounding box center [703, 250] width 247 height 23
type input "asma"
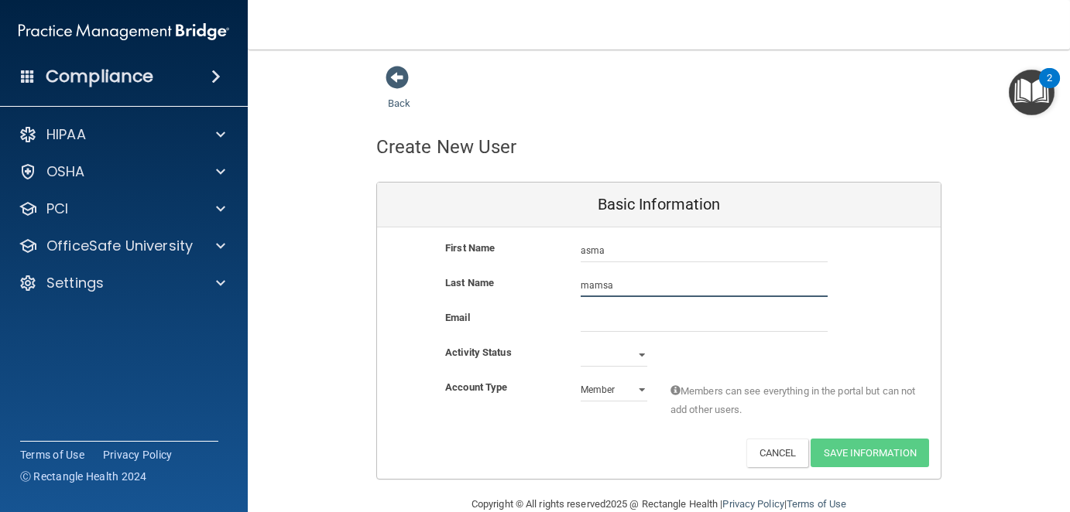
type input "mamsa"
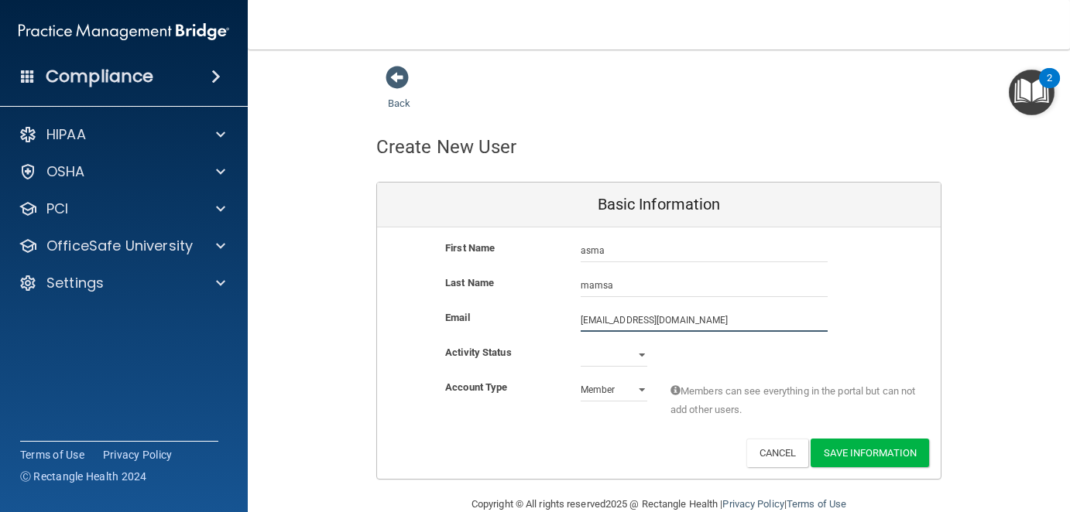
type input "asmamamsa@yahoo.com"
click at [631, 355] on select "Active Inactive" at bounding box center [613, 355] width 67 height 23
click at [636, 358] on select "Active Inactive" at bounding box center [613, 355] width 67 height 23
select select "active"
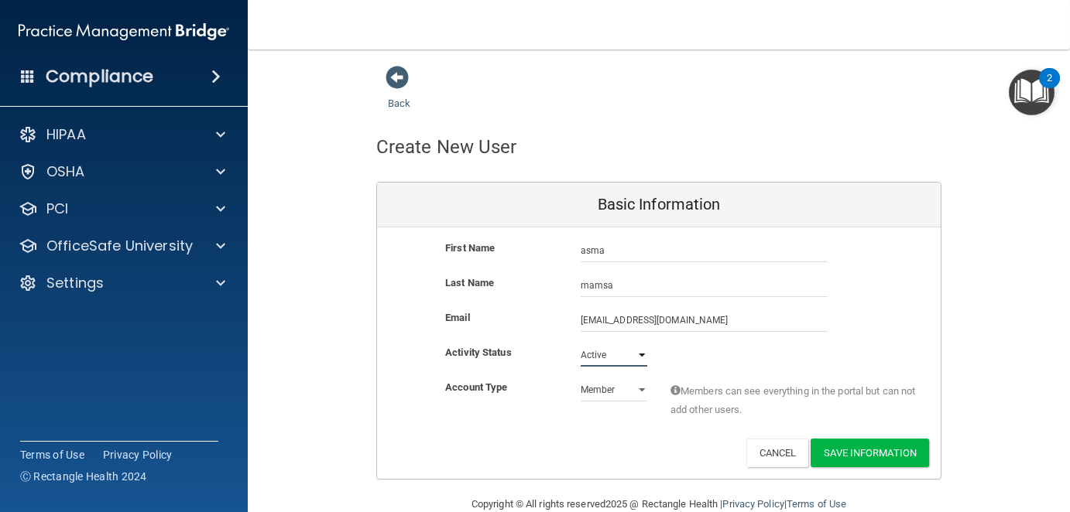
click at [580, 344] on select "Active Inactive" at bounding box center [613, 355] width 67 height 23
click at [881, 446] on button "Save Information" at bounding box center [869, 453] width 118 height 29
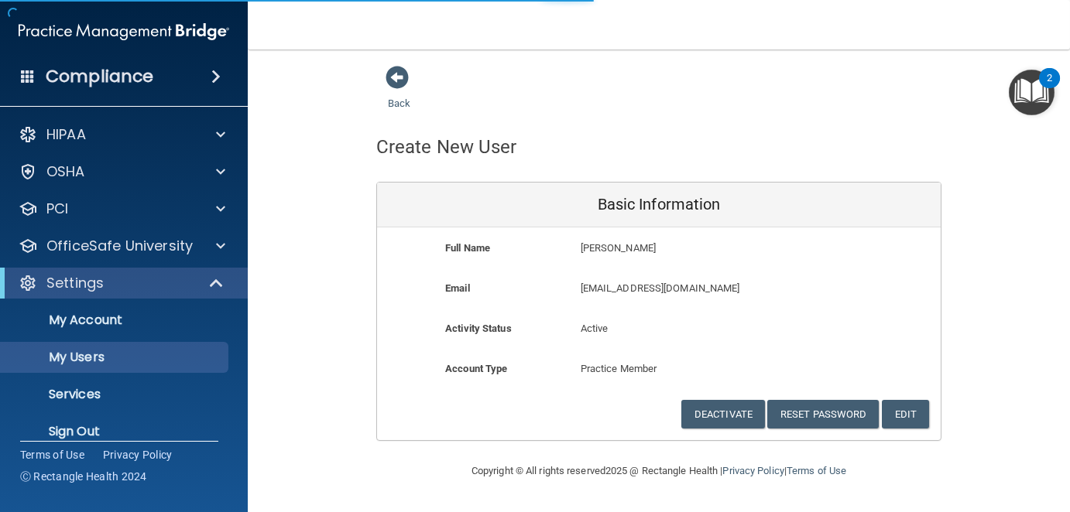
select select "20"
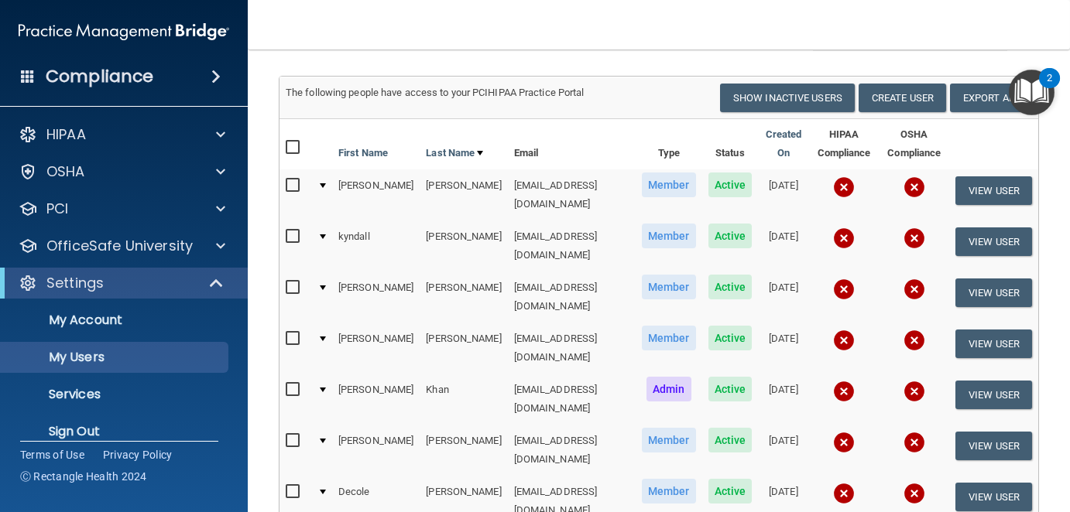
scroll to position [155, 0]
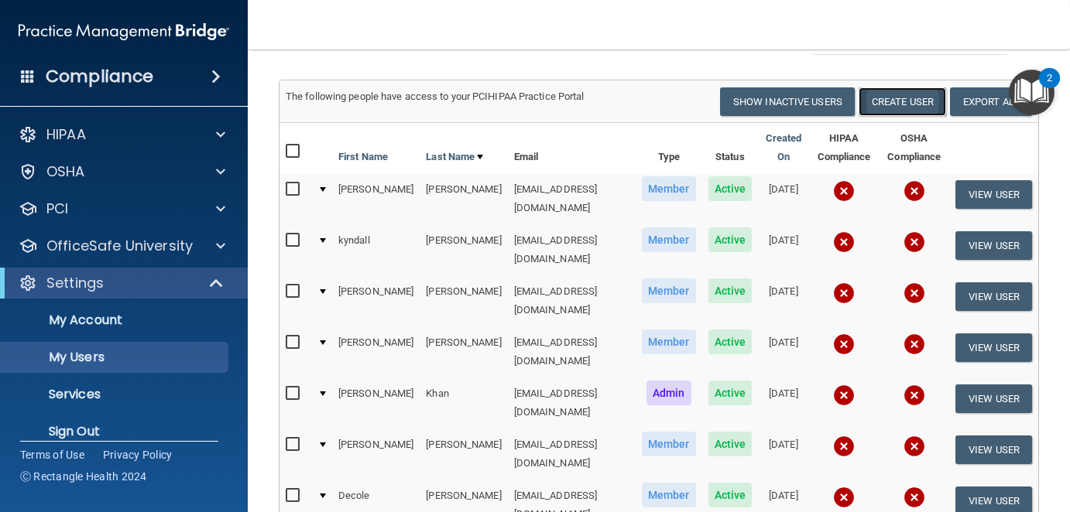
click at [889, 101] on button "Create User" at bounding box center [901, 101] width 87 height 29
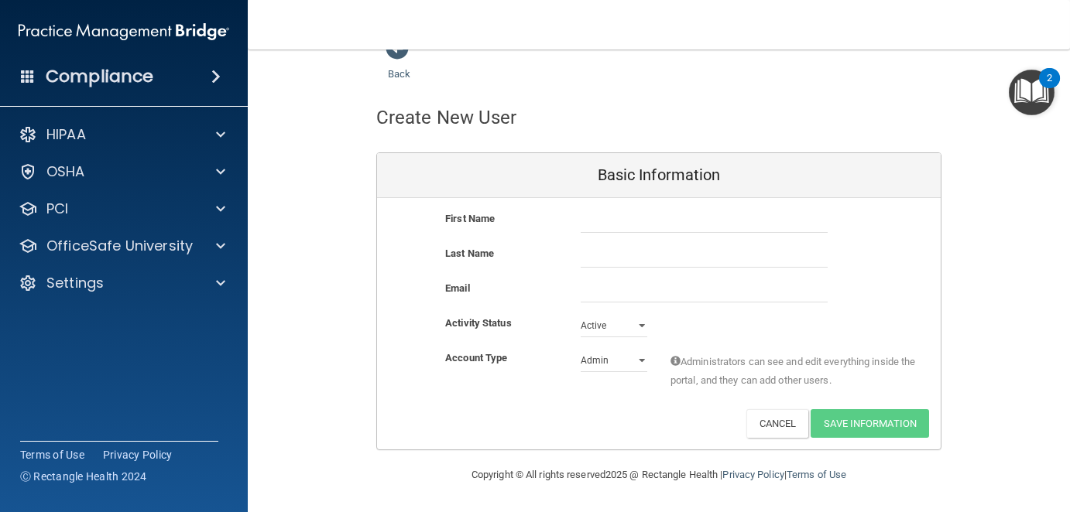
scroll to position [27, 0]
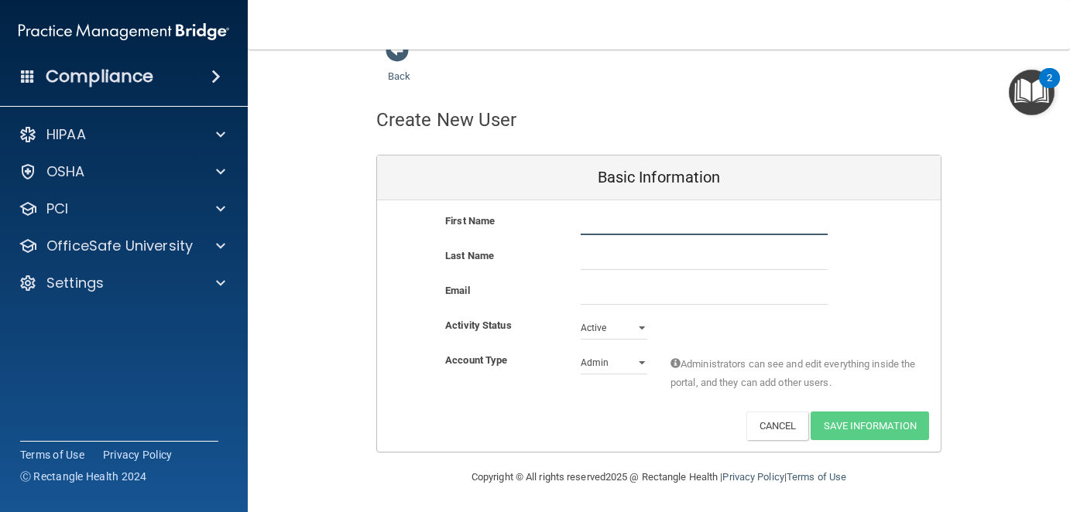
click at [603, 227] on input "text" at bounding box center [703, 223] width 247 height 23
type input "Maribel"
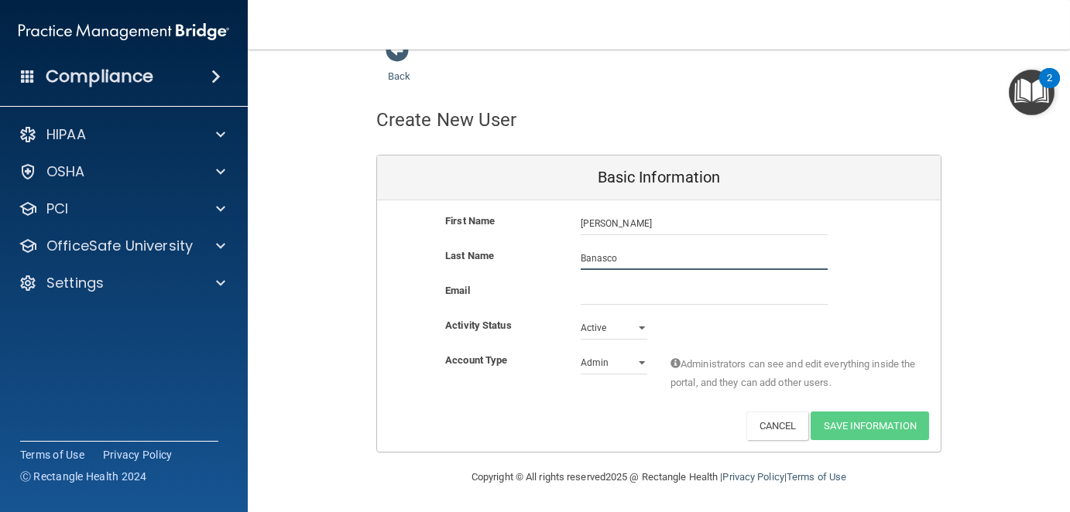
type input "Banasco"
click at [612, 290] on input "email" at bounding box center [703, 293] width 247 height 23
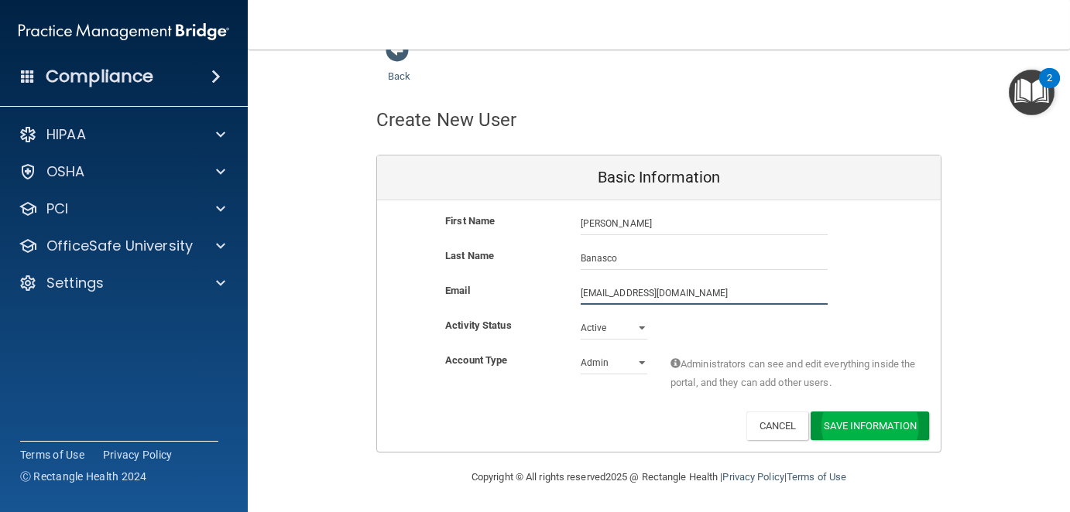
type input "mrod569@aol.com"
click at [837, 419] on button "Save Information" at bounding box center [869, 426] width 118 height 29
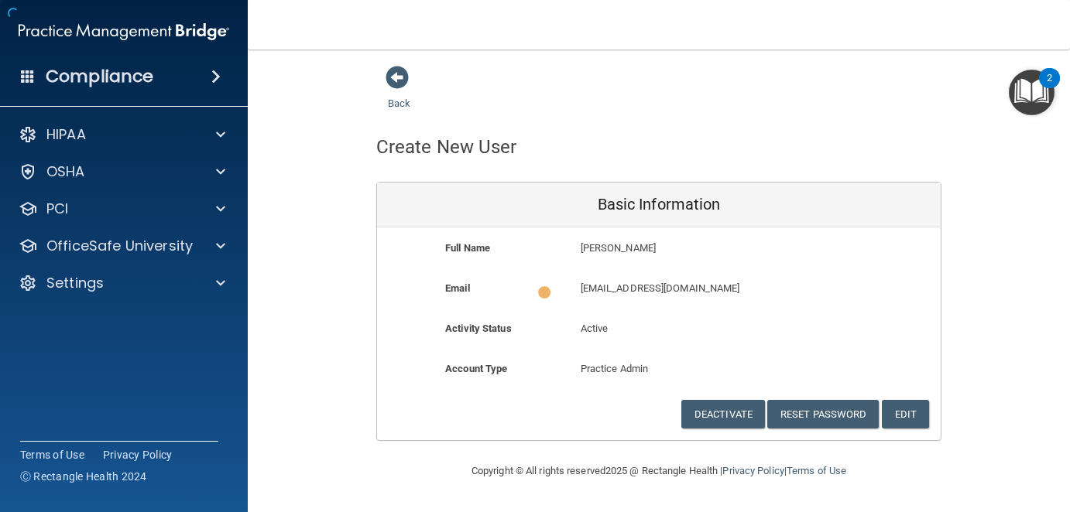
scroll to position [0, 0]
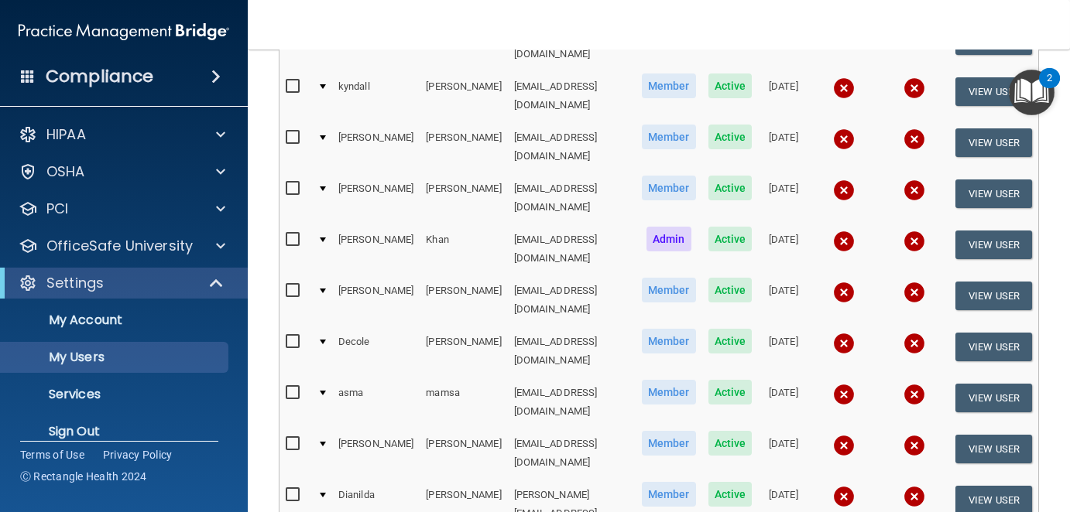
scroll to position [425, 0]
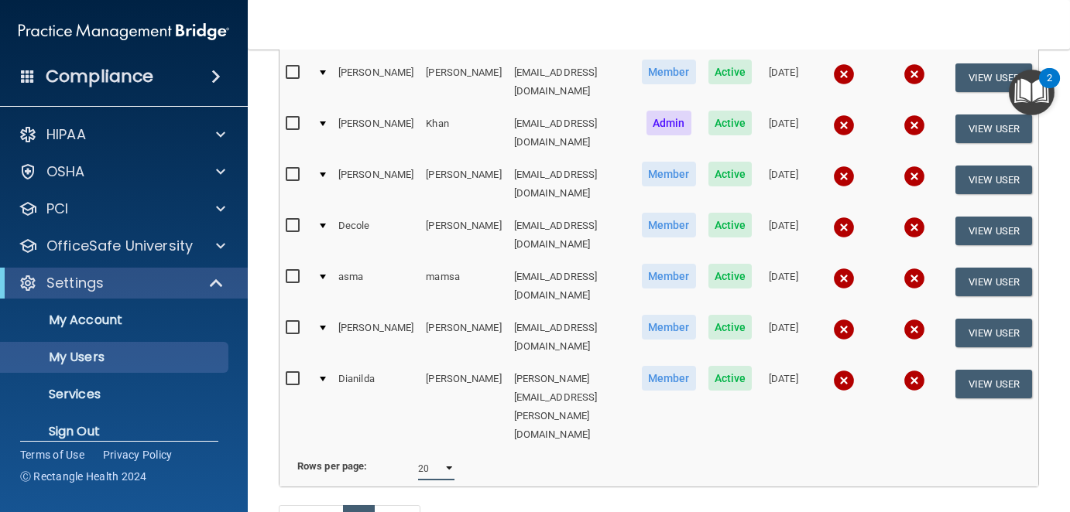
click at [447, 457] on select "10 20 30 40 all" at bounding box center [436, 468] width 37 height 23
select select "30"
click at [418, 457] on select "10 20 30 40 all" at bounding box center [436, 468] width 37 height 23
select select "30"
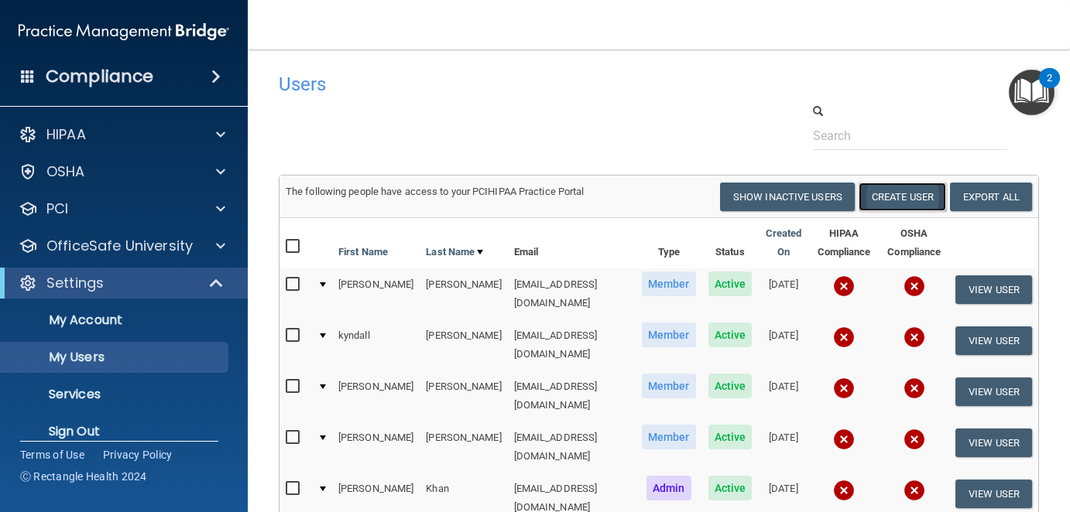
click at [902, 194] on button "Create User" at bounding box center [901, 197] width 87 height 29
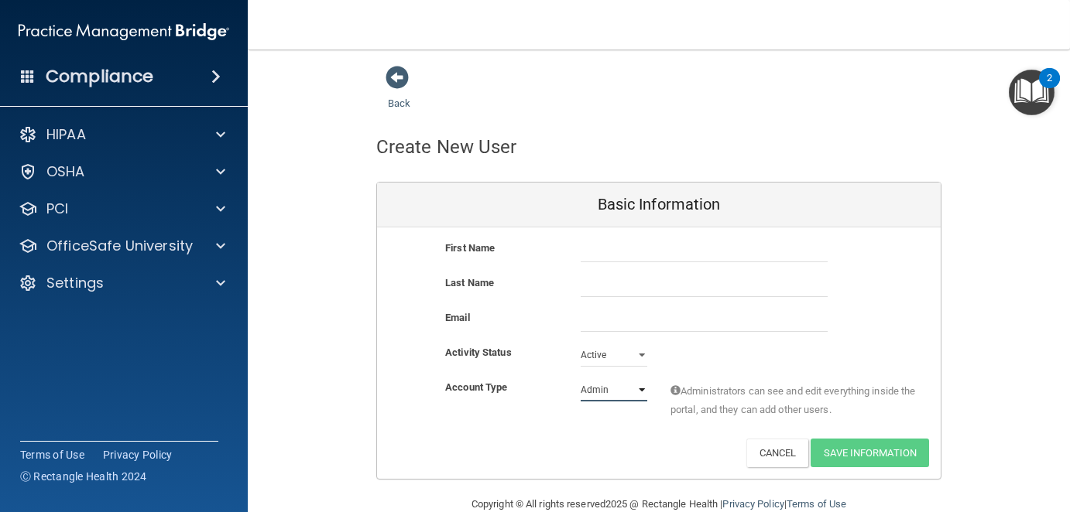
click at [636, 389] on select "Admin Member" at bounding box center [613, 389] width 67 height 23
select select "practice_member"
click at [580, 378] on select "Admin Member" at bounding box center [613, 389] width 67 height 23
click at [594, 245] on input "text" at bounding box center [703, 250] width 247 height 23
type input "Maribel"
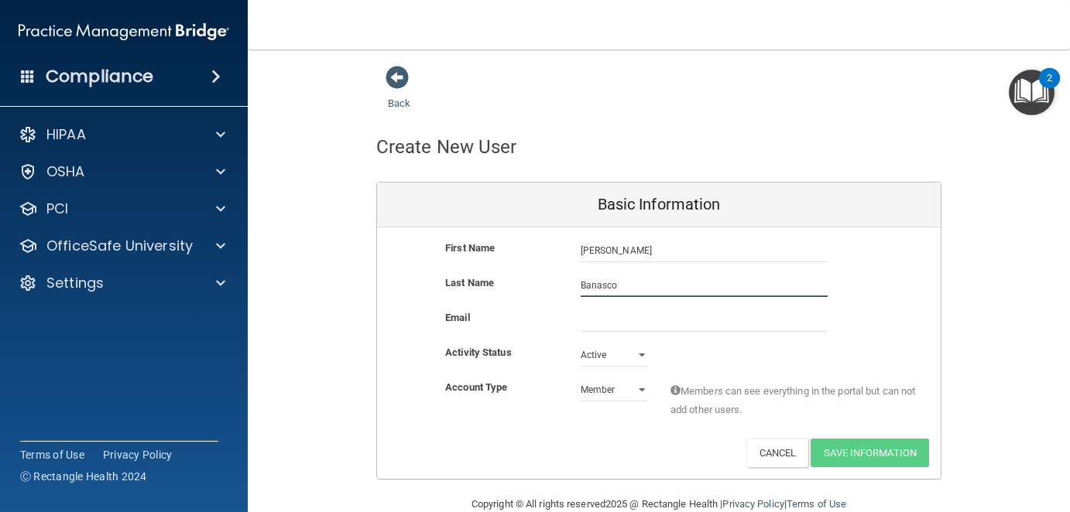
type input "Banasco"
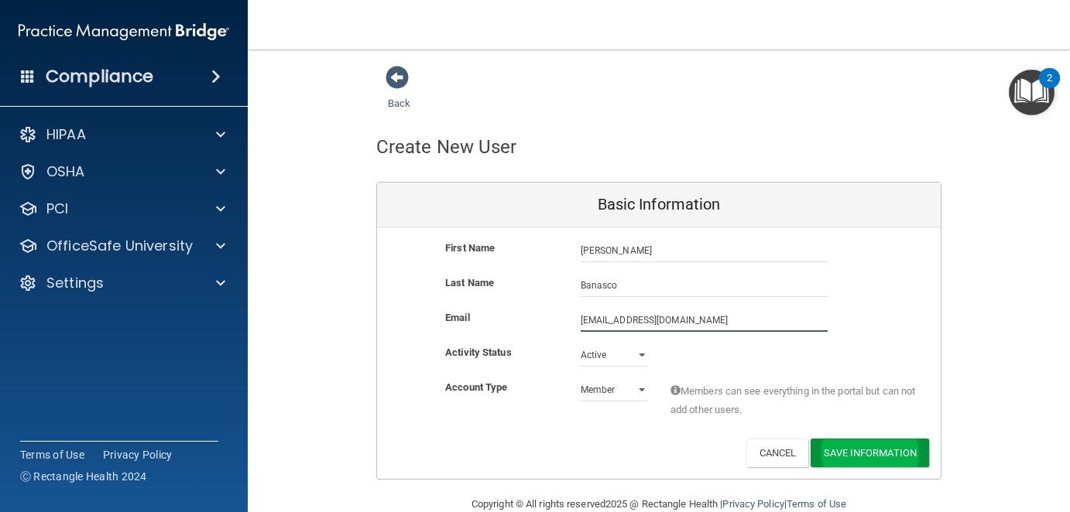
type input "mrod569@aol.com"
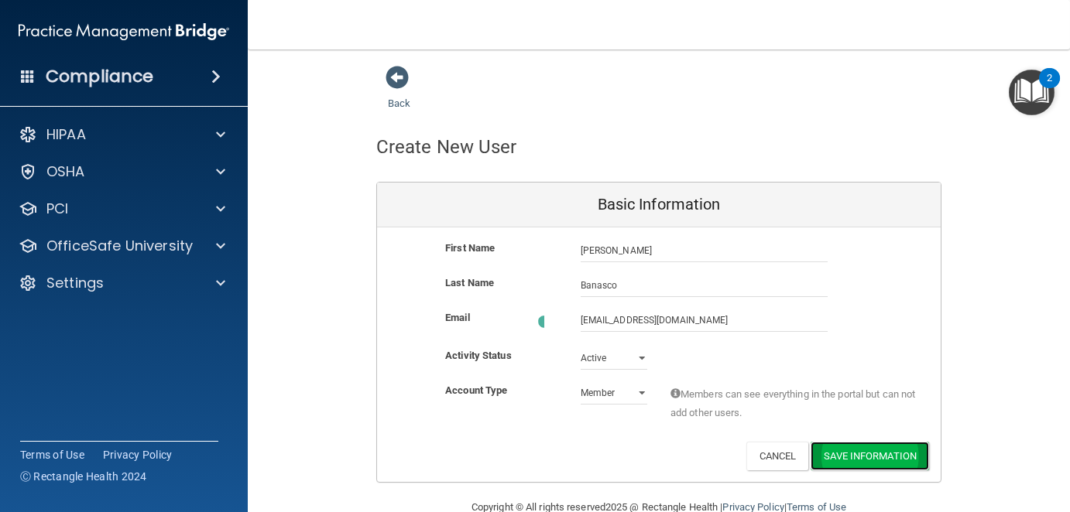
click at [882, 456] on button "Save Information" at bounding box center [869, 456] width 118 height 29
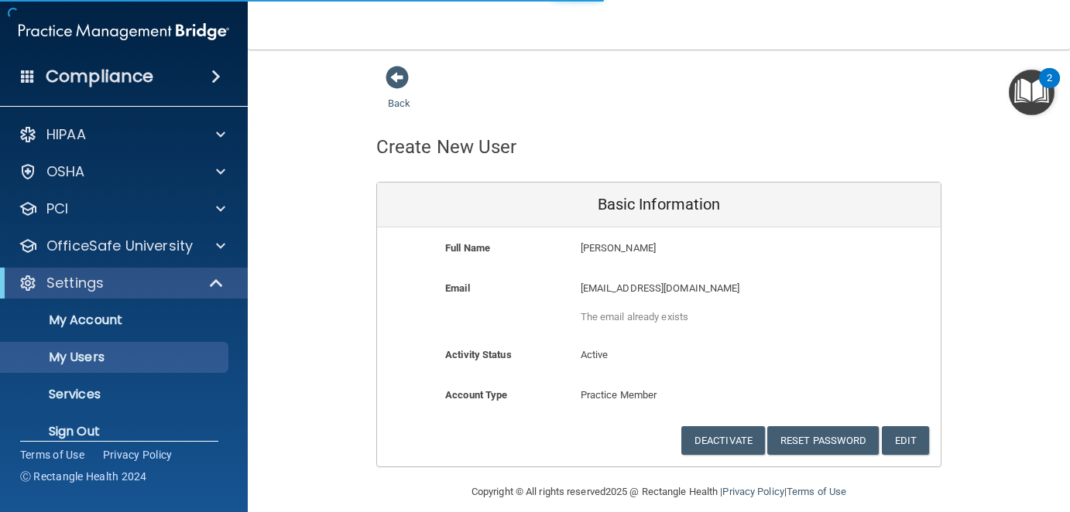
select select "20"
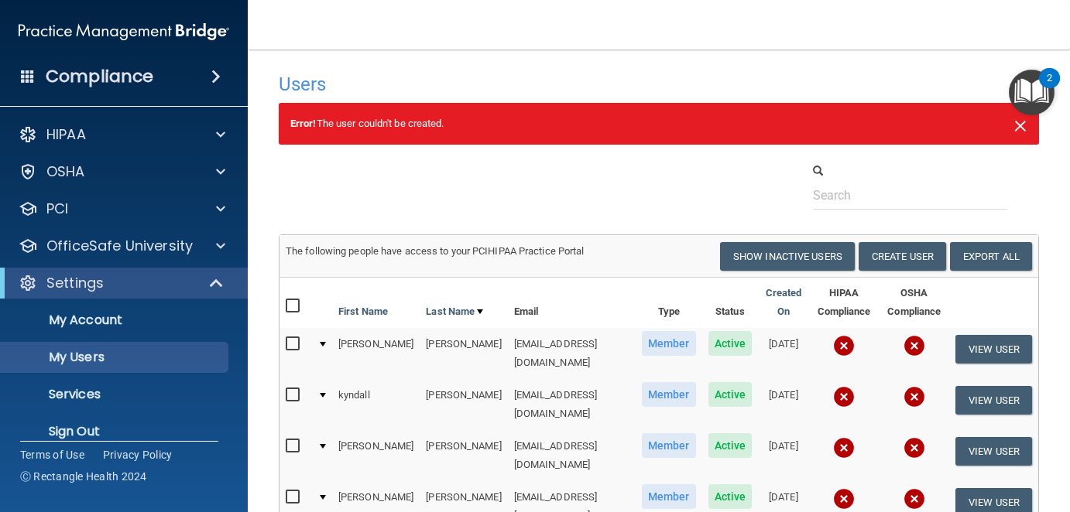
click at [1013, 122] on span "×" at bounding box center [1020, 123] width 14 height 31
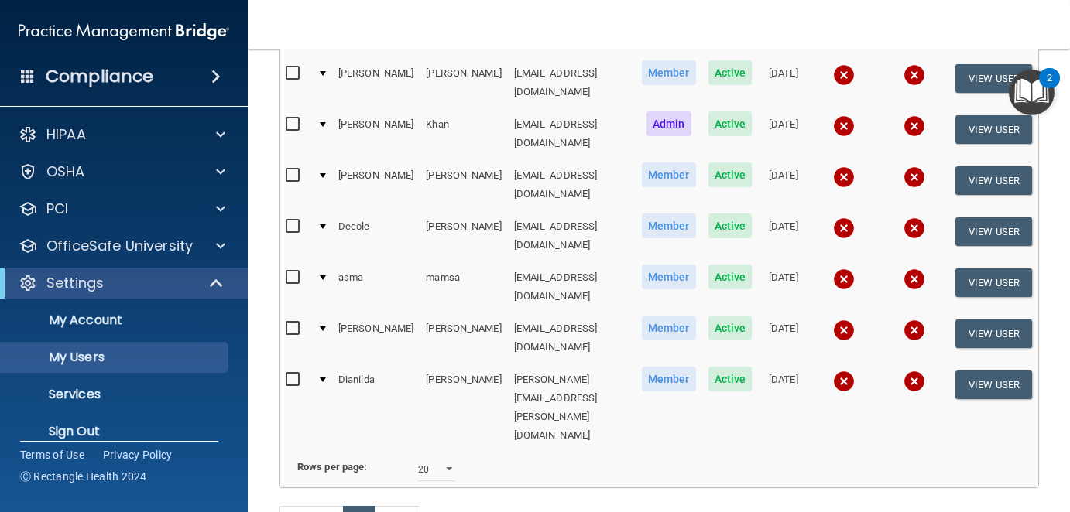
scroll to position [365, 0]
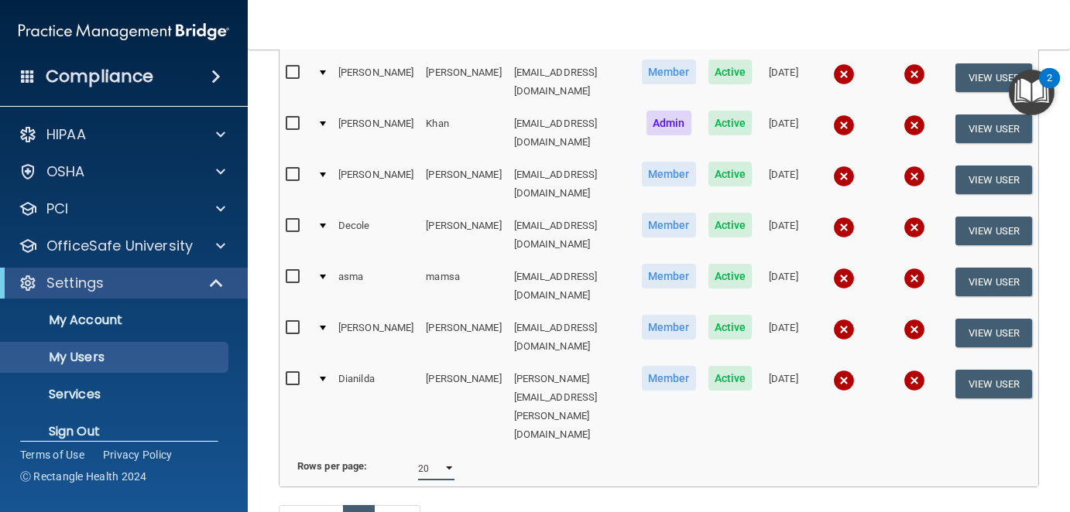
click at [446, 457] on select "10 20 30 40 all" at bounding box center [436, 468] width 37 height 23
select select "30"
click at [418, 457] on select "10 20 30 40 all" at bounding box center [436, 468] width 37 height 23
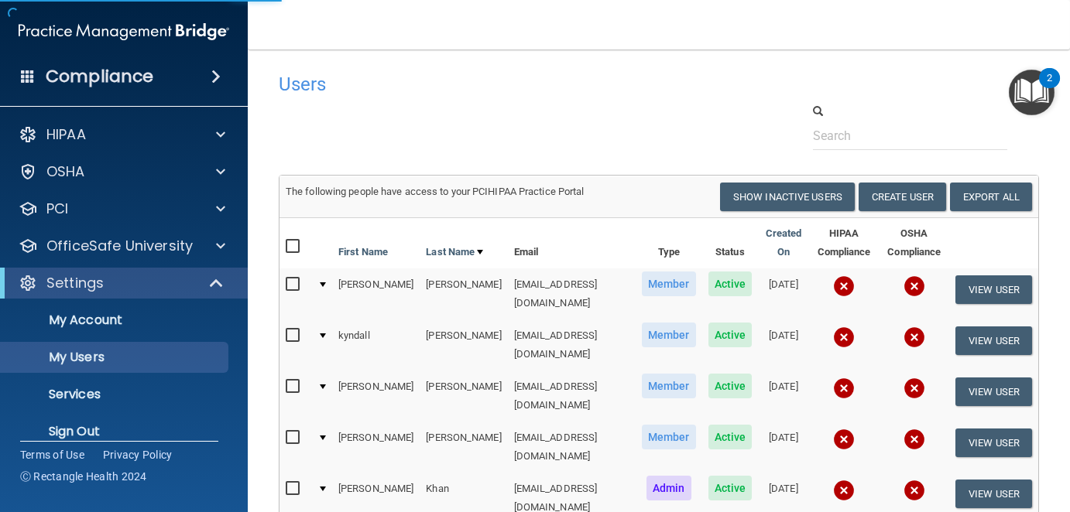
select select "30"
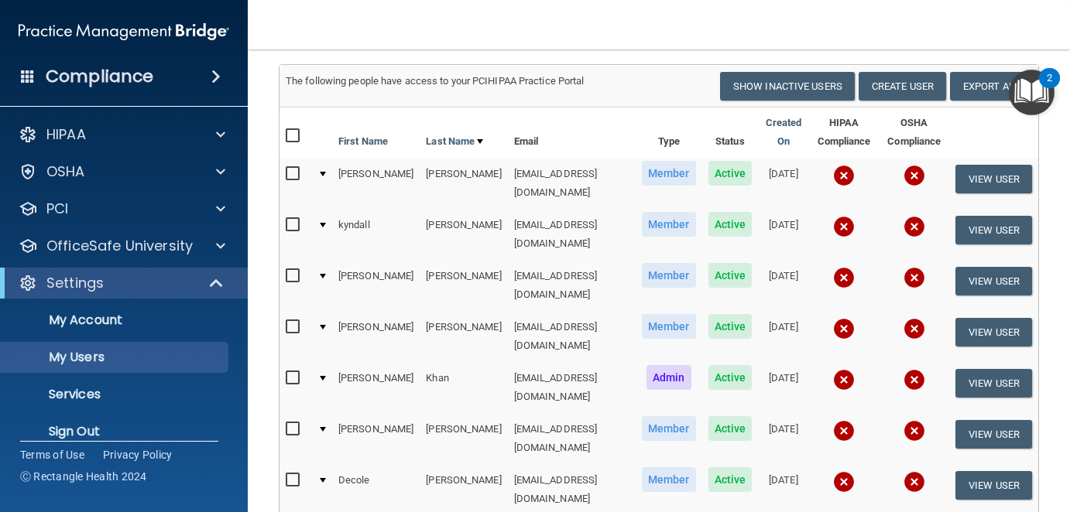
scroll to position [56, 0]
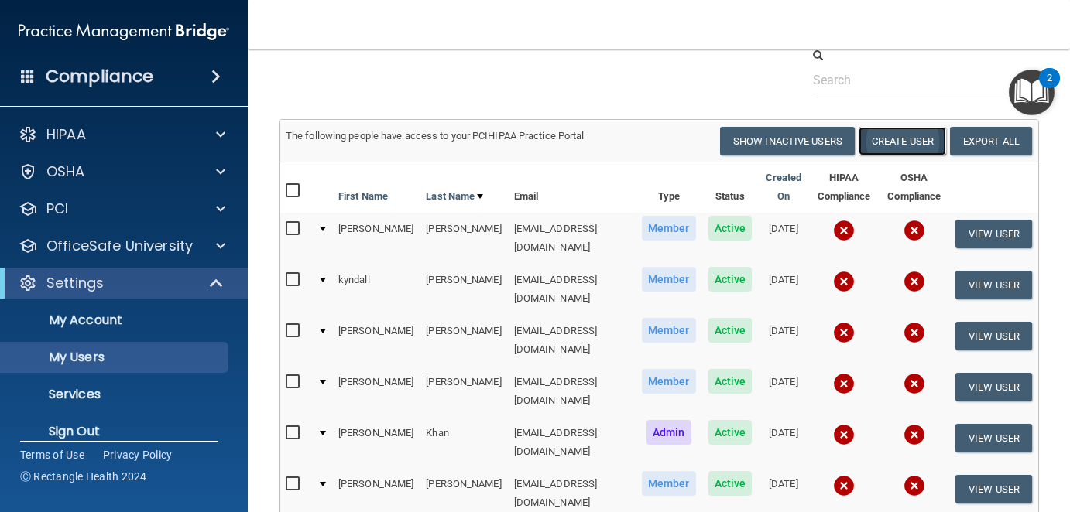
click at [879, 143] on button "Create User" at bounding box center [901, 141] width 87 height 29
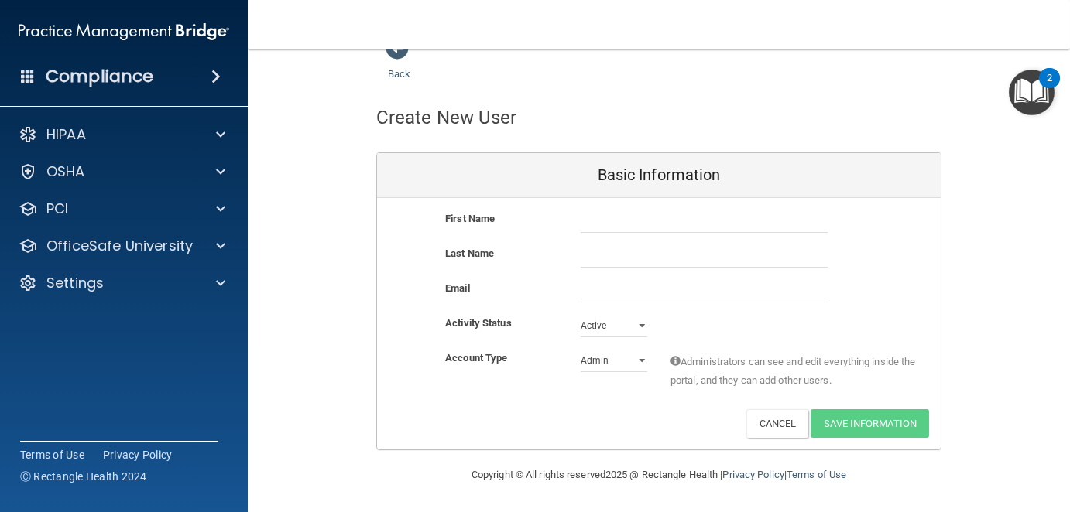
scroll to position [27, 0]
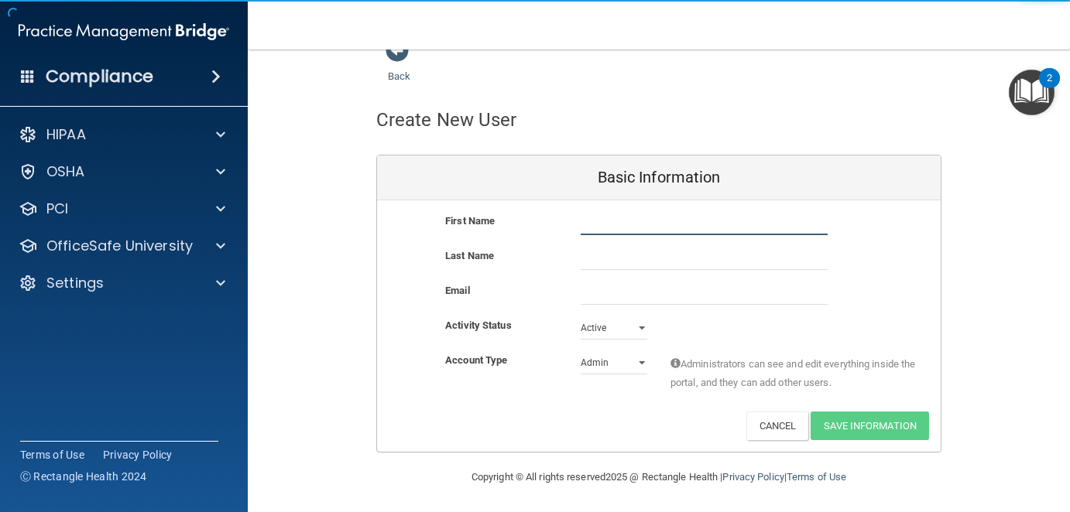
click at [605, 221] on input "text" at bounding box center [703, 223] width 247 height 23
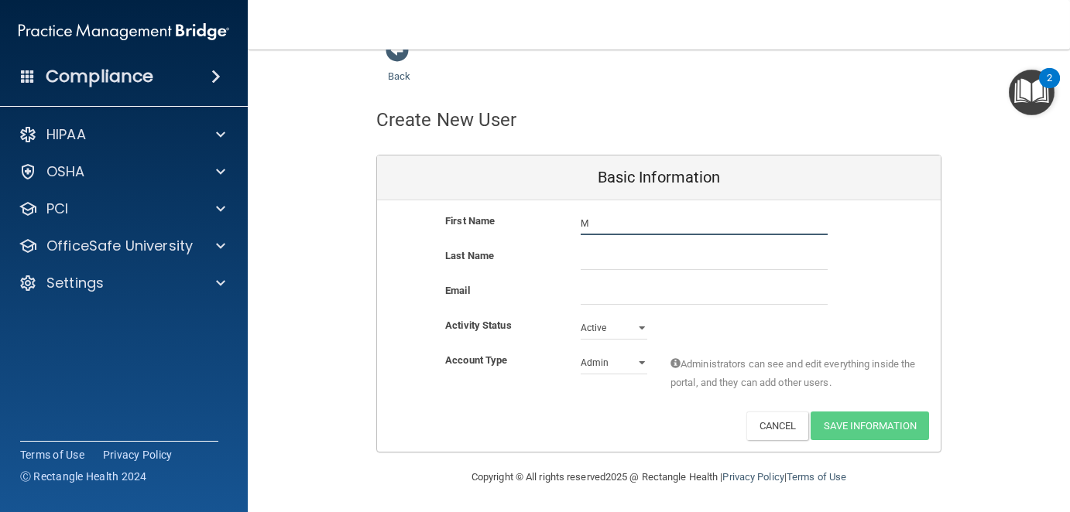
type input "Maribel"
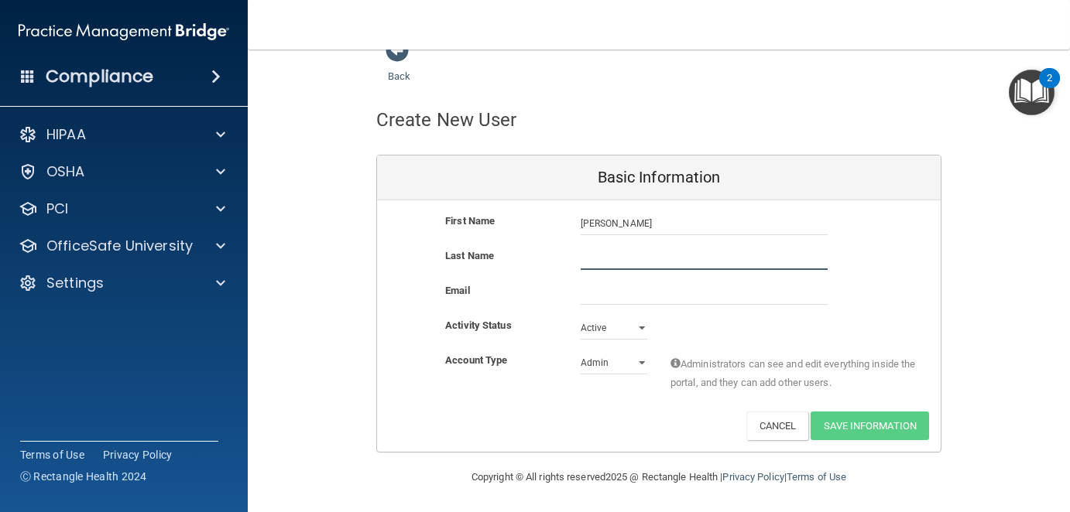
click at [586, 255] on input "text" at bounding box center [703, 258] width 247 height 23
type input "Banasco"
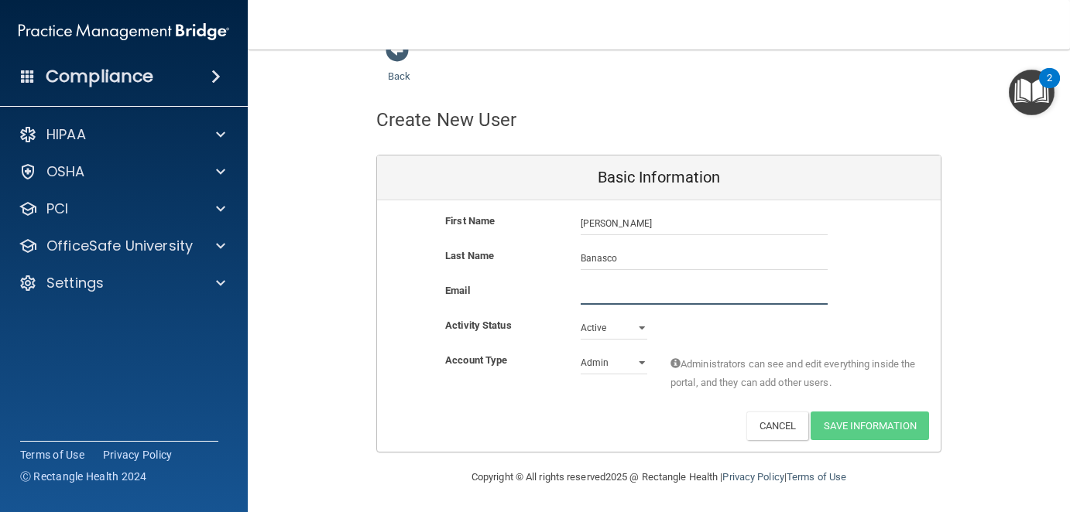
click at [597, 299] on input "email" at bounding box center [703, 293] width 247 height 23
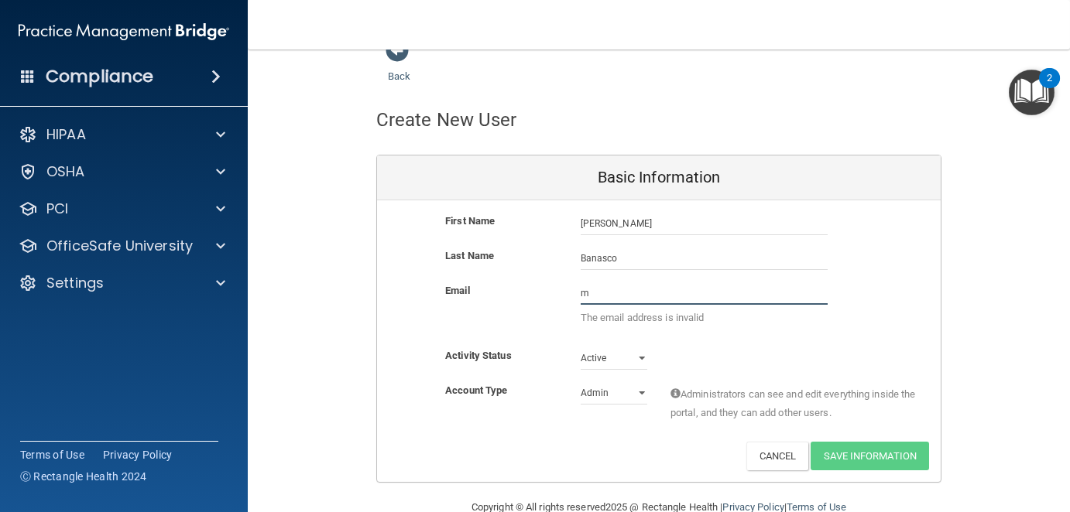
type input "mrod569@aol.com"
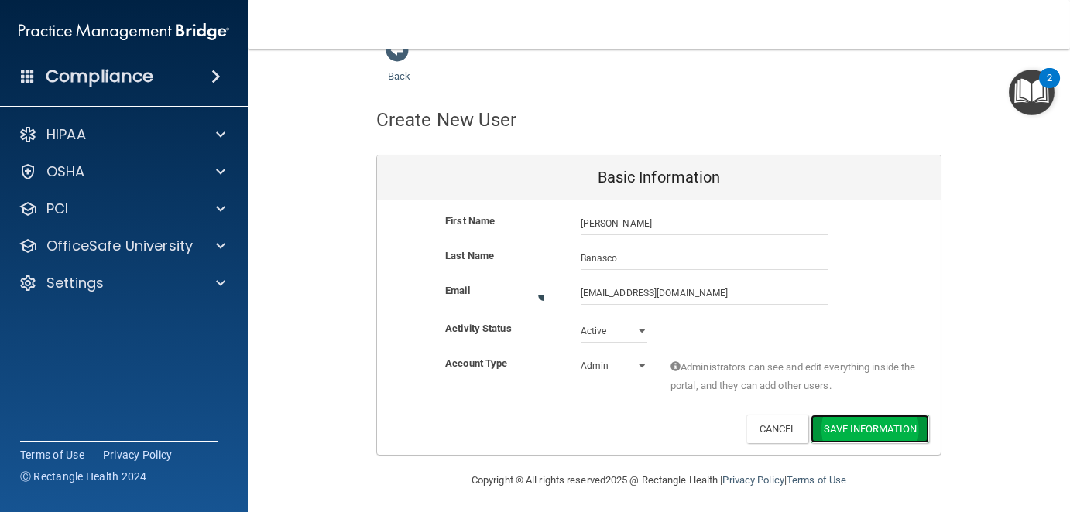
click at [855, 426] on button "Save Information" at bounding box center [869, 429] width 118 height 29
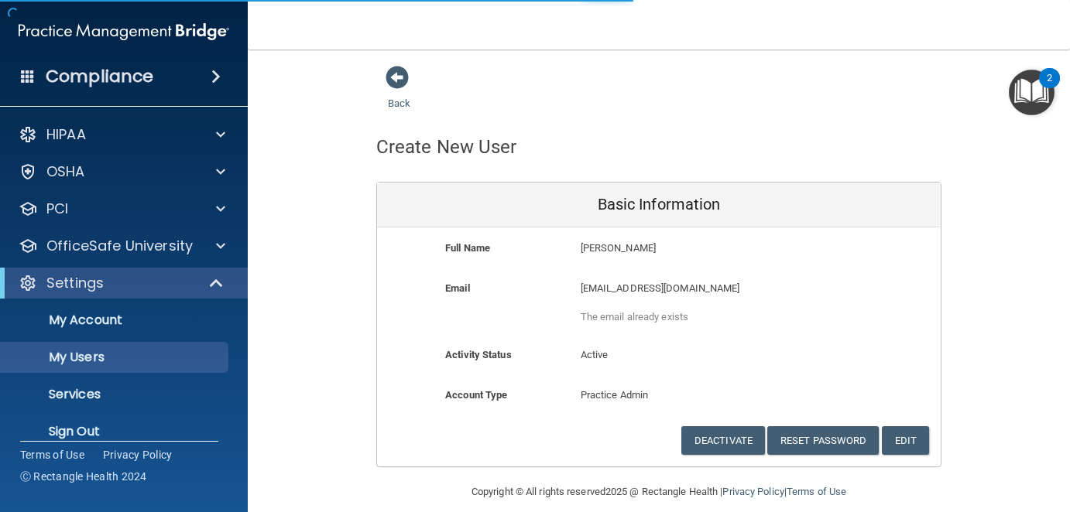
select select "20"
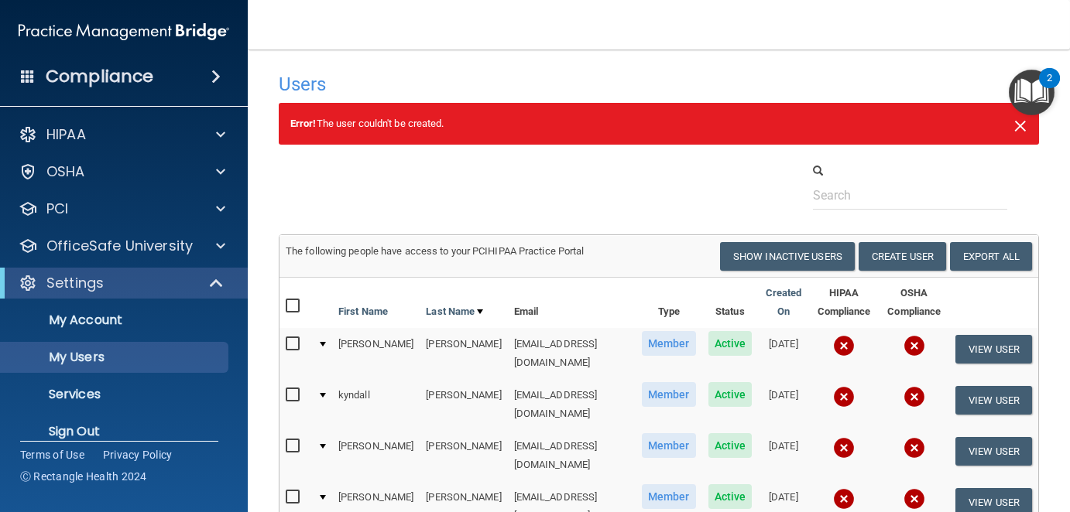
click at [1013, 127] on span "×" at bounding box center [1020, 123] width 14 height 31
select select "20"
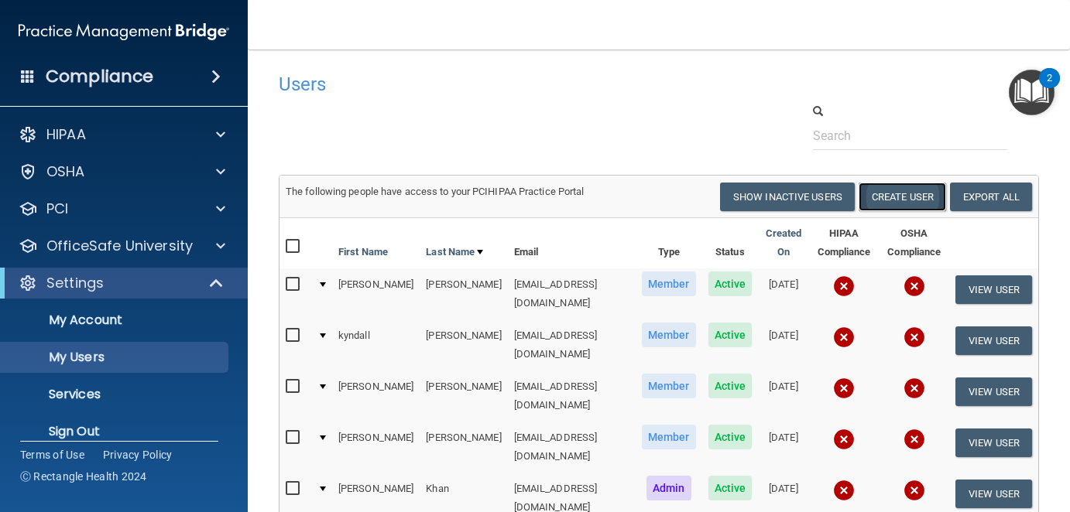
click at [878, 192] on button "Create User" at bounding box center [901, 197] width 87 height 29
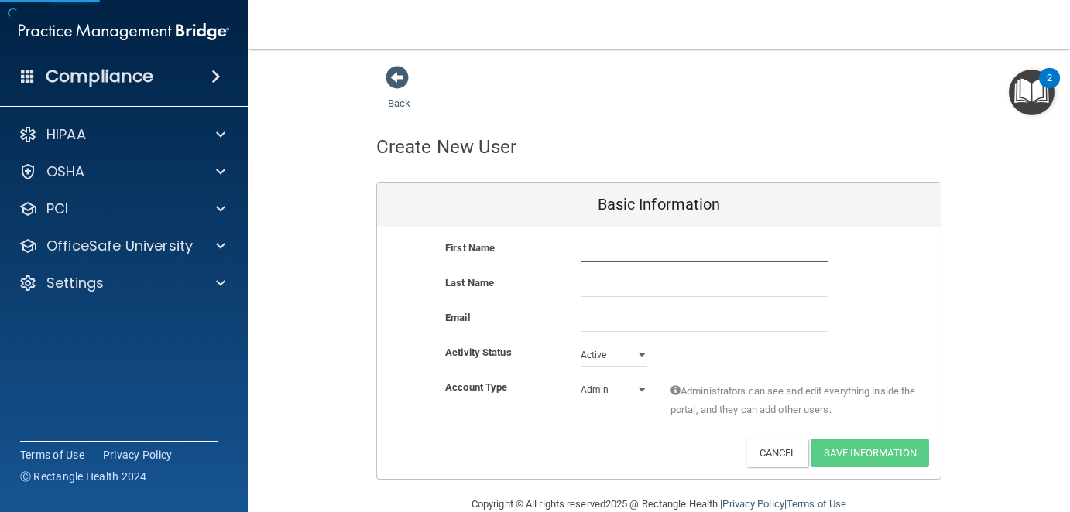
click at [625, 244] on input "text" at bounding box center [703, 250] width 247 height 23
type input "a"
type input "Maribel"
click at [605, 285] on input "text" at bounding box center [703, 285] width 247 height 23
type input "Banasco"
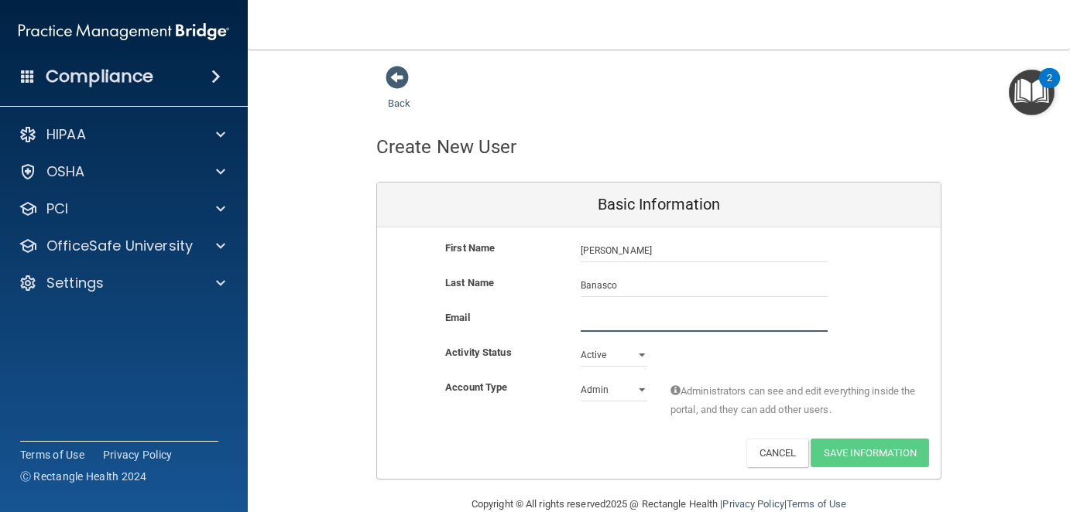
click at [615, 326] on input "email" at bounding box center [703, 320] width 247 height 23
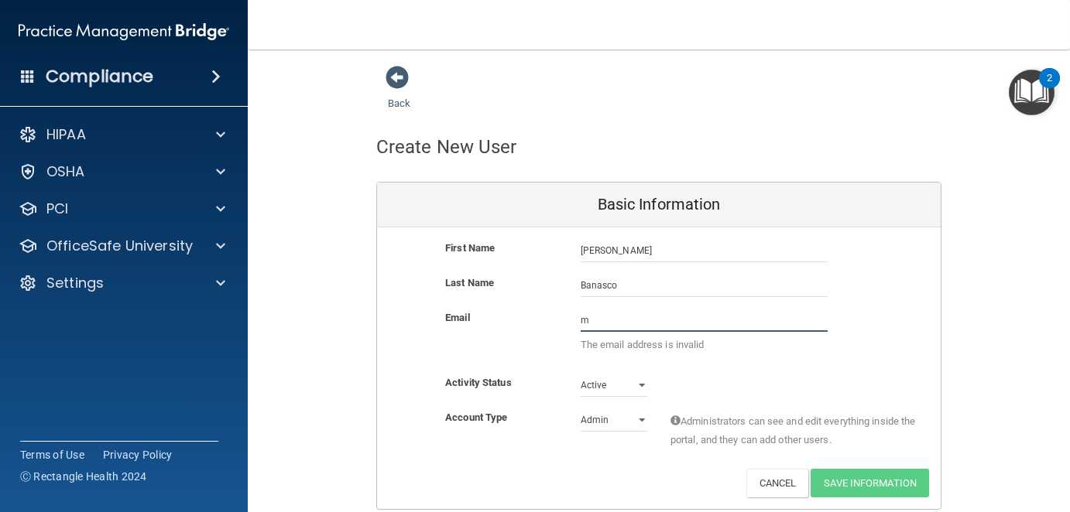
type input "mrod569@aol.com"
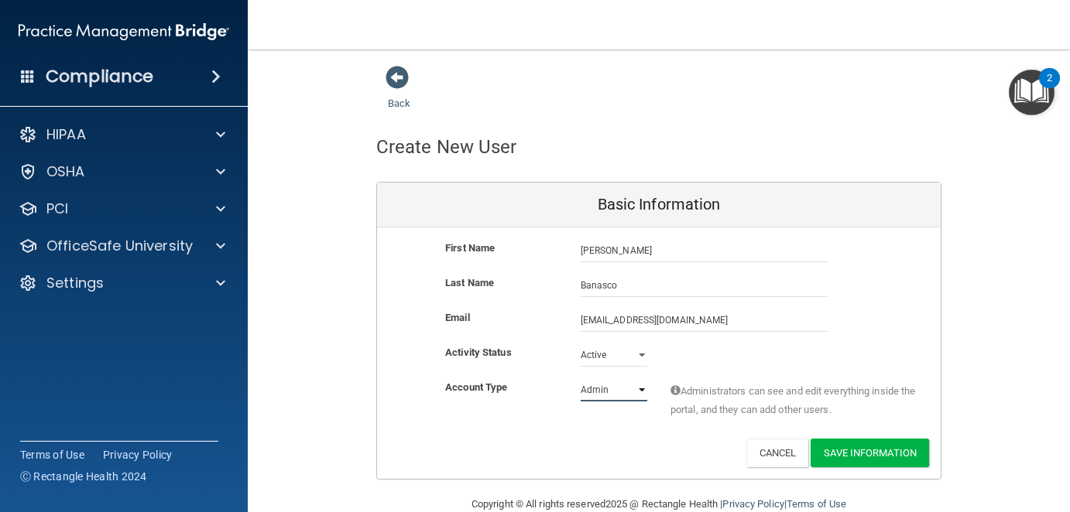
click at [631, 388] on select "Admin Member" at bounding box center [613, 389] width 67 height 23
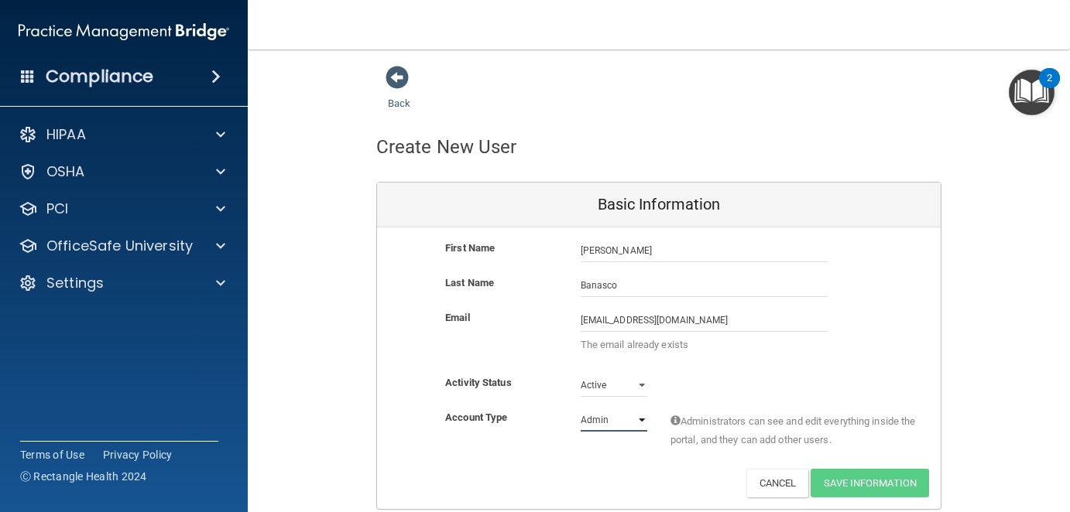
select select "practice_member"
click at [580, 409] on select "Admin Member" at bounding box center [613, 420] width 67 height 23
drag, startPoint x: 764, startPoint y: 481, endPoint x: 745, endPoint y: 472, distance: 21.1
click at [759, 478] on button "Cancel" at bounding box center [777, 483] width 63 height 29
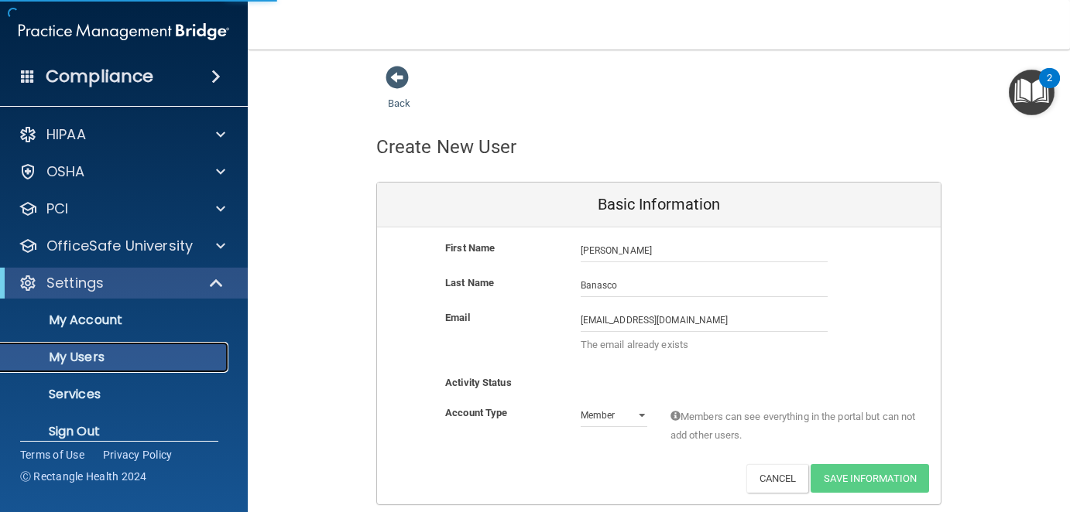
click at [111, 355] on p "My Users" at bounding box center [115, 357] width 211 height 15
select select "20"
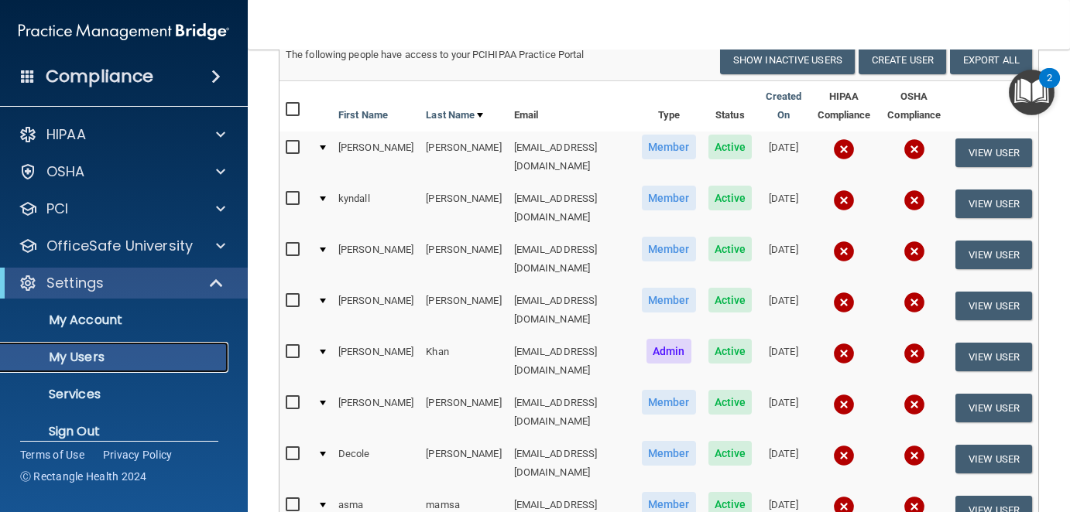
scroll to position [77, 0]
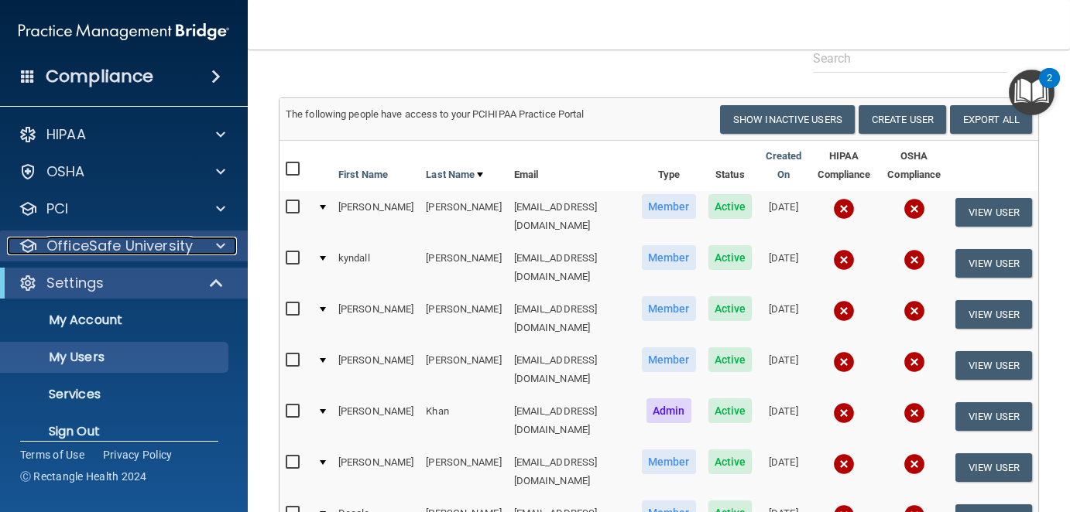
click at [129, 242] on p "OfficeSafe University" at bounding box center [119, 246] width 146 height 19
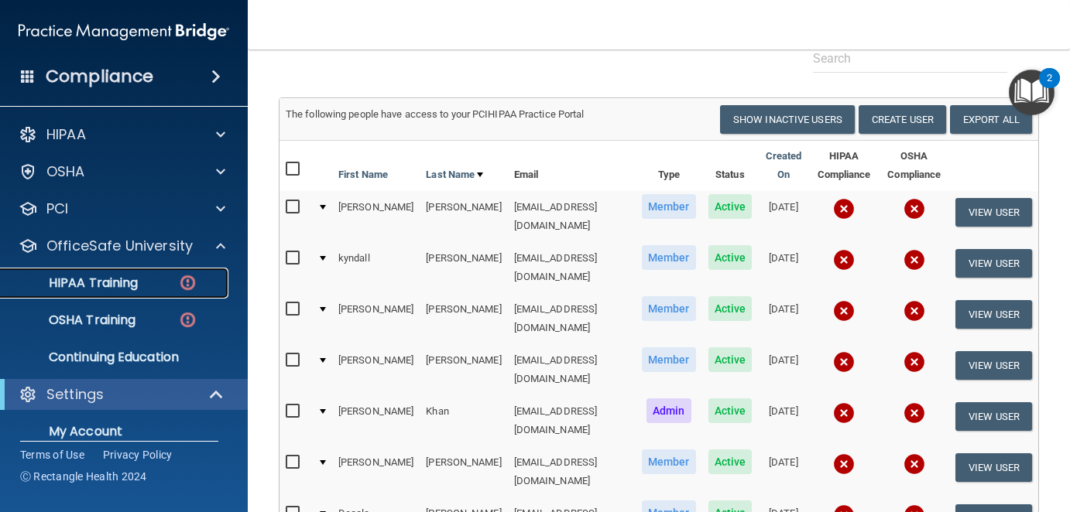
click at [132, 283] on p "HIPAA Training" at bounding box center [74, 283] width 128 height 15
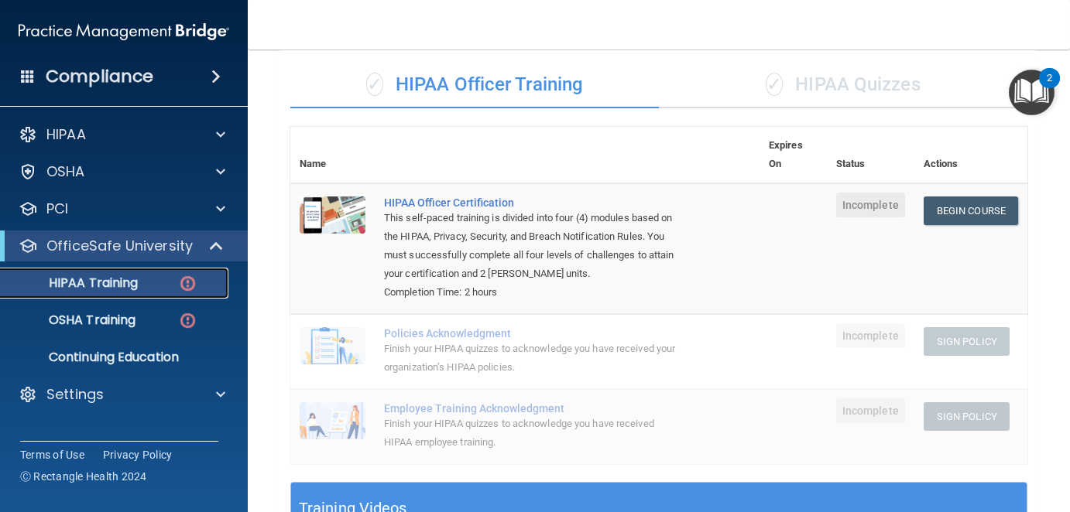
scroll to position [77, 0]
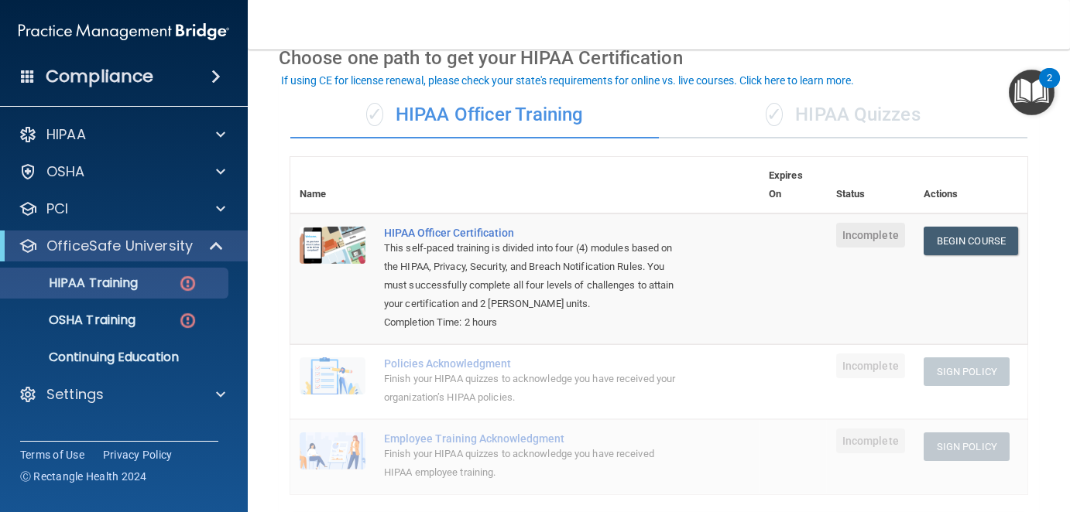
click at [885, 117] on div "✓ HIPAA Quizzes" at bounding box center [843, 115] width 368 height 46
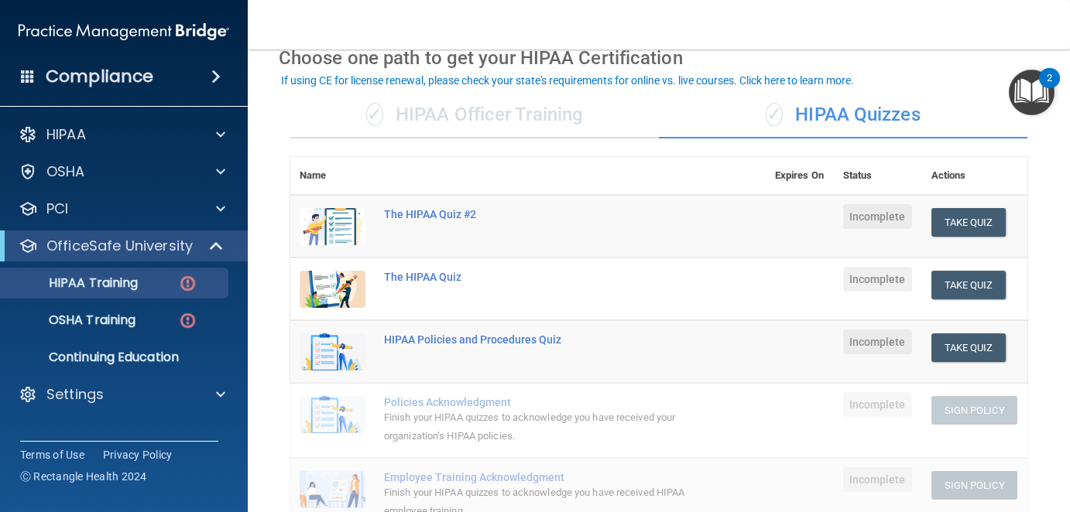
click at [410, 112] on div "✓ HIPAA Officer Training" at bounding box center [474, 115] width 368 height 46
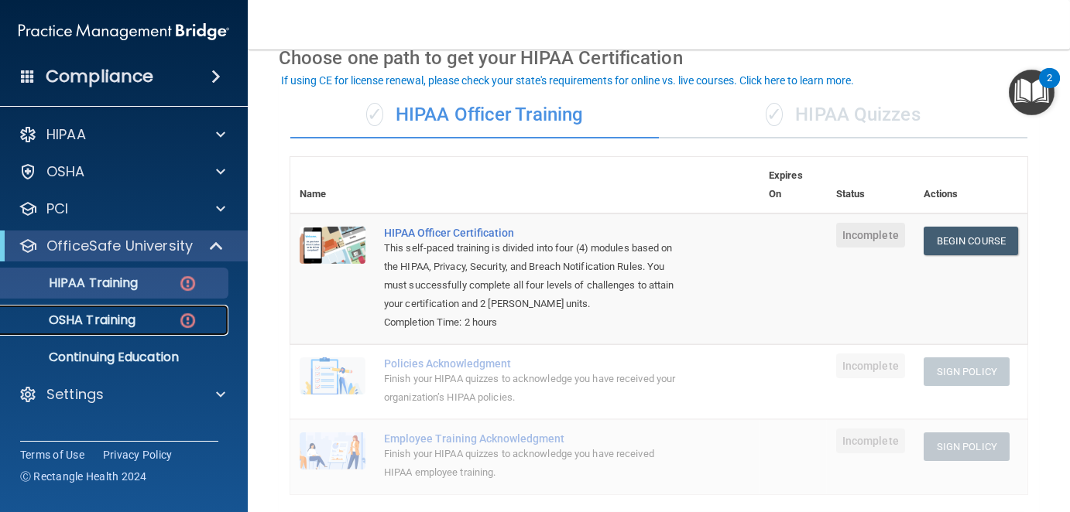
click at [94, 317] on p "OSHA Training" at bounding box center [72, 320] width 125 height 15
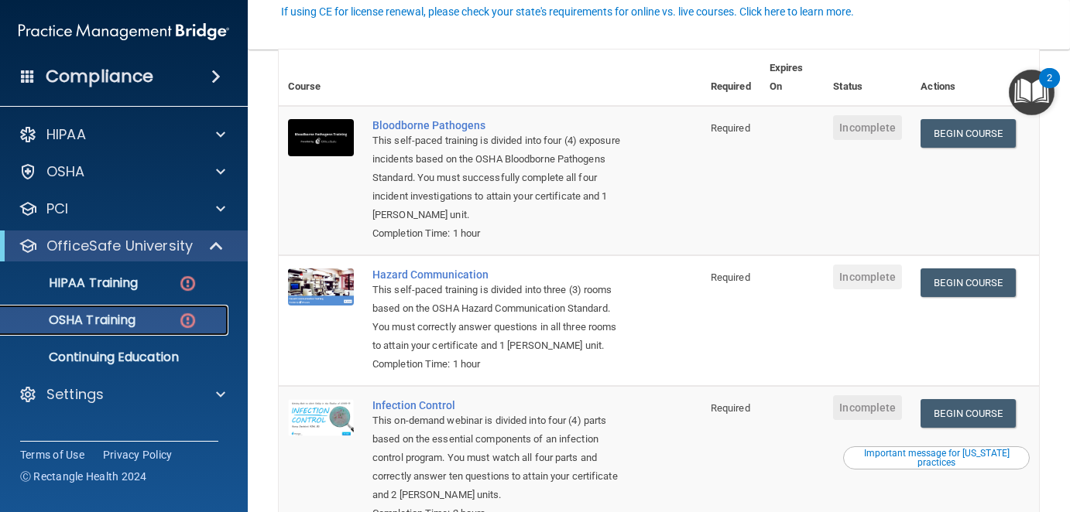
scroll to position [155, 0]
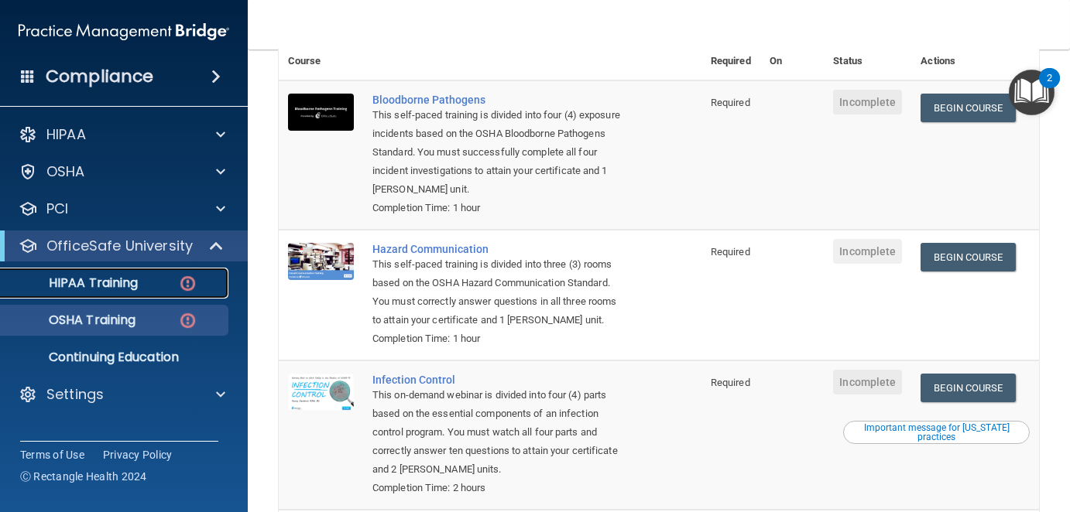
click at [112, 283] on p "HIPAA Training" at bounding box center [74, 283] width 128 height 15
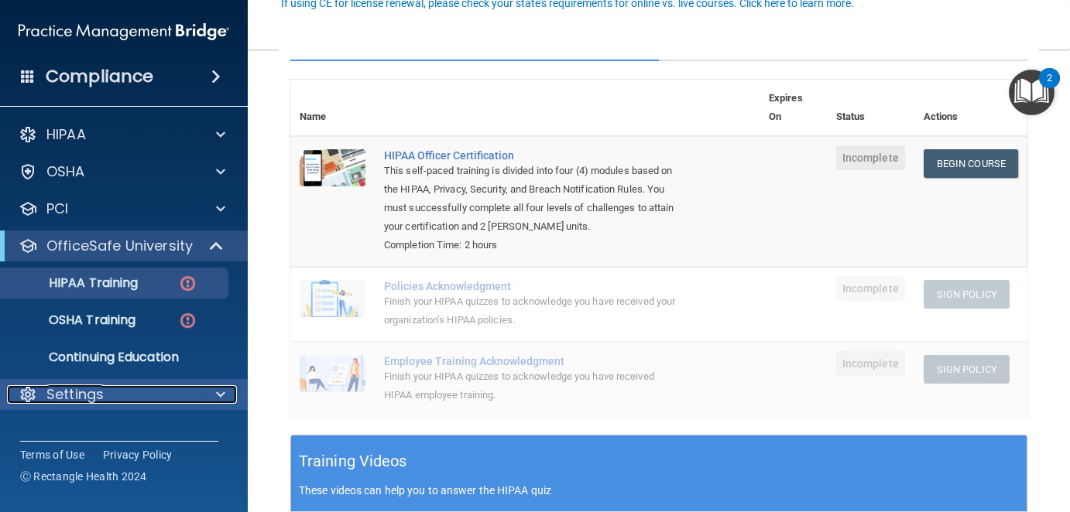
click at [104, 391] on div "Settings" at bounding box center [103, 394] width 192 height 19
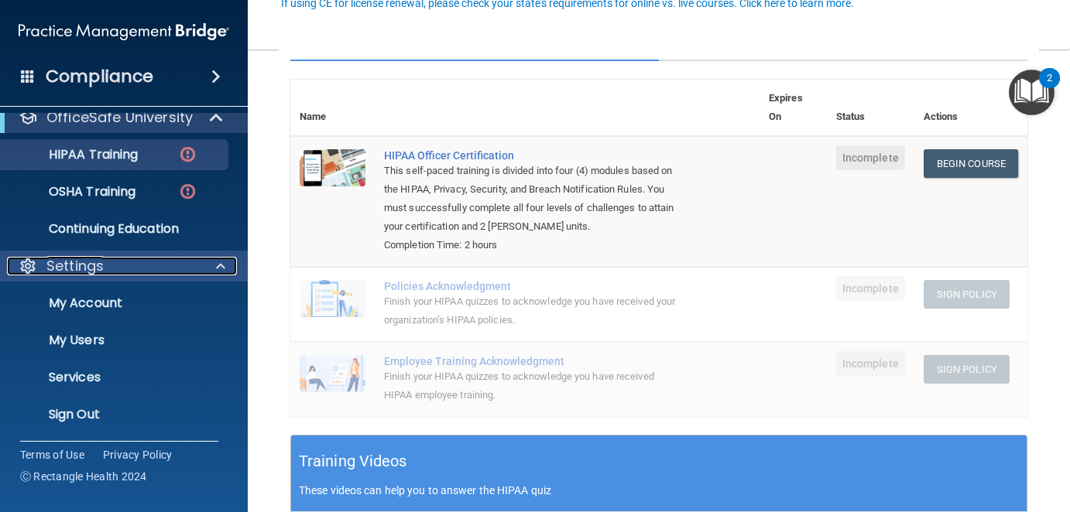
scroll to position [128, 0]
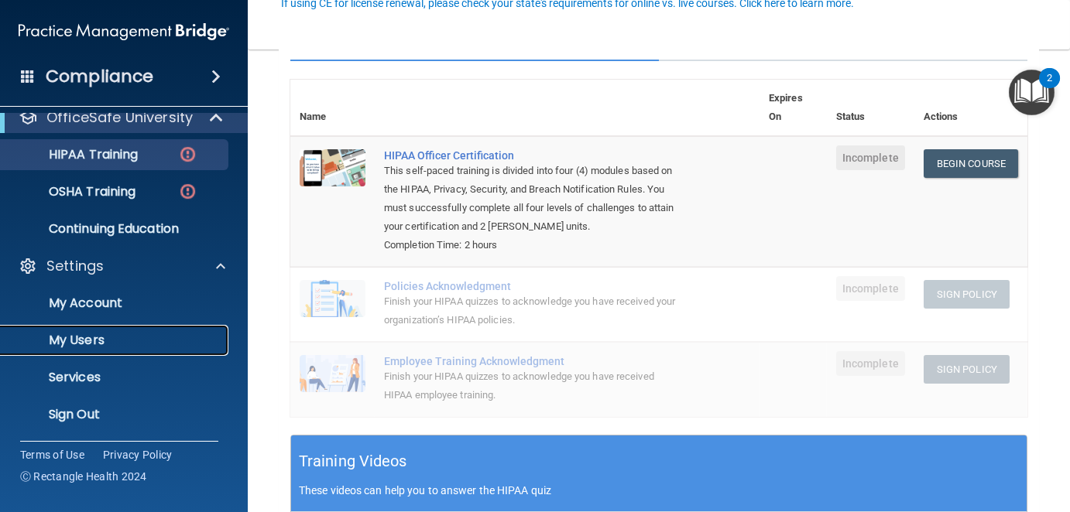
click at [101, 338] on p "My Users" at bounding box center [115, 340] width 211 height 15
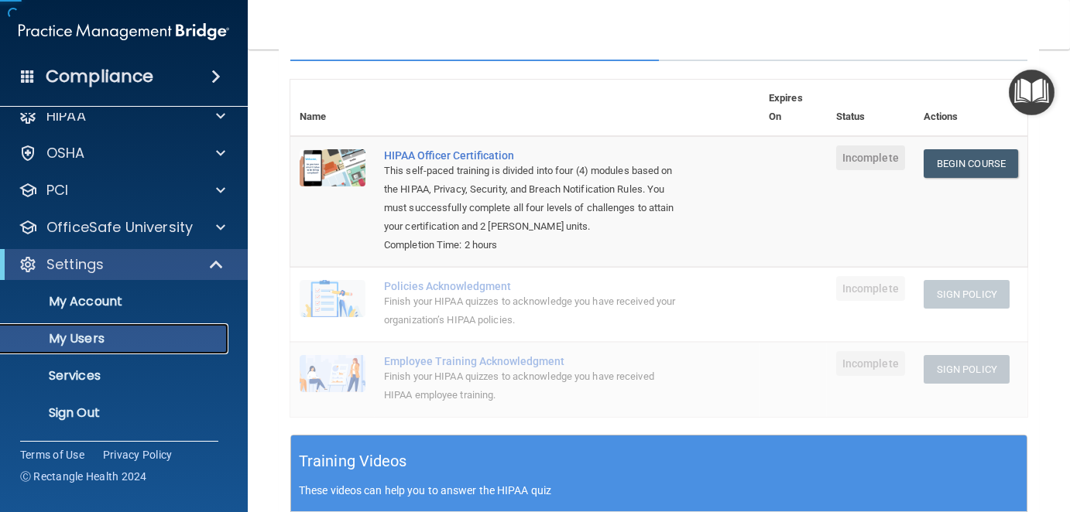
scroll to position [18, 0]
select select "20"
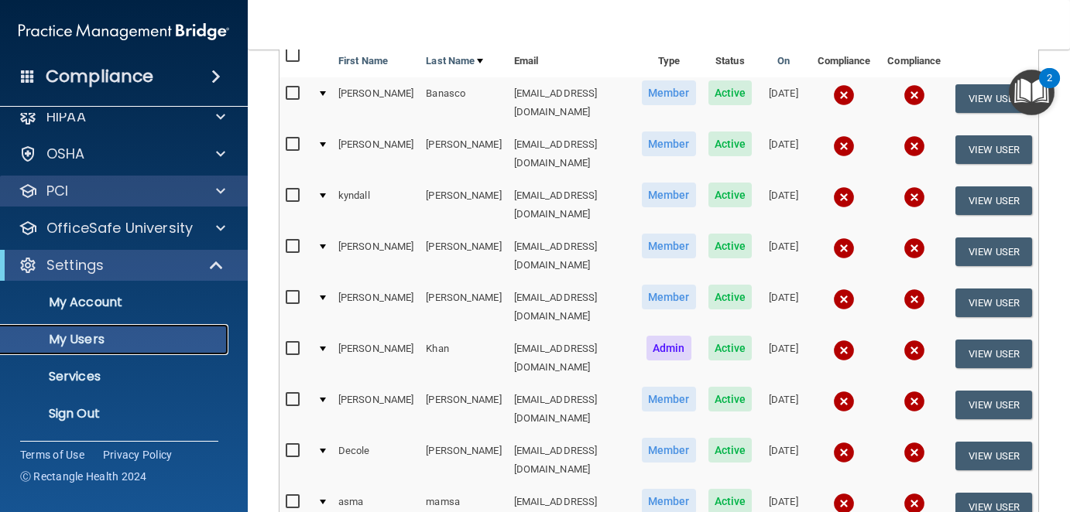
scroll to position [98, 0]
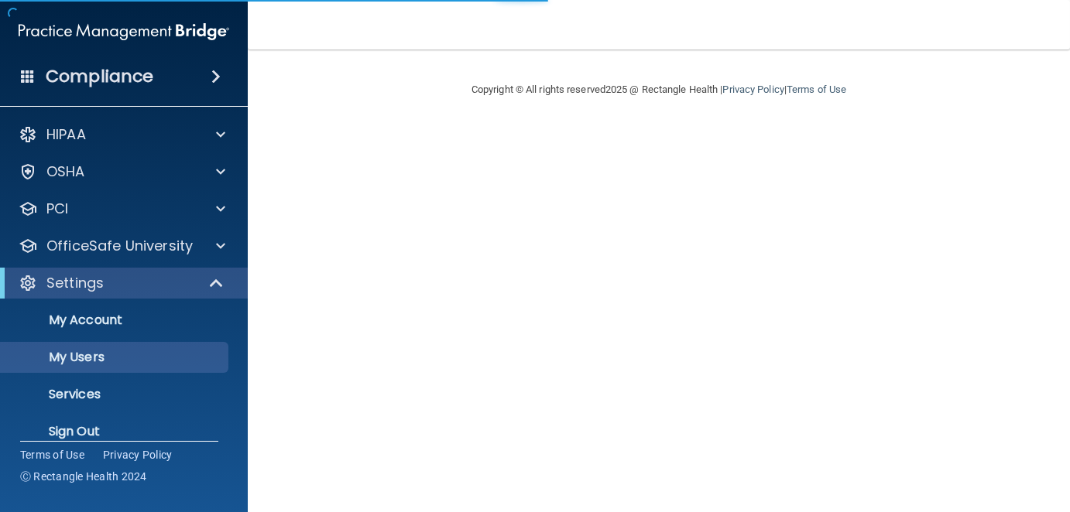
select select "20"
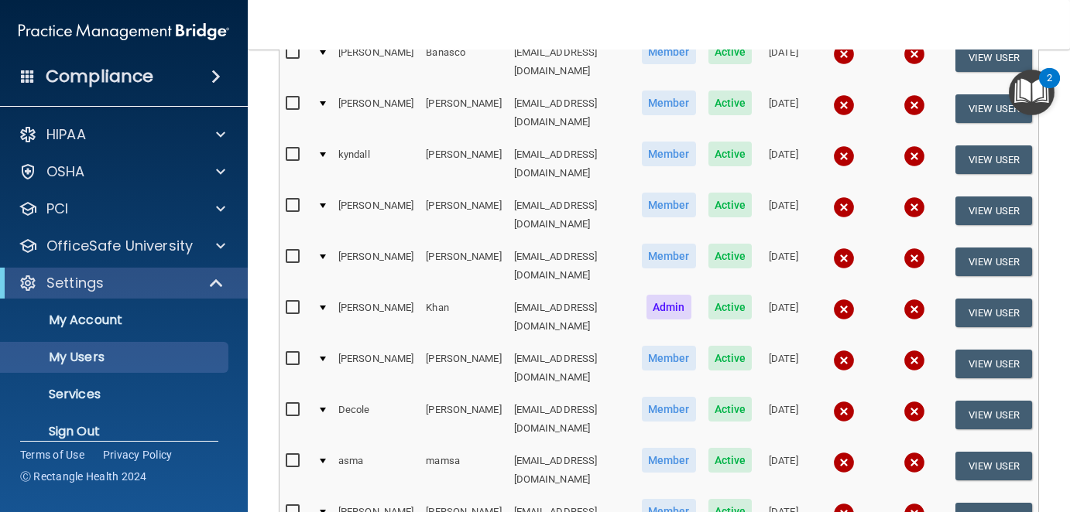
scroll to position [155, 0]
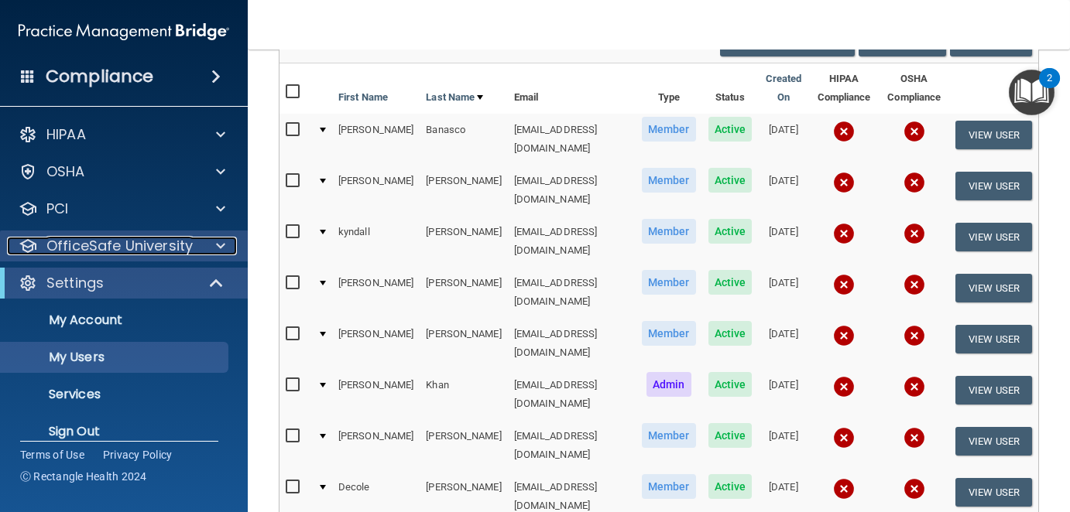
click at [149, 243] on p "OfficeSafe University" at bounding box center [119, 246] width 146 height 19
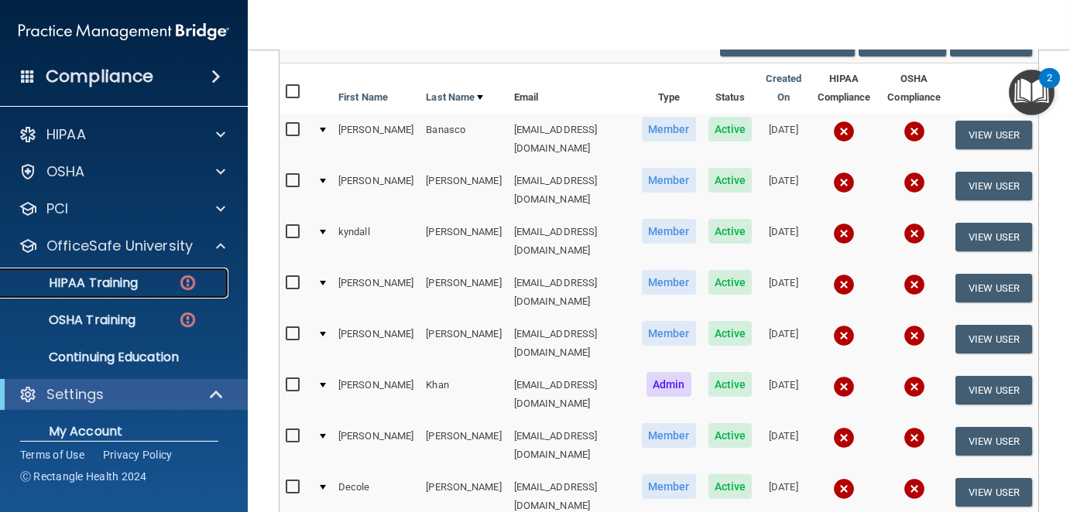
click at [77, 283] on p "HIPAA Training" at bounding box center [74, 283] width 128 height 15
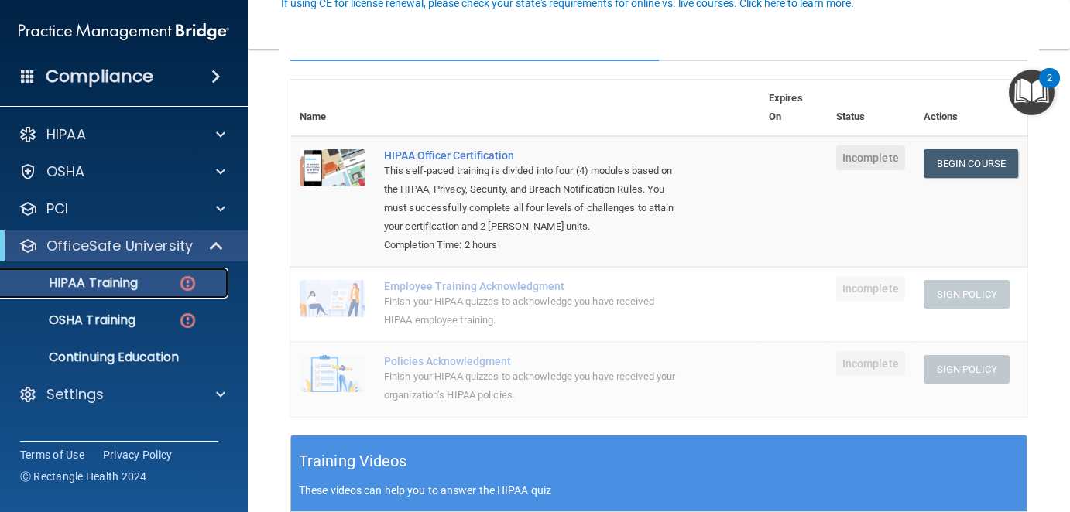
click at [122, 286] on p "HIPAA Training" at bounding box center [74, 283] width 128 height 15
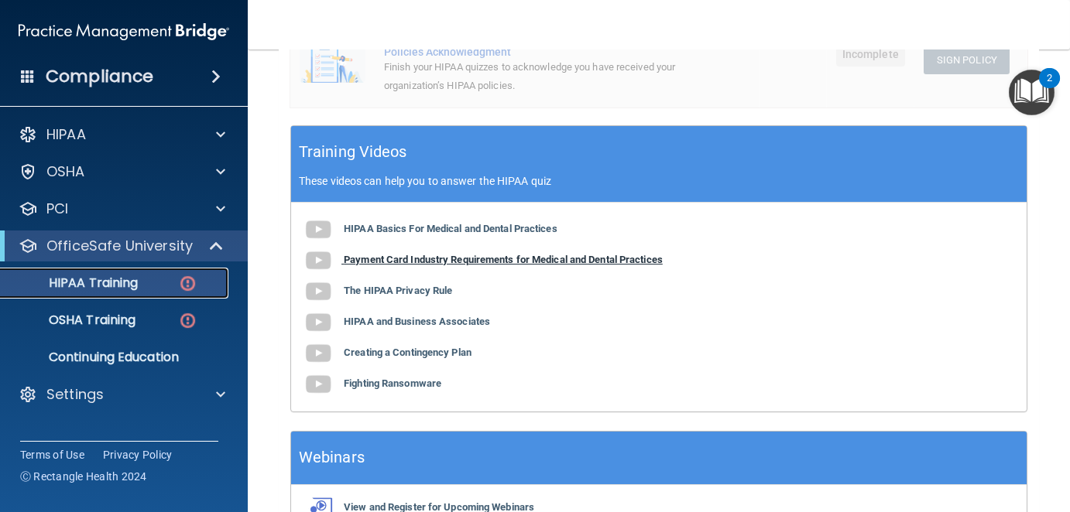
scroll to position [77, 0]
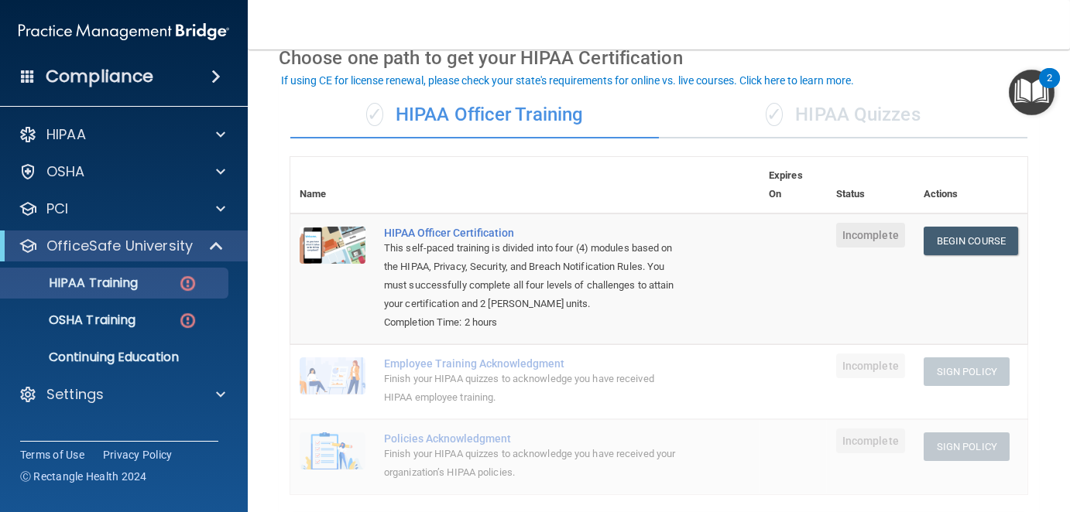
click at [847, 117] on div "✓ HIPAA Quizzes" at bounding box center [843, 115] width 368 height 46
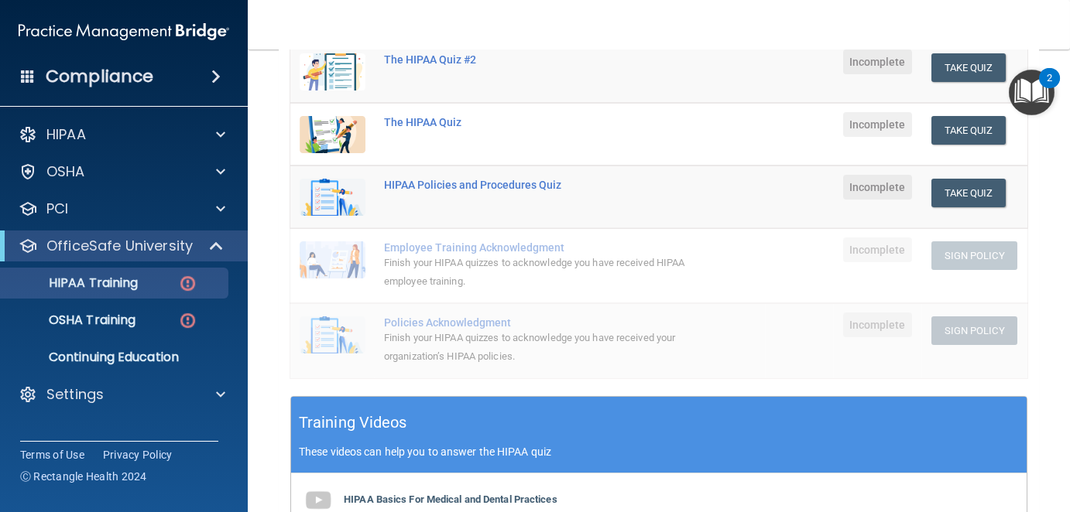
scroll to position [0, 0]
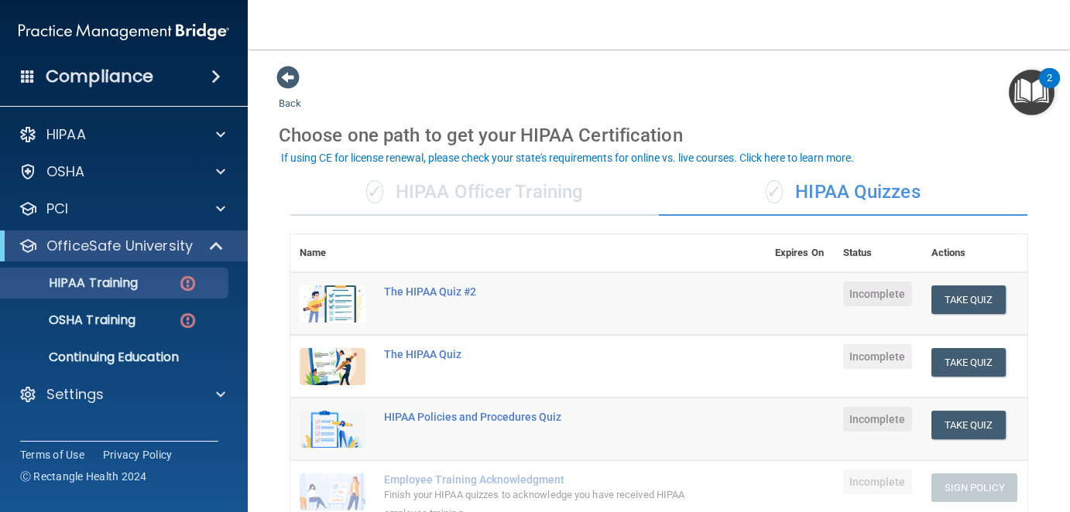
click at [511, 190] on div "✓ HIPAA Officer Training" at bounding box center [474, 193] width 368 height 46
